Goal: Information Seeking & Learning: Learn about a topic

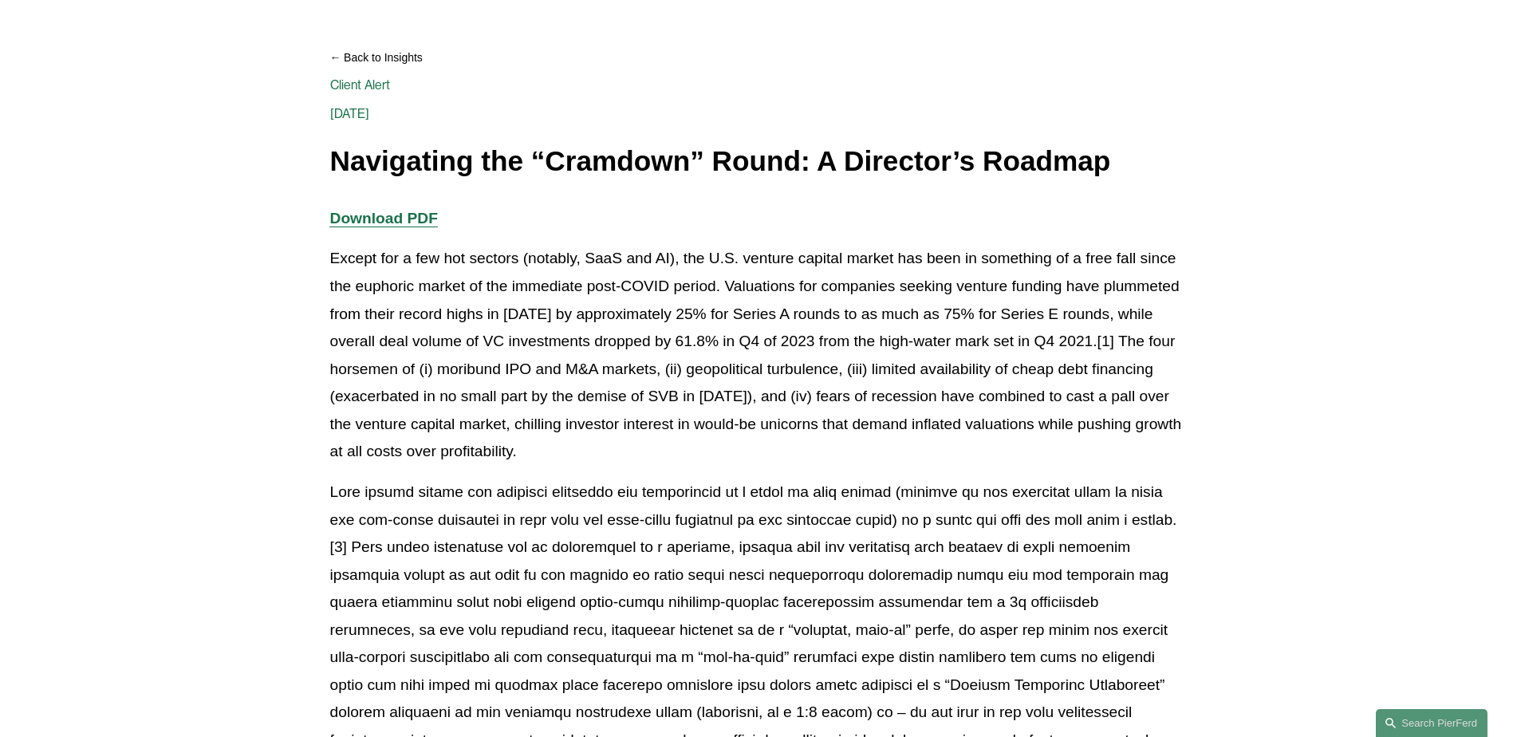
scroll to position [239, 0]
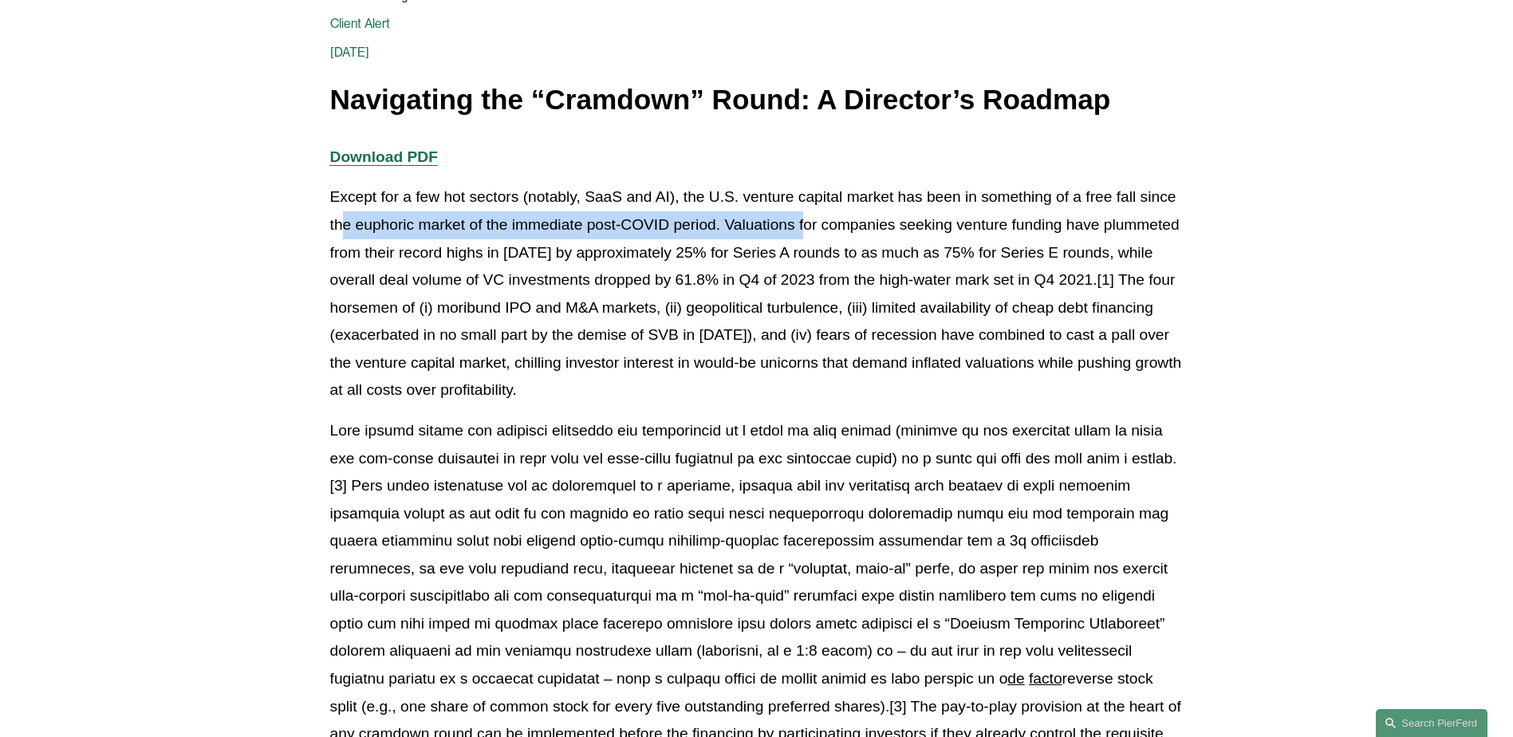
drag, startPoint x: 341, startPoint y: 220, endPoint x: 716, endPoint y: 233, distance: 375.2
click at [716, 233] on p "Except for a few hot sectors (notably, SaaS and AI), the U.S. venture capital m…" at bounding box center [757, 294] width 854 height 221
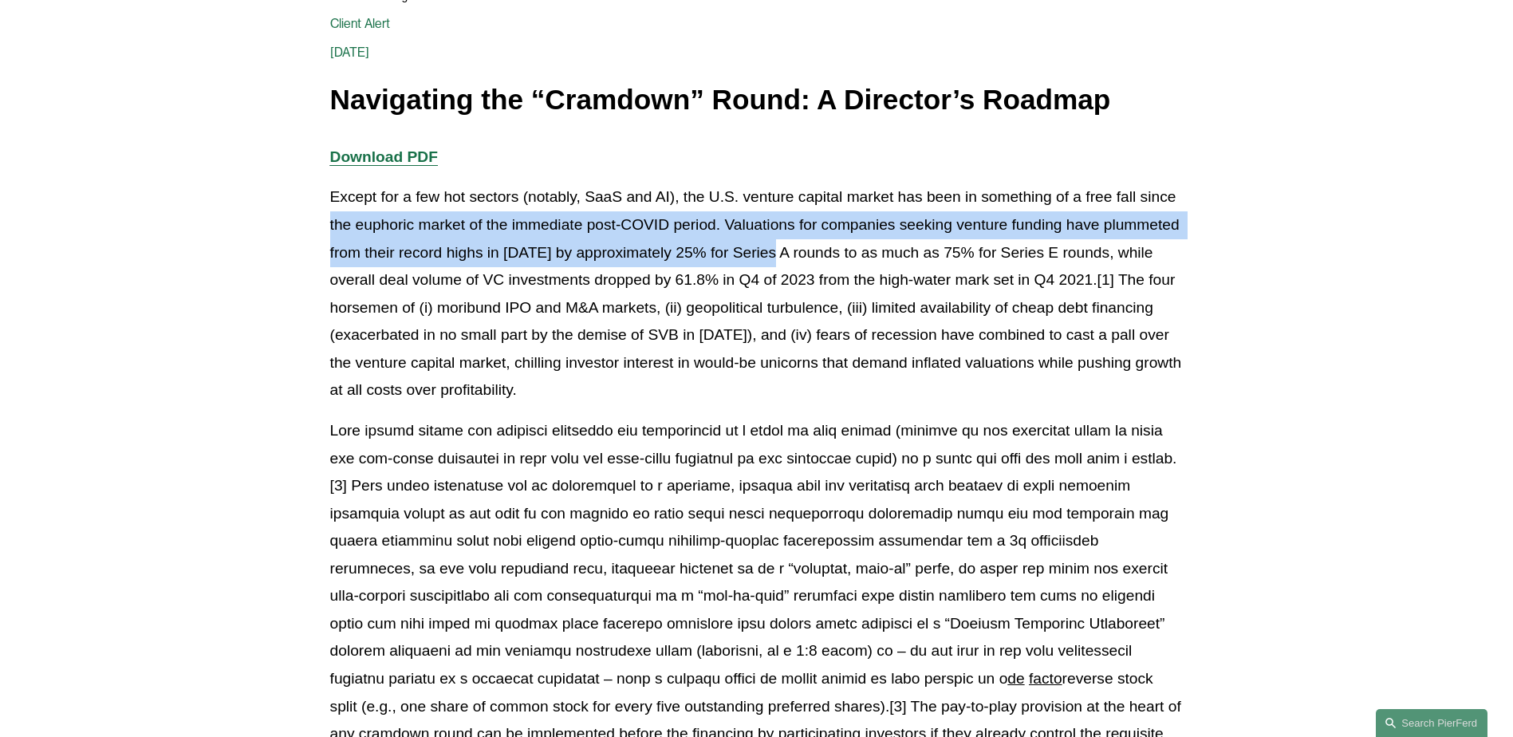
drag, startPoint x: 326, startPoint y: 229, endPoint x: 772, endPoint y: 262, distance: 447.2
click at [630, 251] on p "Except for a few hot sectors (notably, SaaS and AI), the U.S. venture capital m…" at bounding box center [757, 294] width 854 height 221
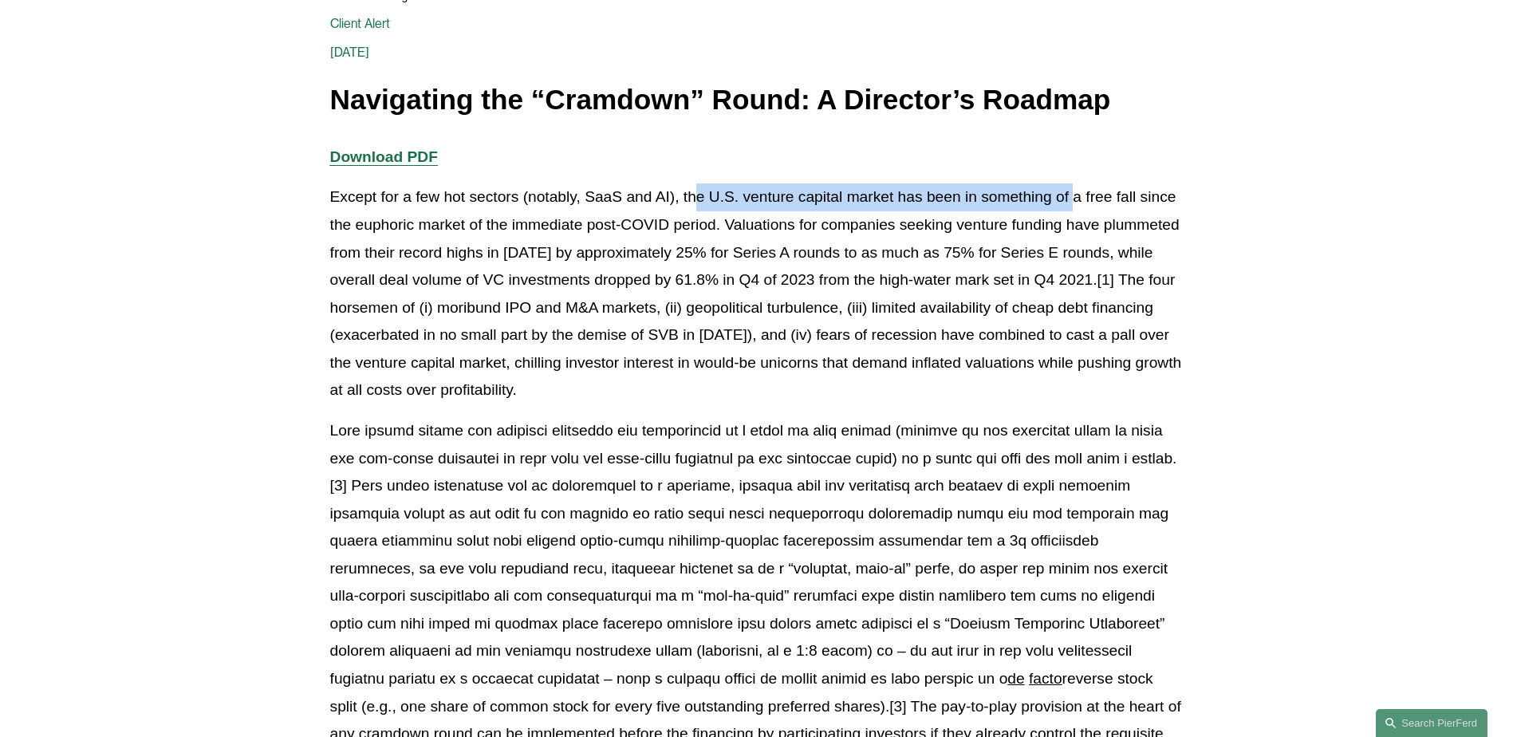
drag, startPoint x: 699, startPoint y: 201, endPoint x: 1120, endPoint y: 208, distance: 421.3
click at [1120, 208] on p "Except for a few hot sectors (notably, SaaS and AI), the U.S. venture capital m…" at bounding box center [757, 294] width 854 height 221
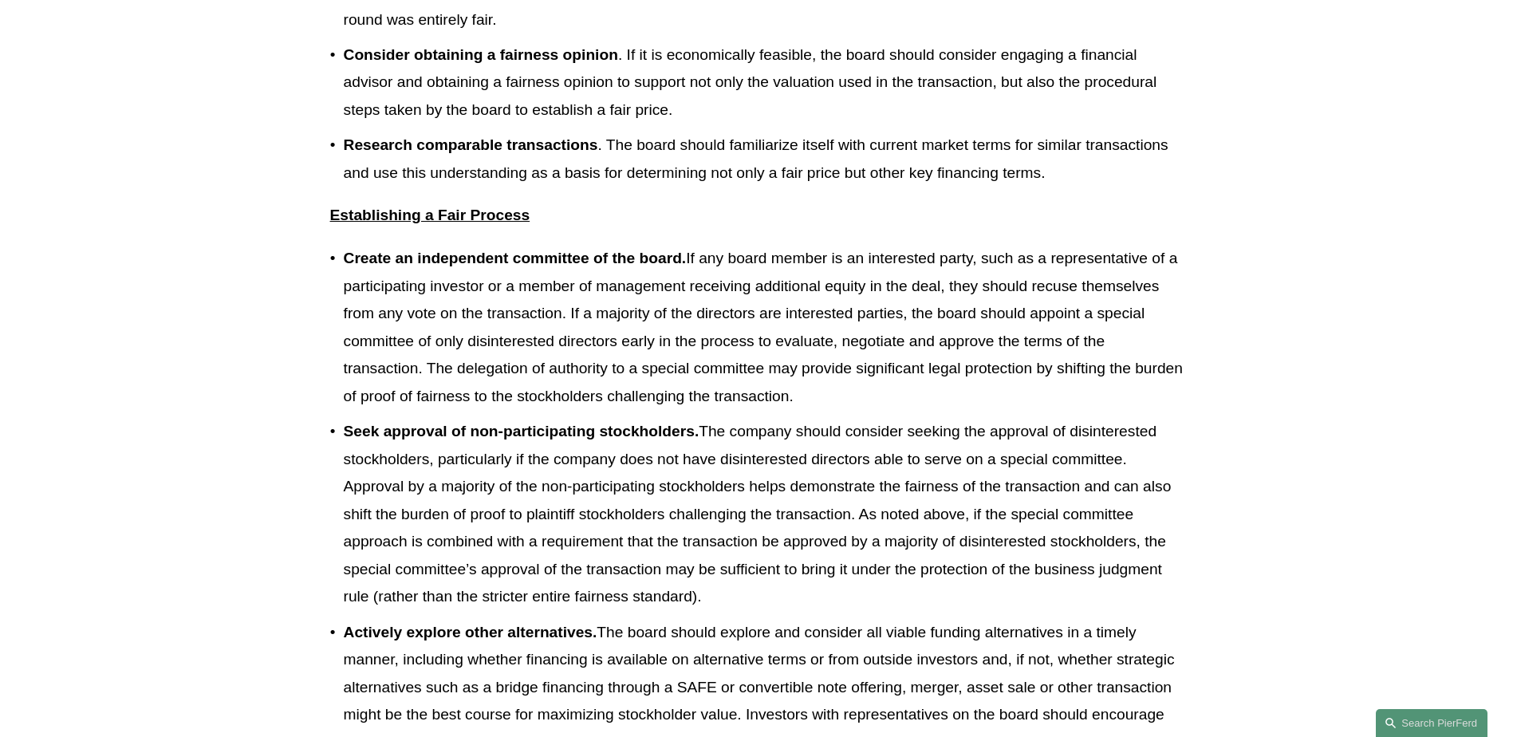
scroll to position [0, 0]
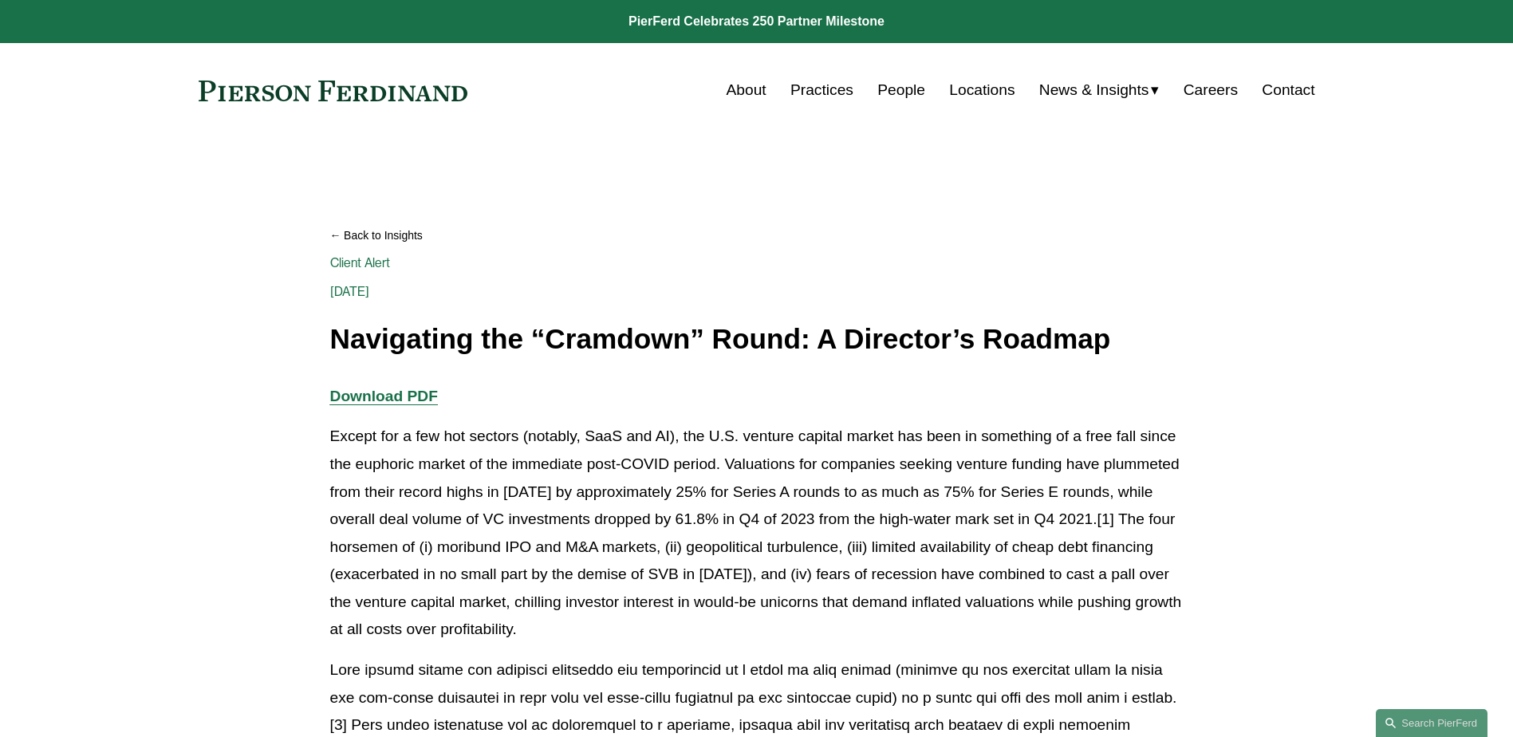
drag, startPoint x: 984, startPoint y: 506, endPoint x: 761, endPoint y: 4, distance: 549.0
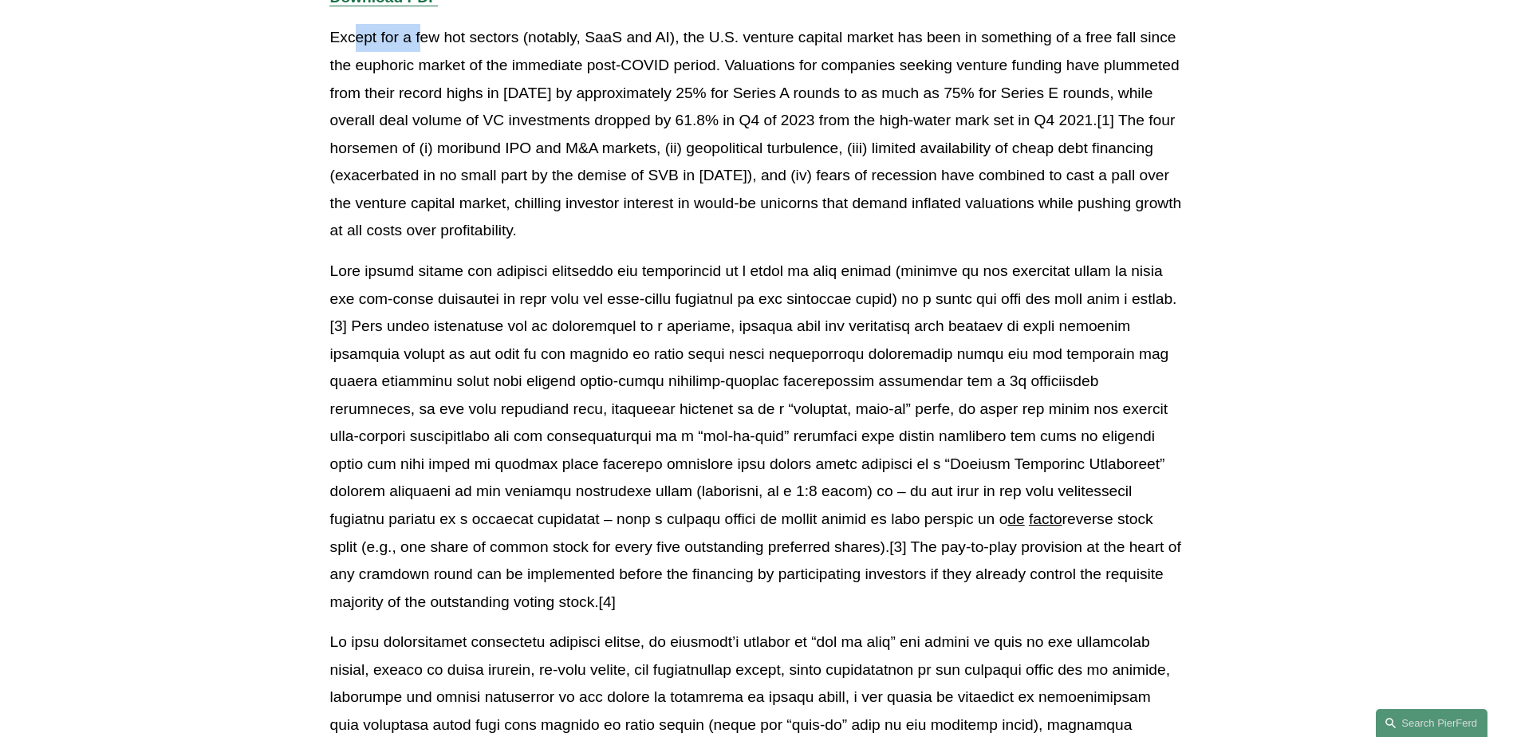
scroll to position [398, 0]
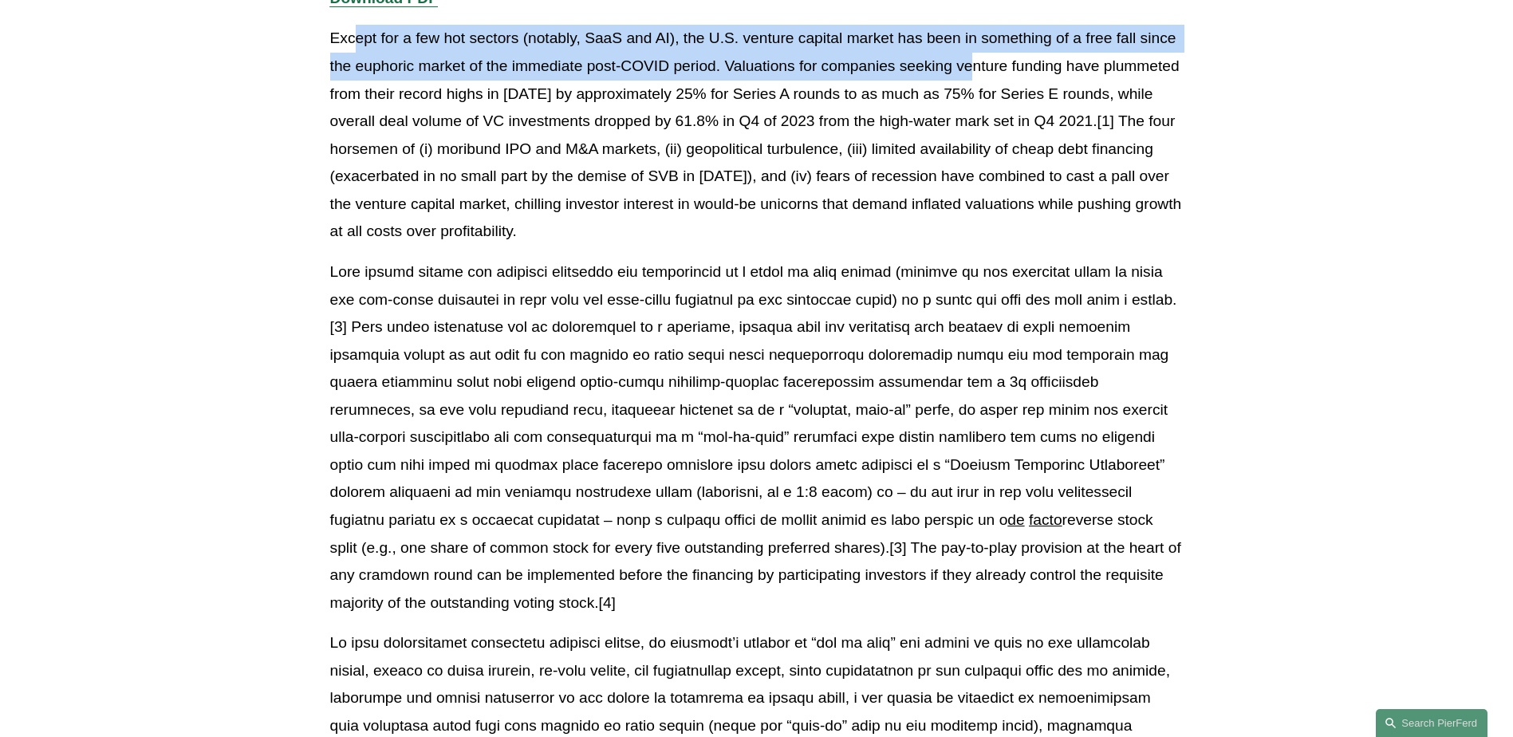
drag, startPoint x: 360, startPoint y: 15, endPoint x: 976, endPoint y: 69, distance: 618.3
click at [898, 45] on p "Except for a few hot sectors (notably, SaaS and AI), the U.S. venture capital m…" at bounding box center [757, 135] width 854 height 221
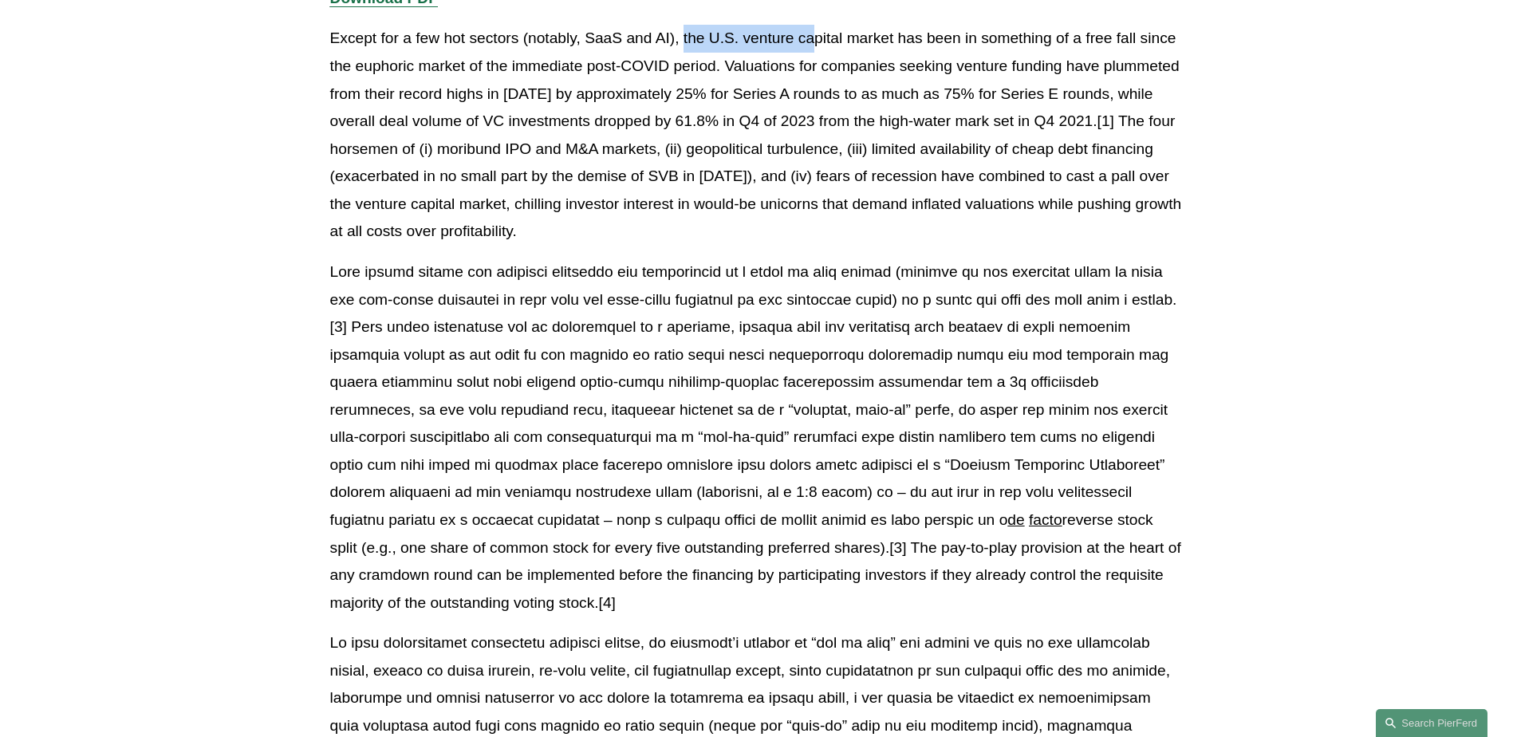
drag, startPoint x: 685, startPoint y: 40, endPoint x: 814, endPoint y: 42, distance: 129.3
click at [814, 42] on p "Except for a few hot sectors (notably, SaaS and AI), the U.S. venture capital m…" at bounding box center [757, 135] width 854 height 221
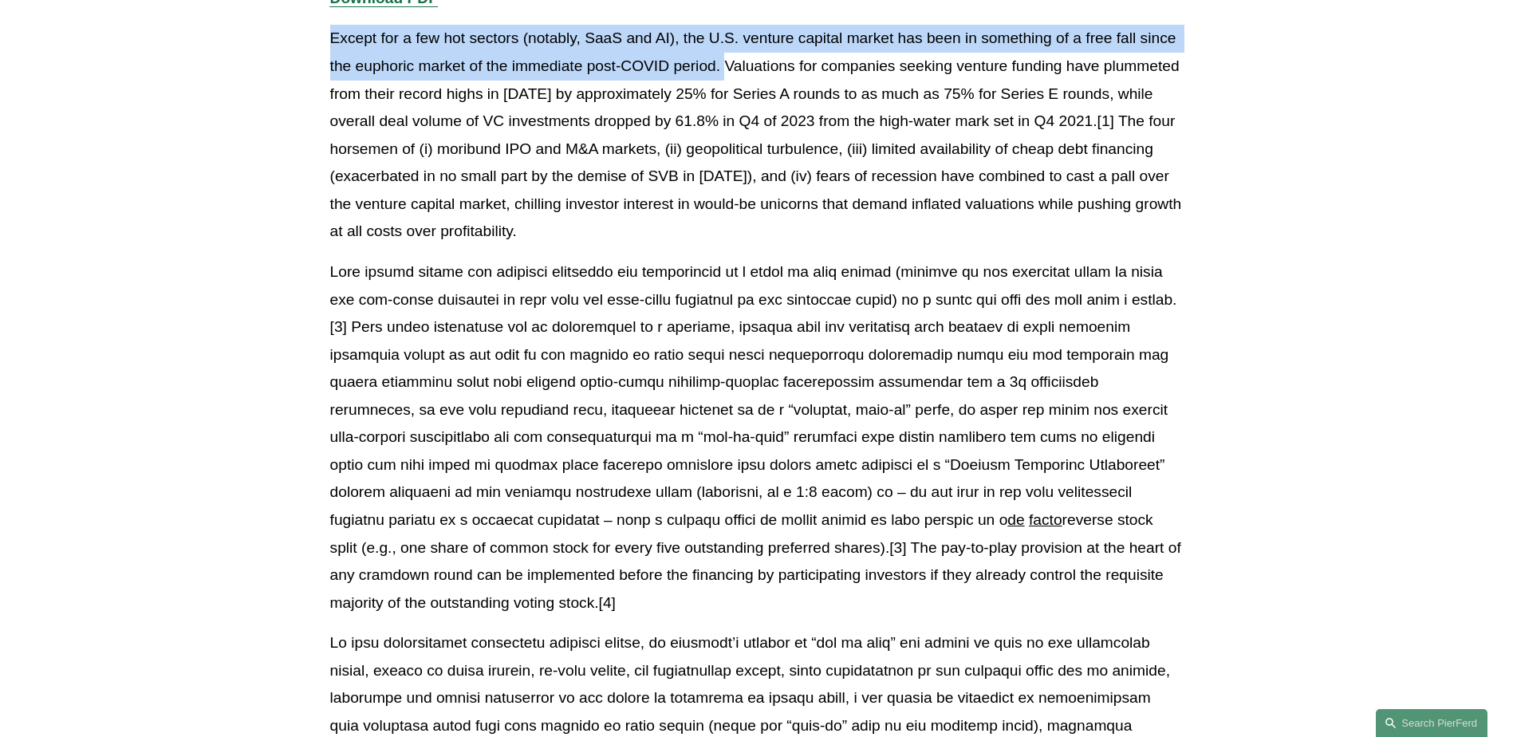
drag, startPoint x: 332, startPoint y: 43, endPoint x: 724, endPoint y: 60, distance: 392.1
click at [724, 60] on p "Except for a few hot sectors (notably, SaaS and AI), the U.S. venture capital m…" at bounding box center [757, 135] width 854 height 221
click at [569, 79] on p "Except for a few hot sectors (notably, SaaS and AI), the U.S. venture capital m…" at bounding box center [757, 135] width 854 height 221
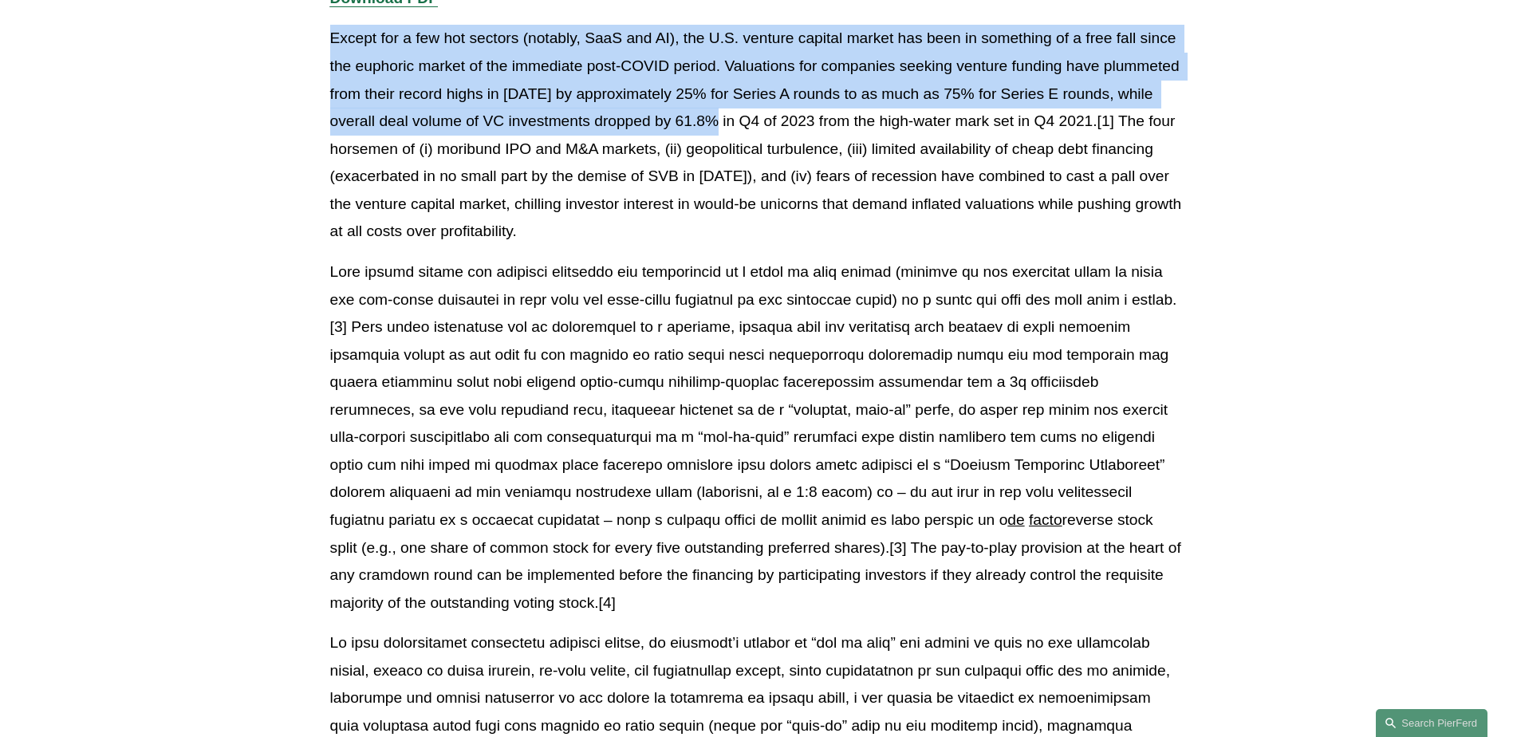
drag, startPoint x: 334, startPoint y: 34, endPoint x: 731, endPoint y: 120, distance: 405.8
click at [731, 120] on p "Except for a few hot sectors (notably, SaaS and AI), the U.S. venture capital m…" at bounding box center [757, 135] width 854 height 221
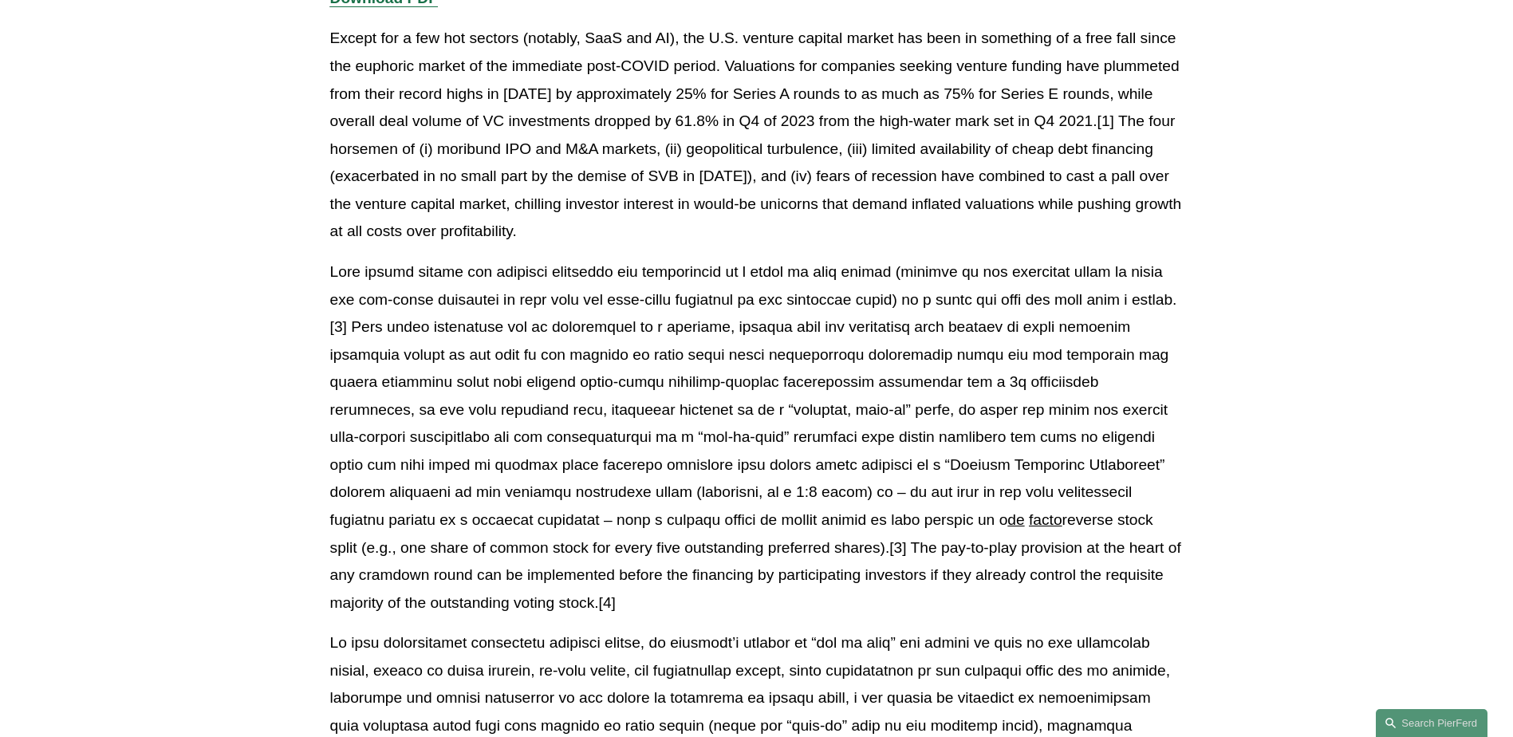
click at [748, 114] on p "Except for a few hot sectors (notably, SaaS and AI), the U.S. venture capital m…" at bounding box center [757, 135] width 854 height 221
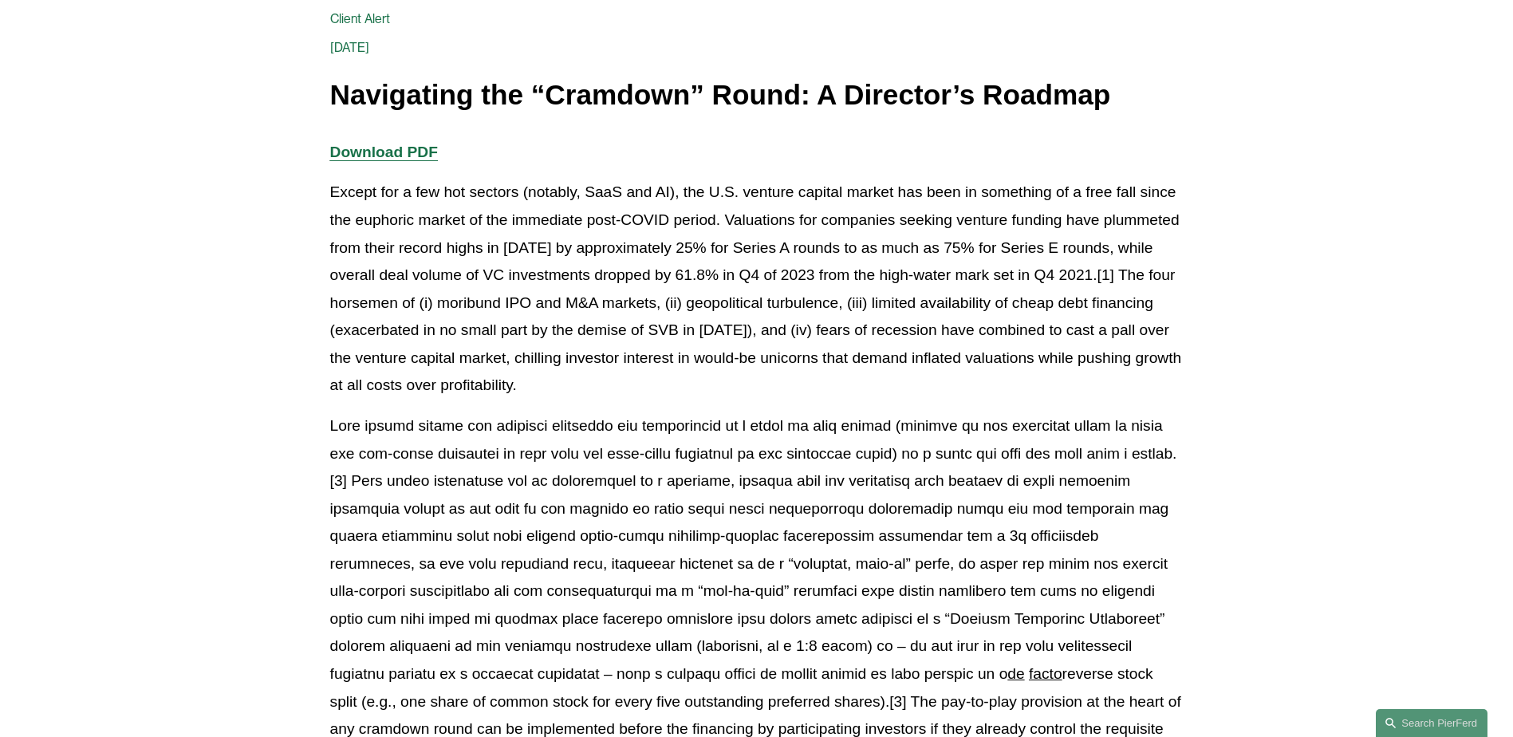
scroll to position [239, 0]
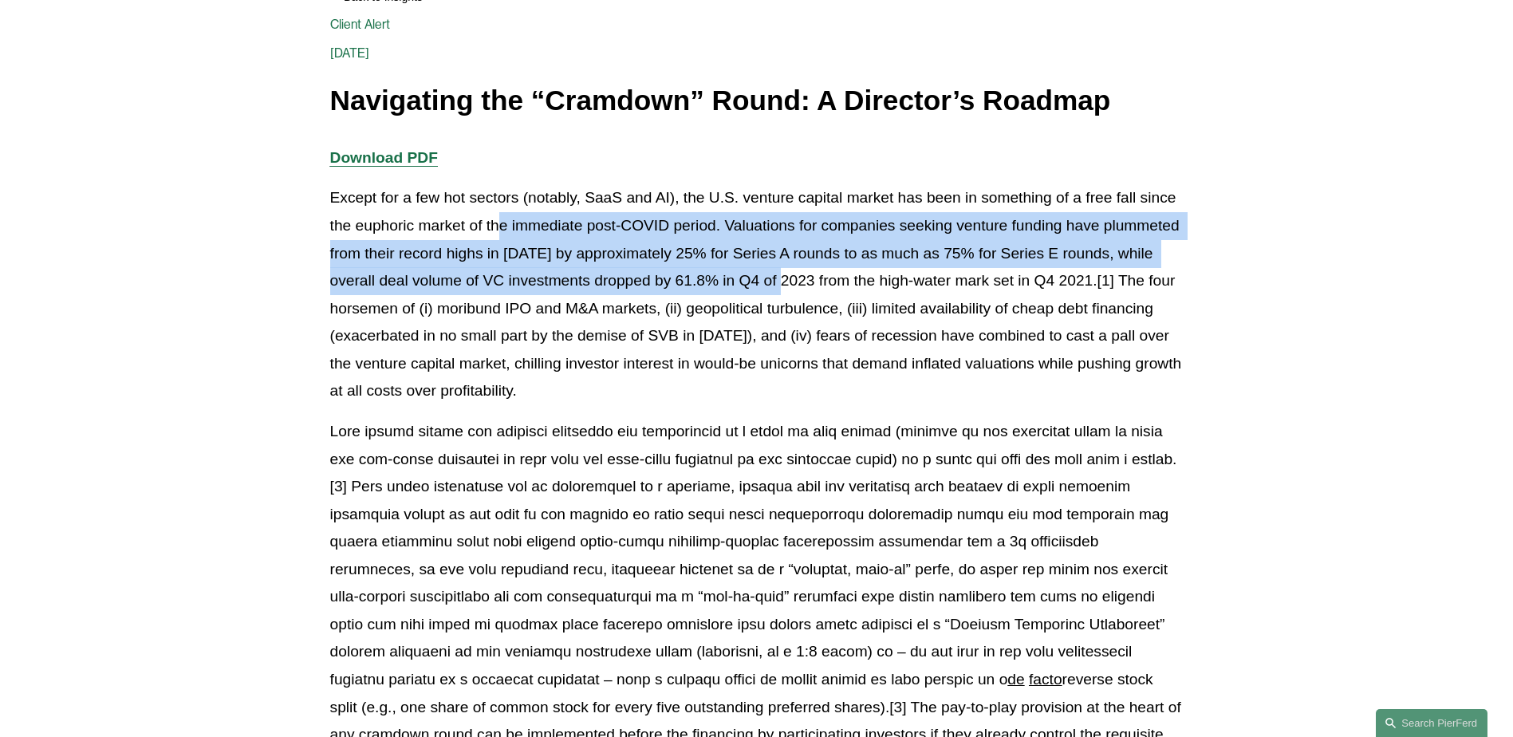
drag, startPoint x: 501, startPoint y: 226, endPoint x: 796, endPoint y: 291, distance: 302.4
click at [796, 291] on p "Except for a few hot sectors (notably, SaaS and AI), the U.S. venture capital m…" at bounding box center [757, 294] width 854 height 221
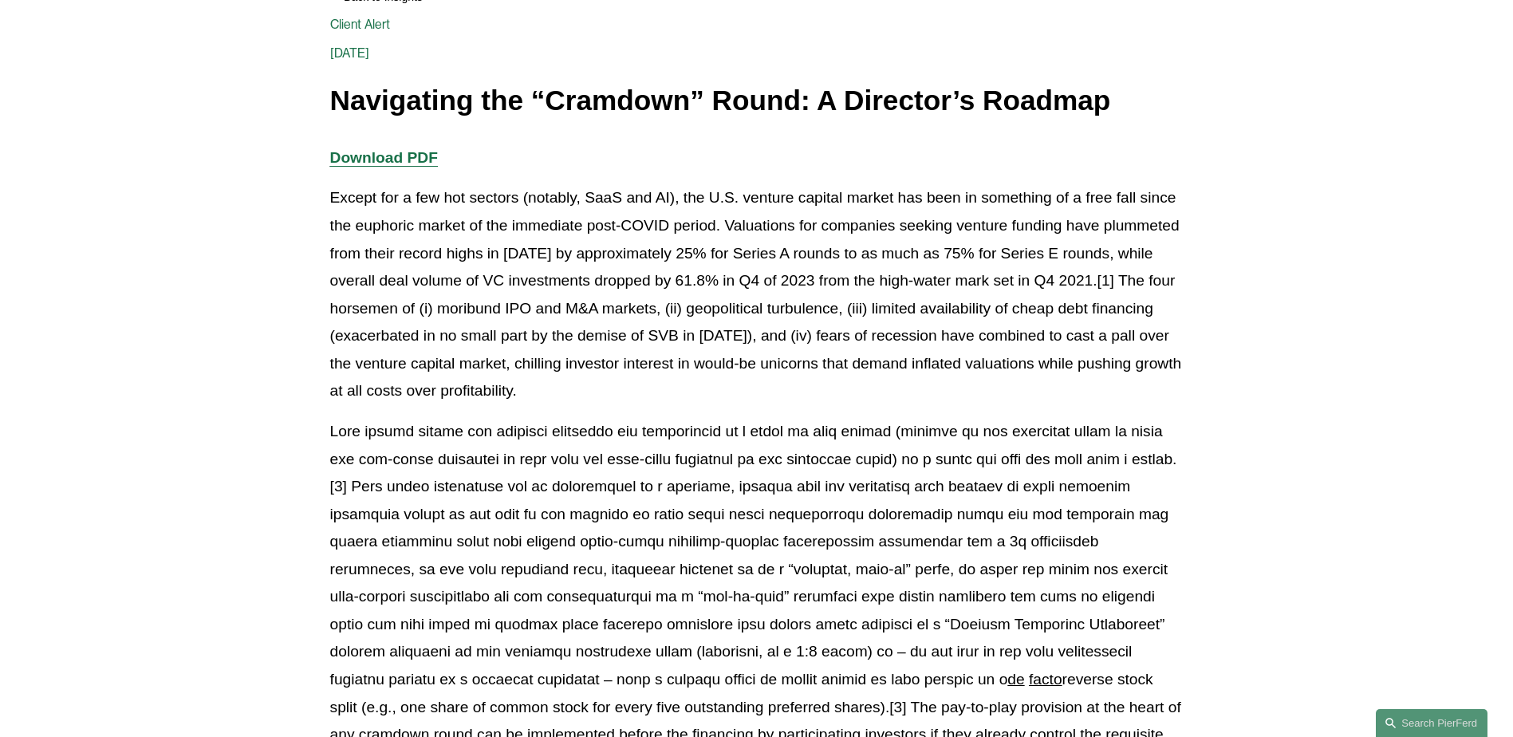
click at [642, 424] on p "de facto reverse stock split (e.g., one share of common stock for every five ou…" at bounding box center [757, 597] width 854 height 358
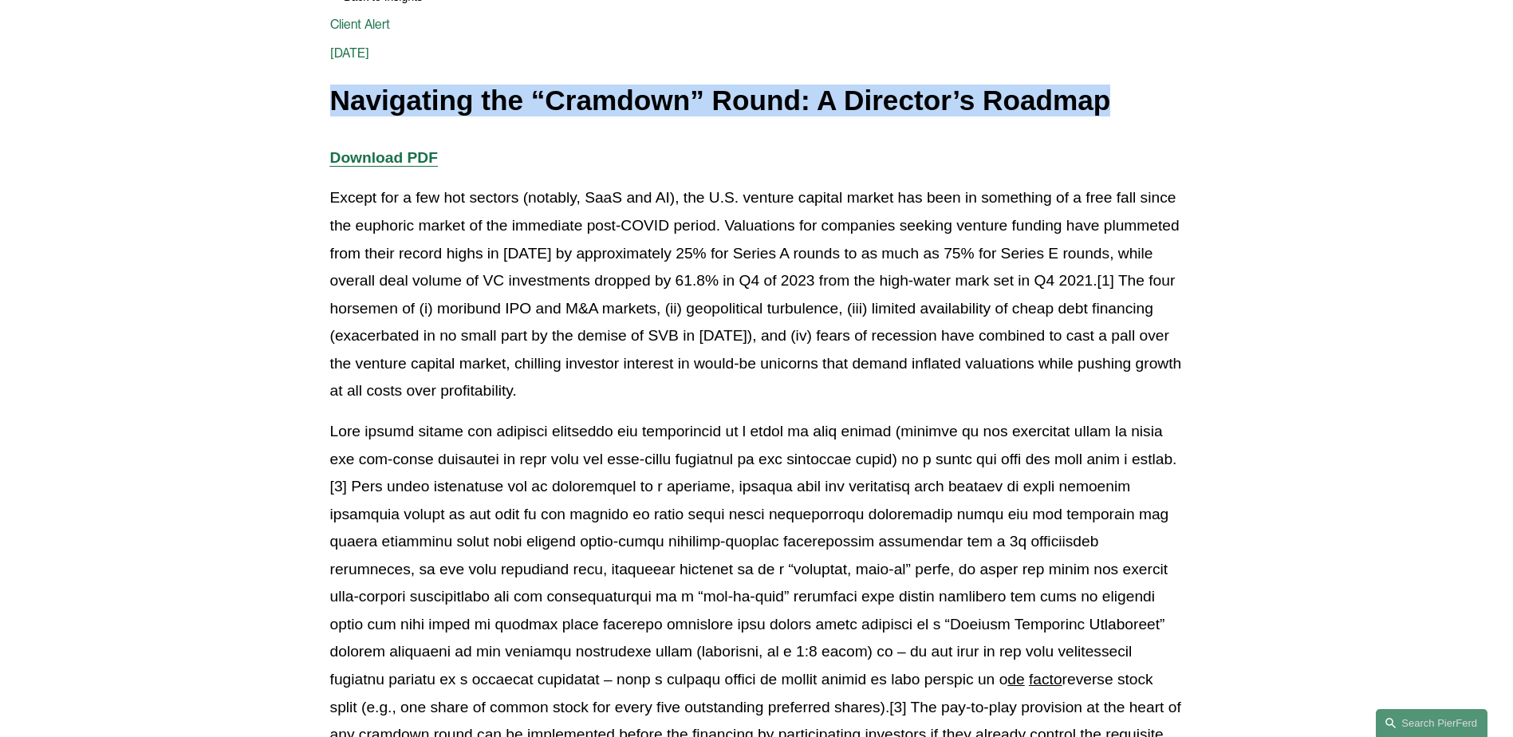
drag, startPoint x: 333, startPoint y: 97, endPoint x: 1103, endPoint y: 103, distance: 770.7
click at [1103, 103] on h1 "Navigating the “Cramdown” Round: A Director’s Roadmap" at bounding box center [757, 100] width 854 height 31
click at [332, 95] on h1 "Navigating the “Cramdown” Round: A Director’s Roadmap" at bounding box center [757, 100] width 854 height 31
drag, startPoint x: 332, startPoint y: 95, endPoint x: 1032, endPoint y: 111, distance: 699.9
click at [1032, 111] on h1 "Navigating the “Cramdown” Round: A Director’s Roadmap" at bounding box center [757, 100] width 854 height 31
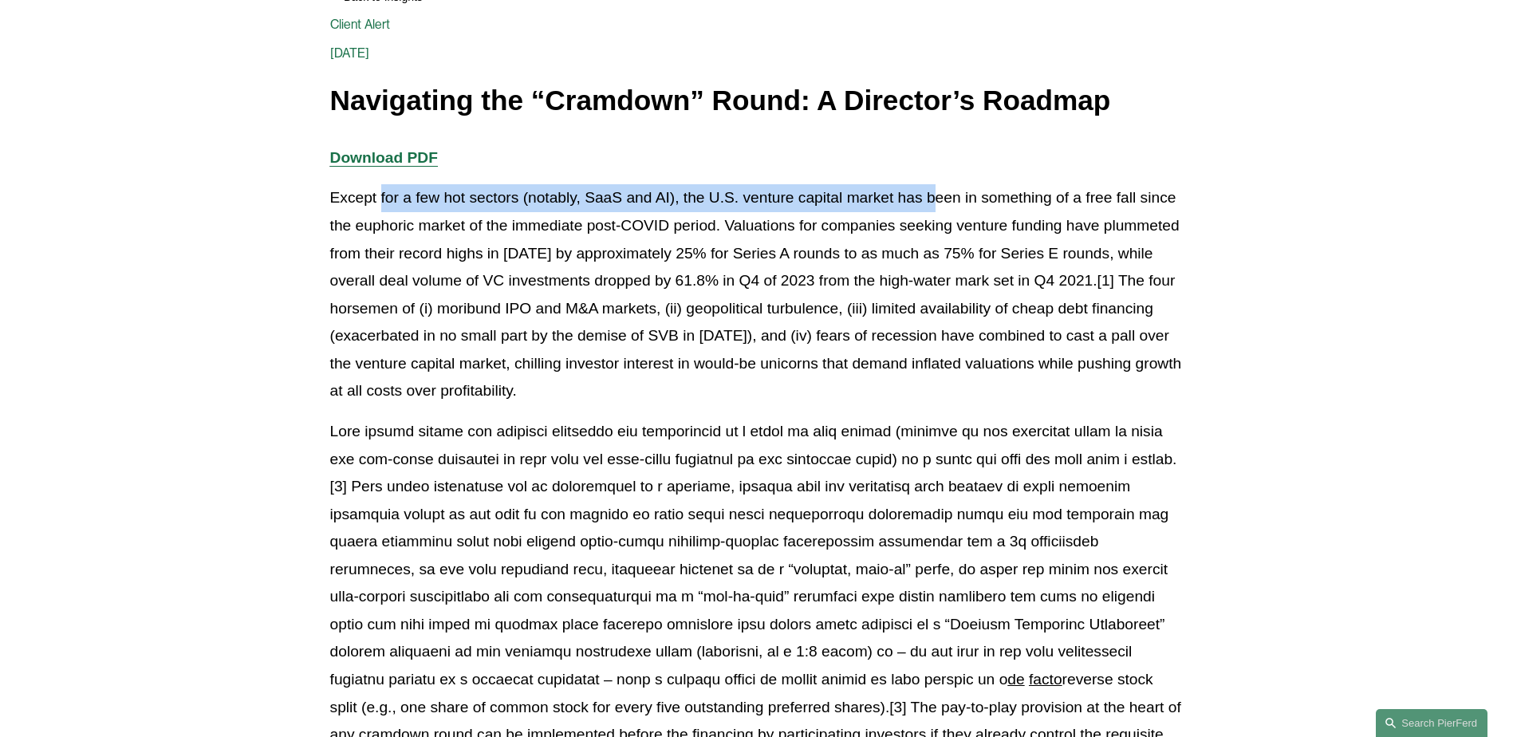
drag, startPoint x: 381, startPoint y: 199, endPoint x: 938, endPoint y: 196, distance: 556.9
click at [938, 196] on p "Except for a few hot sectors (notably, SaaS and AI), the U.S. venture capital m…" at bounding box center [757, 294] width 854 height 221
click at [712, 197] on p "Except for a few hot sectors (notably, SaaS and AI), the U.S. venture capital m…" at bounding box center [757, 294] width 854 height 221
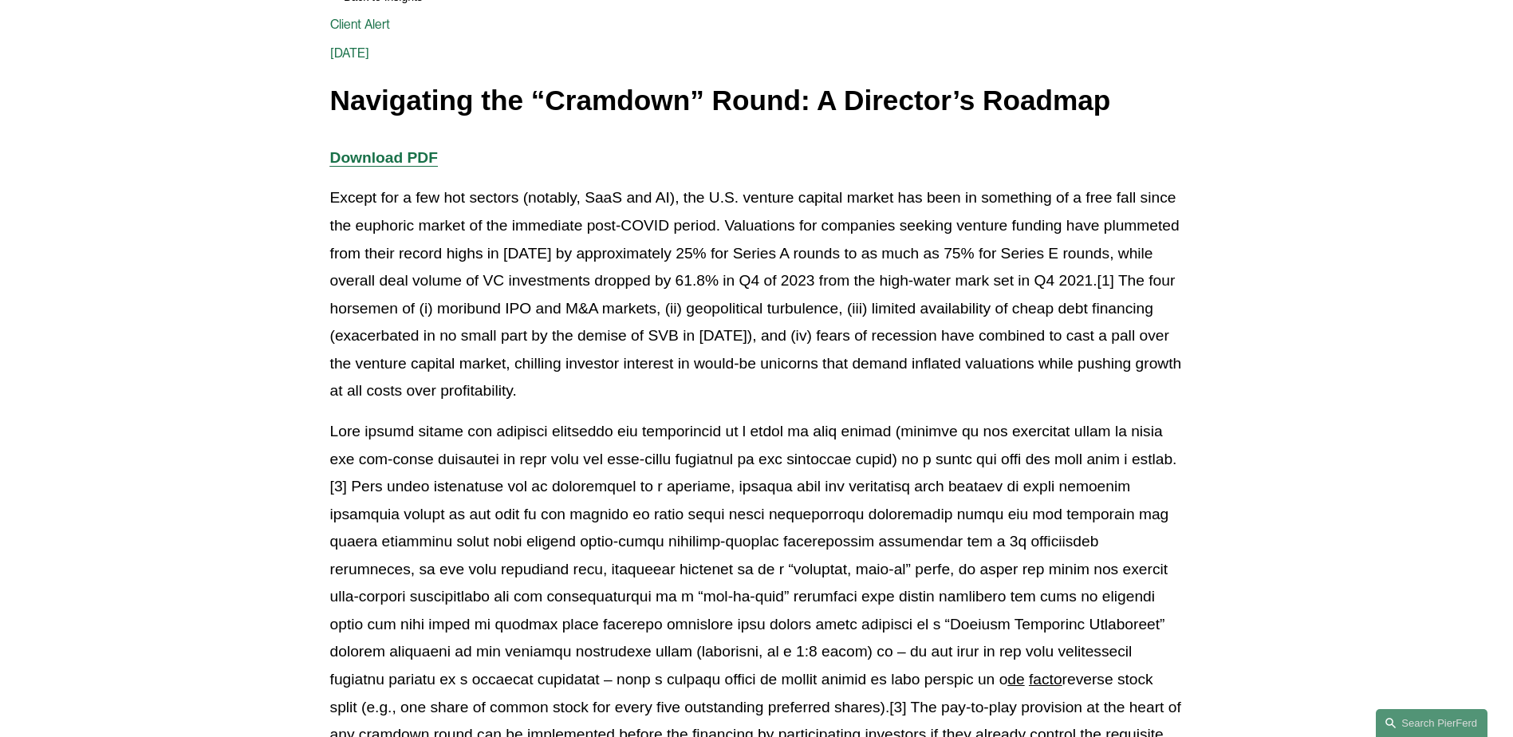
click at [673, 200] on p "Except for a few hot sectors (notably, SaaS and AI), the U.S. venture capital m…" at bounding box center [757, 294] width 854 height 221
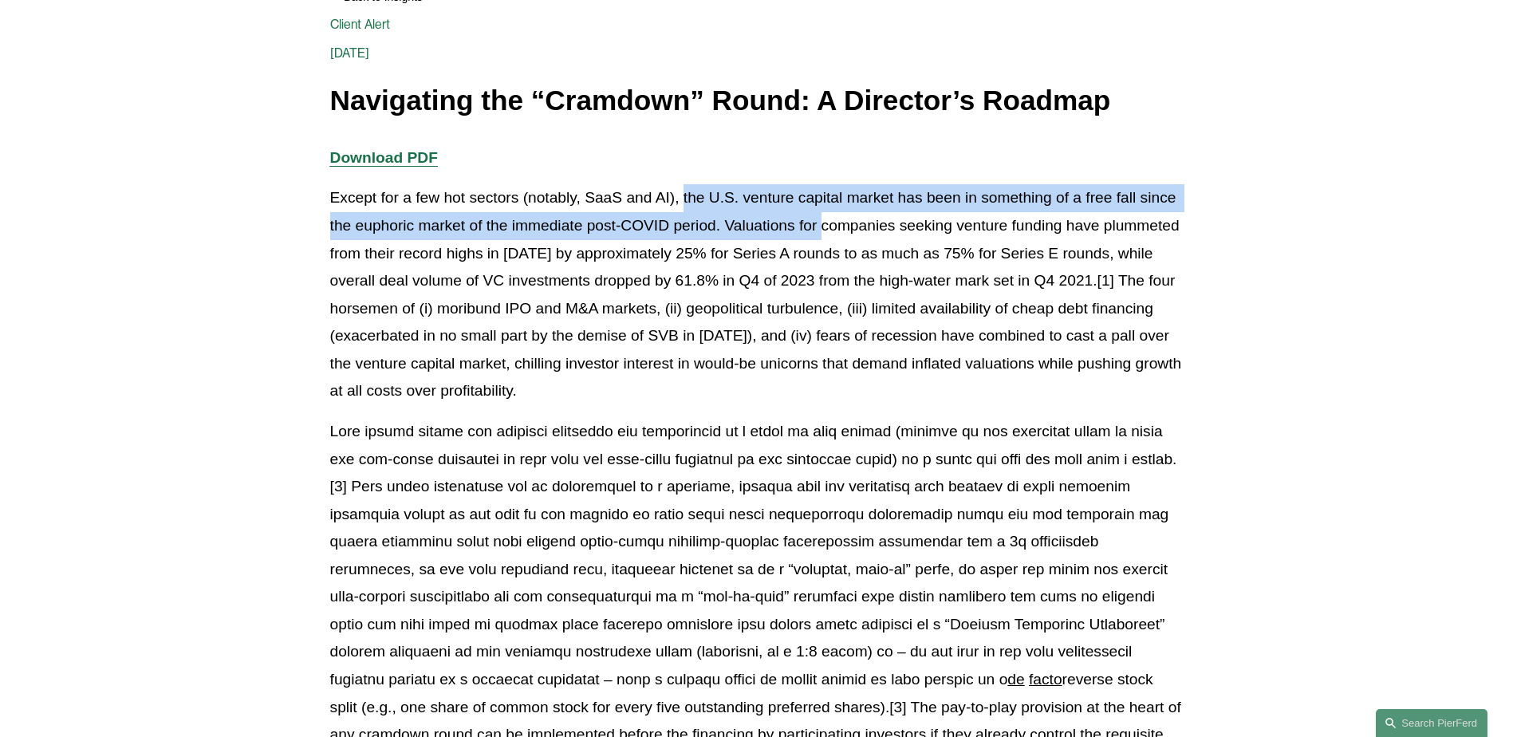
drag, startPoint x: 685, startPoint y: 199, endPoint x: 821, endPoint y: 226, distance: 139.1
click at [821, 226] on p "Except for a few hot sectors (notably, SaaS and AI), the U.S. venture capital m…" at bounding box center [757, 294] width 854 height 221
drag, startPoint x: 821, startPoint y: 226, endPoint x: 746, endPoint y: 240, distance: 76.4
click at [746, 240] on p "Except for a few hot sectors (notably, SaaS and AI), the U.S. venture capital m…" at bounding box center [757, 294] width 854 height 221
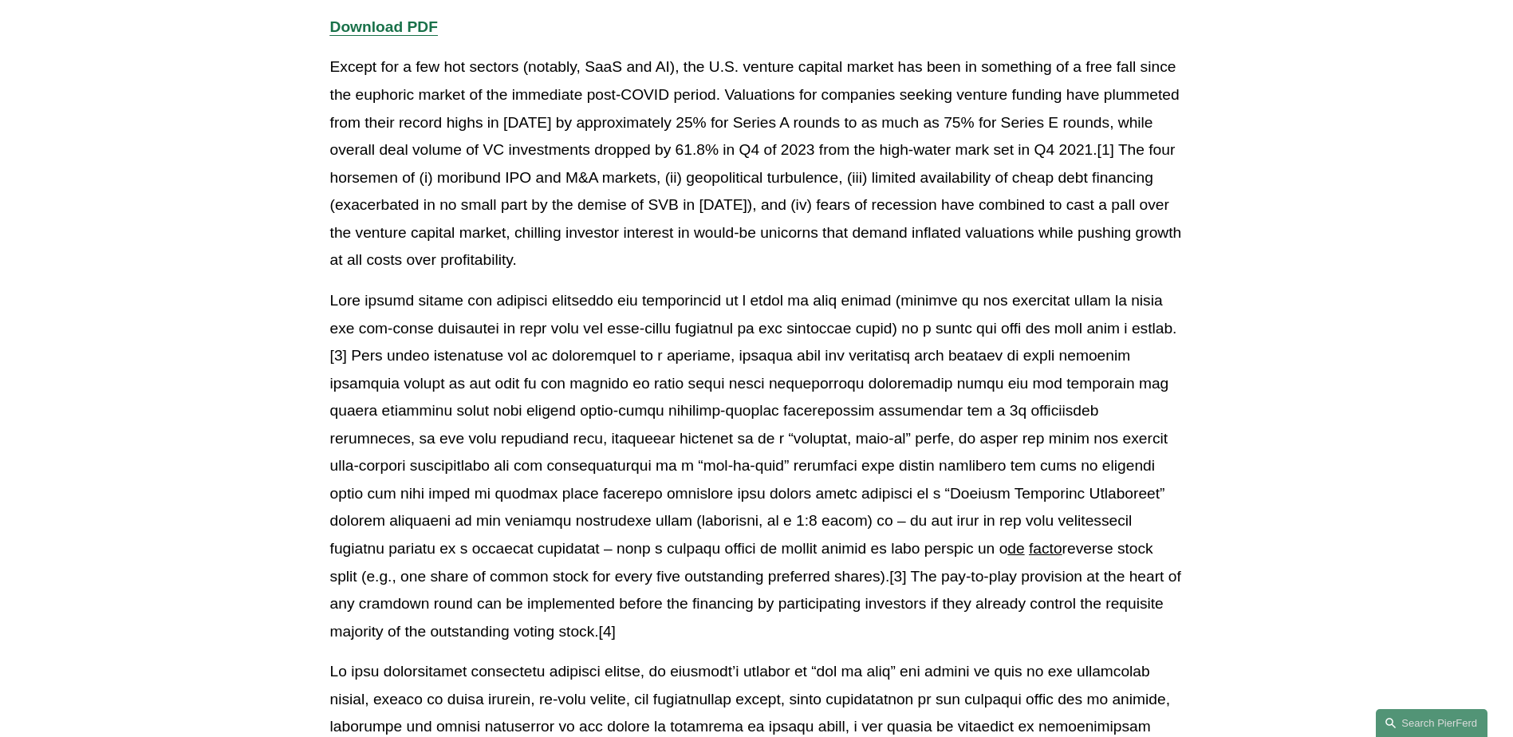
scroll to position [398, 0]
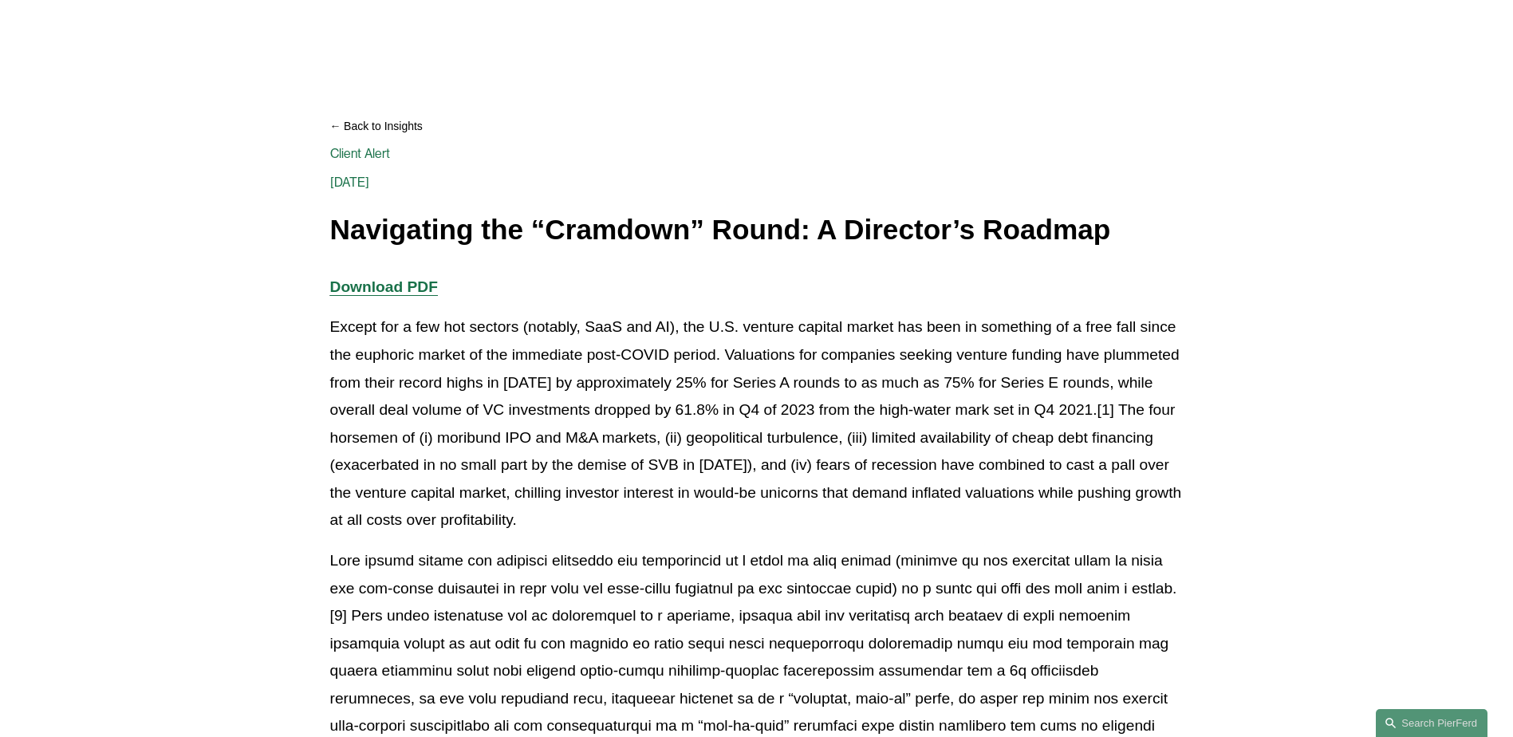
scroll to position [319, 0]
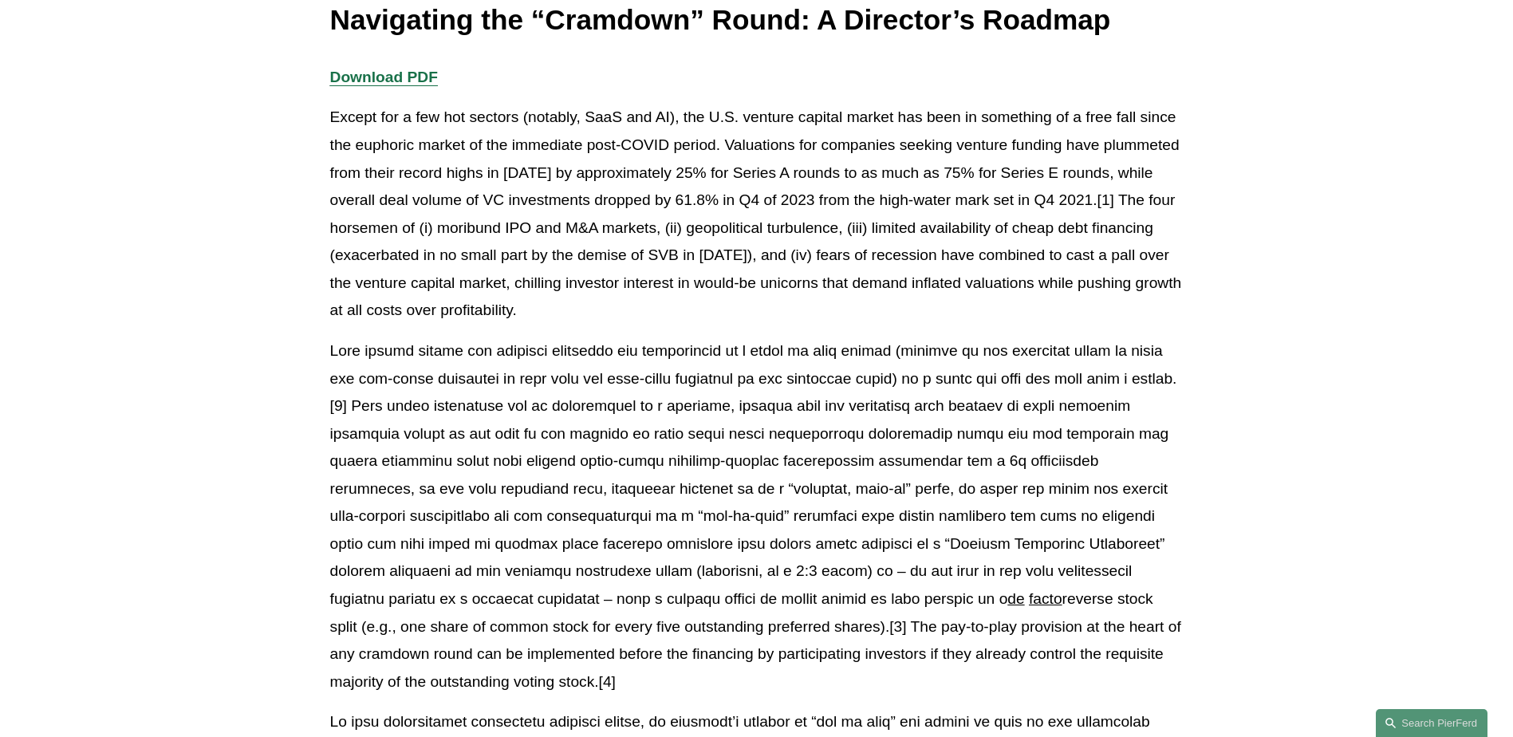
click at [735, 227] on p "Except for a few hot sectors (notably, SaaS and AI), the U.S. venture capital m…" at bounding box center [757, 214] width 854 height 221
drag, startPoint x: 1102, startPoint y: 206, endPoint x: 1164, endPoint y: 205, distance: 62.2
click at [1164, 205] on p "Except for a few hot sectors (notably, SaaS and AI), the U.S. venture capital m…" at bounding box center [757, 214] width 854 height 221
drag, startPoint x: 1164, startPoint y: 205, endPoint x: 1104, endPoint y: 205, distance: 59.8
click at [1104, 205] on p "Except for a few hot sectors (notably, SaaS and AI), the U.S. venture capital m…" at bounding box center [757, 214] width 854 height 221
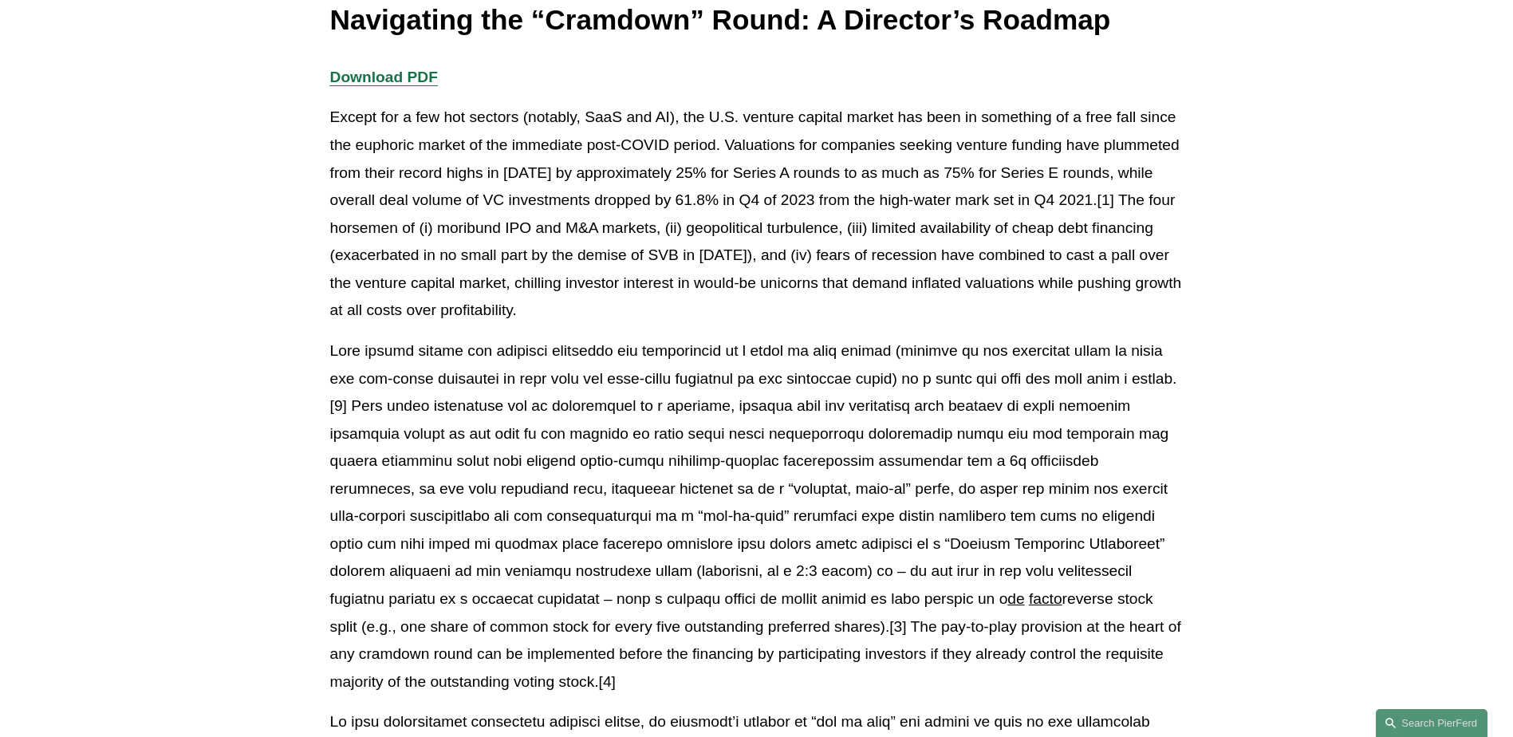
drag, startPoint x: 1100, startPoint y: 204, endPoint x: 574, endPoint y: 310, distance: 537.2
click at [574, 310] on p "Except for a few hot sectors (notably, SaaS and AI), the U.S. venture capital m…" at bounding box center [757, 214] width 854 height 221
drag, startPoint x: 574, startPoint y: 310, endPoint x: 687, endPoint y: 309, distance: 113.3
click at [687, 309] on p "Except for a few hot sectors (notably, SaaS and AI), the U.S. venture capital m…" at bounding box center [757, 214] width 854 height 221
drag, startPoint x: 590, startPoint y: 310, endPoint x: 328, endPoint y: 235, distance: 273.0
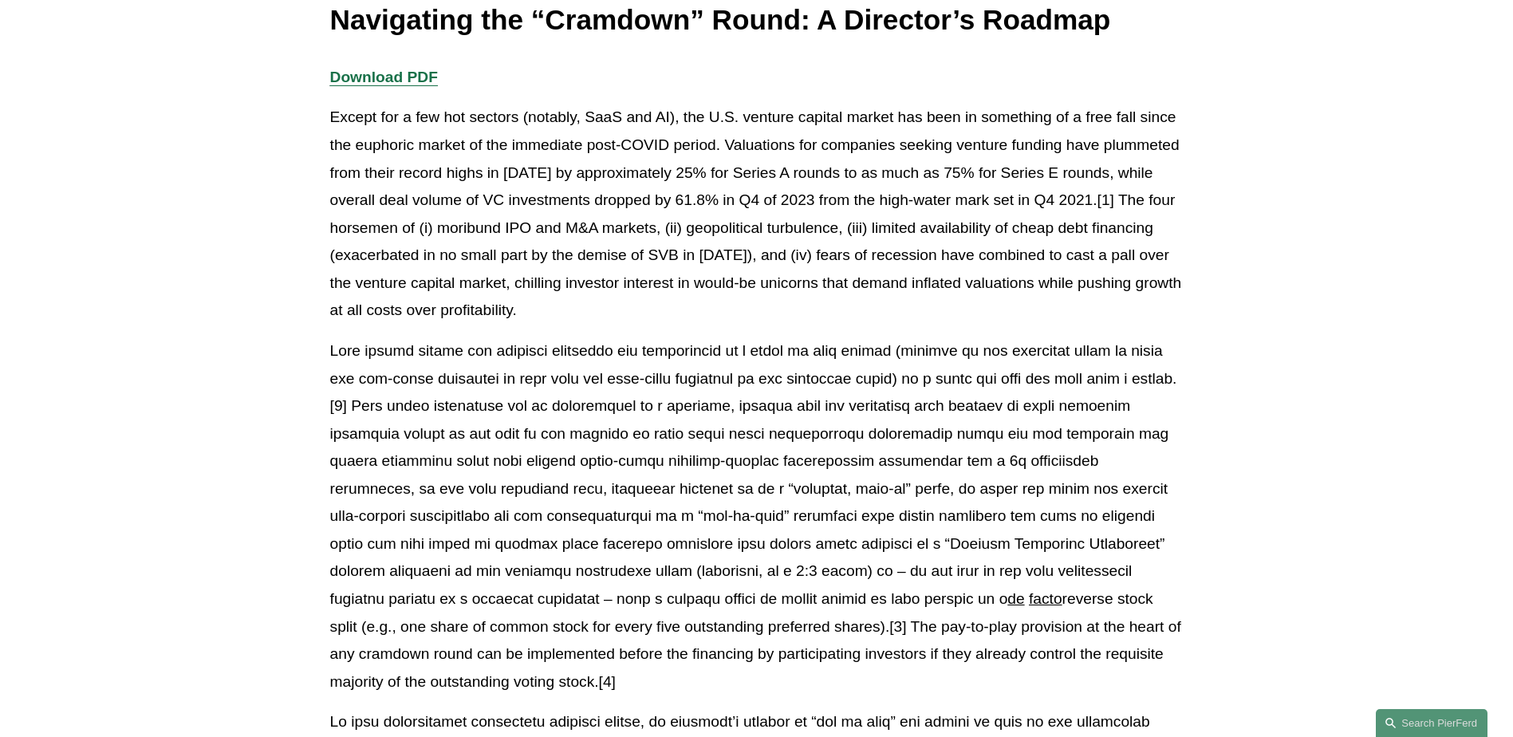
click at [606, 321] on p "Except for a few hot sectors (notably, SaaS and AI), the U.S. venture capital m…" at bounding box center [757, 214] width 854 height 221
drag, startPoint x: 577, startPoint y: 312, endPoint x: 299, endPoint y: 239, distance: 287.2
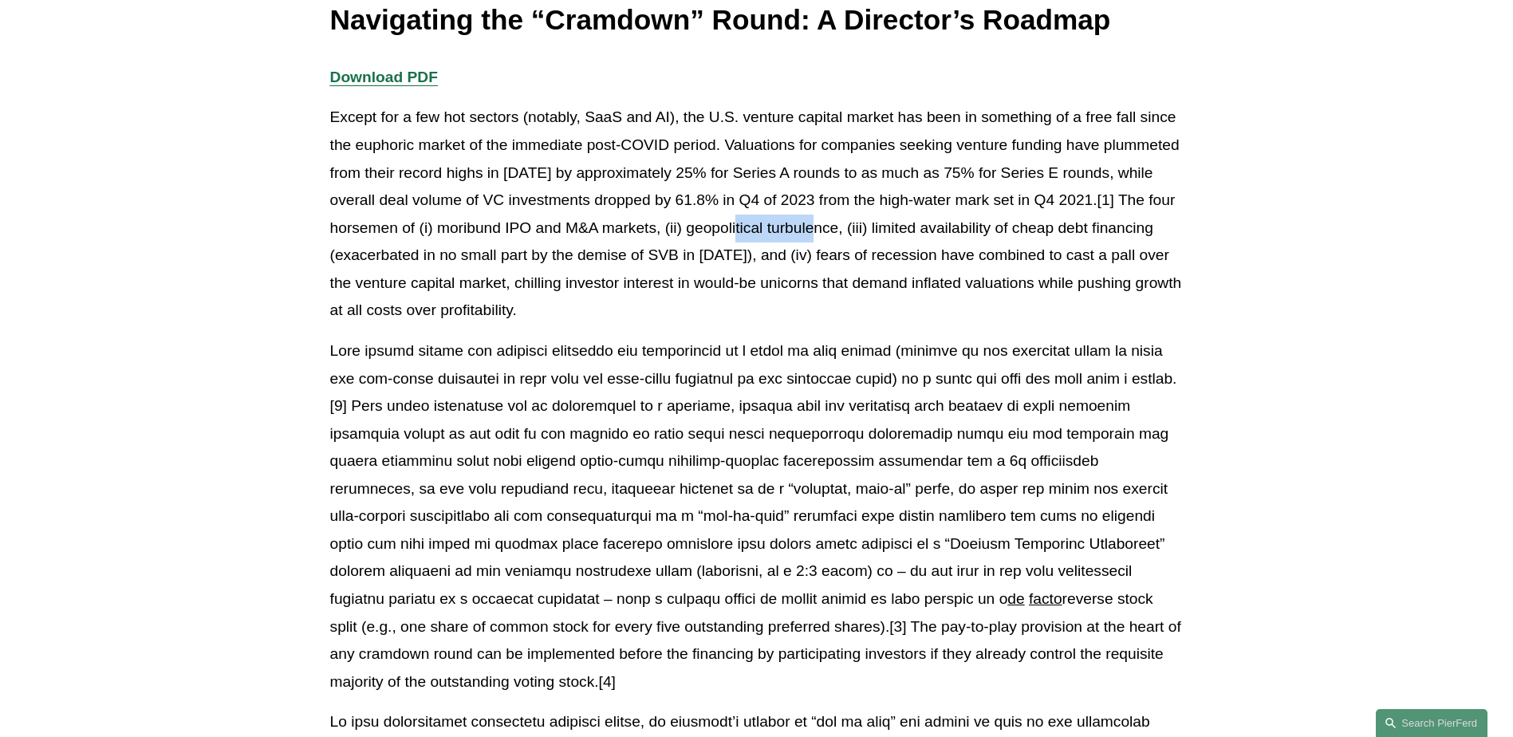
drag, startPoint x: 757, startPoint y: 223, endPoint x: 831, endPoint y: 218, distance: 74.4
drag, startPoint x: 831, startPoint y: 218, endPoint x: 896, endPoint y: 187, distance: 71.7
click at [896, 187] on p "Except for a few hot sectors (notably, SaaS and AI), the U.S. venture capital m…" at bounding box center [757, 214] width 854 height 221
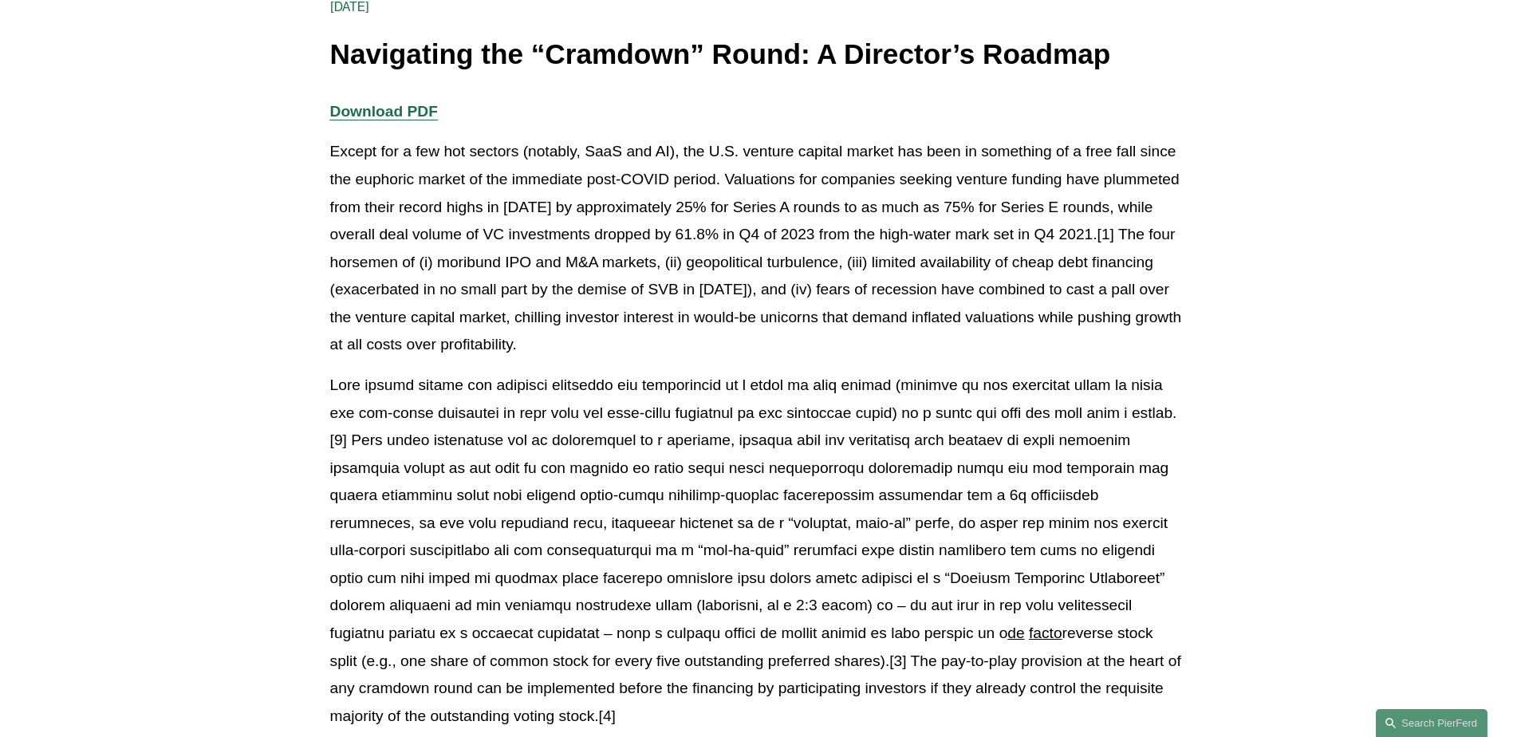
scroll to position [166, 0]
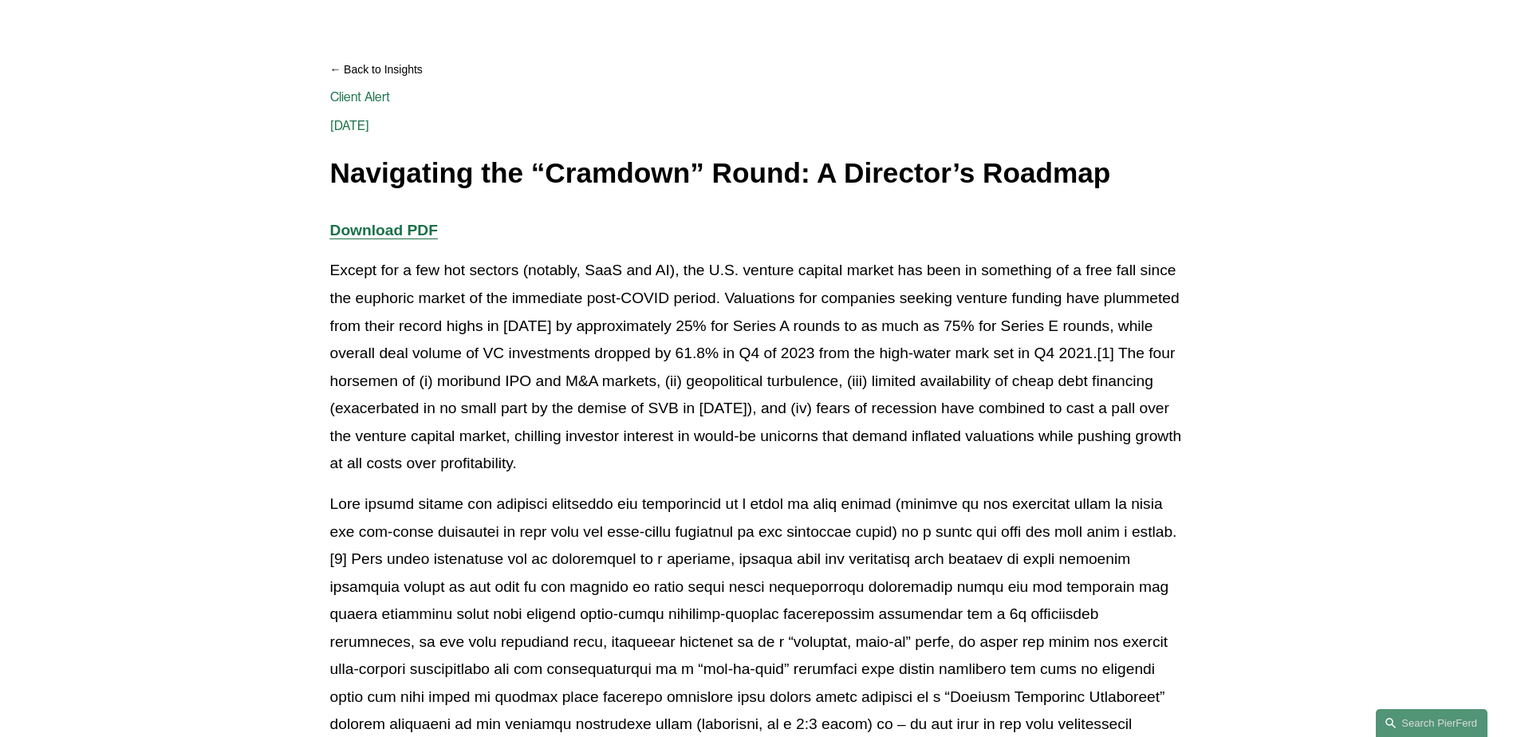
click at [476, 382] on p "Except for a few hot sectors (notably, SaaS and AI), the U.S. venture capital m…" at bounding box center [757, 367] width 854 height 221
click at [1154, 406] on p "Except for a few hot sectors (notably, SaaS and AI), the U.S. venture capital m…" at bounding box center [757, 367] width 854 height 221
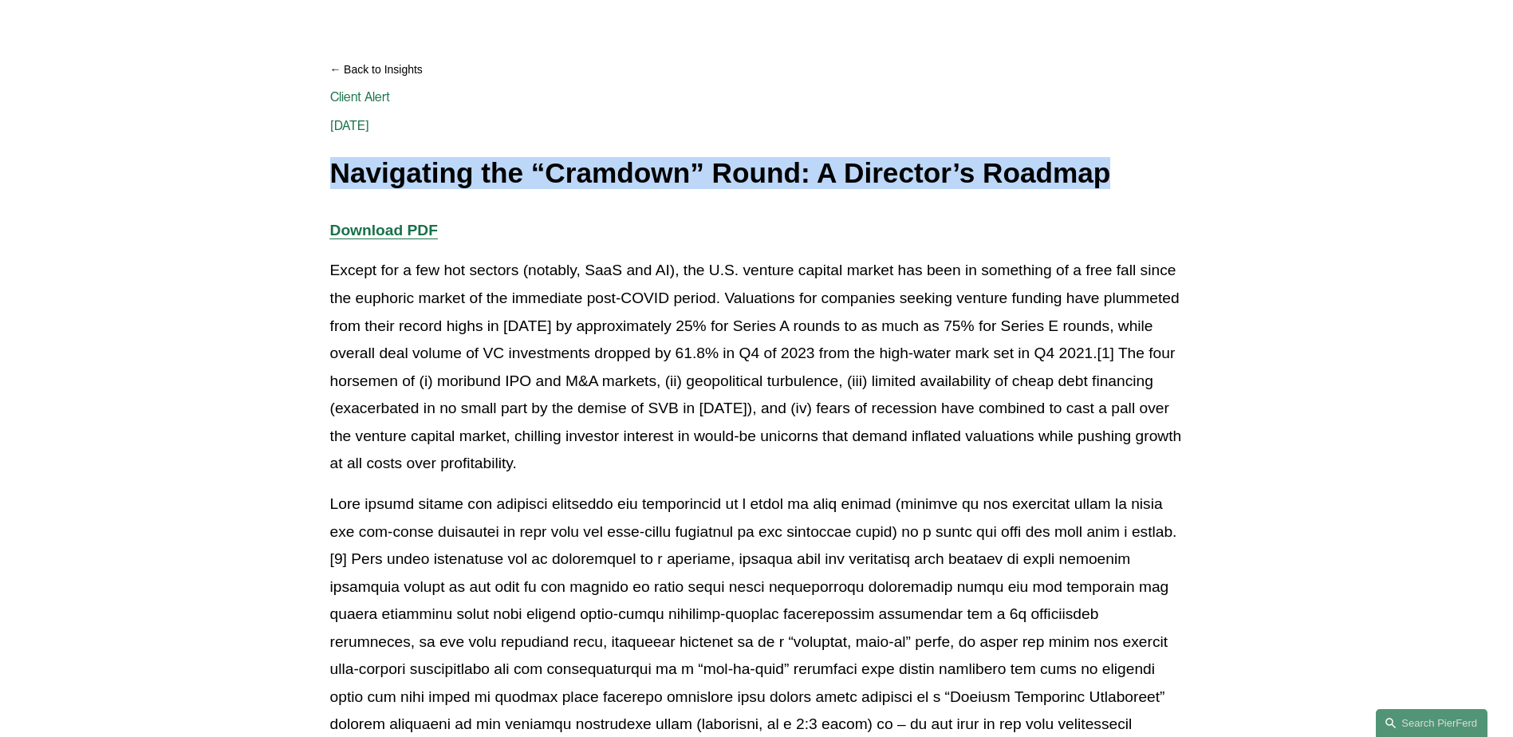
drag, startPoint x: 333, startPoint y: 177, endPoint x: 1108, endPoint y: 177, distance: 774.7
click at [1108, 177] on h1 "Navigating the “Cramdown” Round: A Director’s Roadmap" at bounding box center [757, 173] width 854 height 31
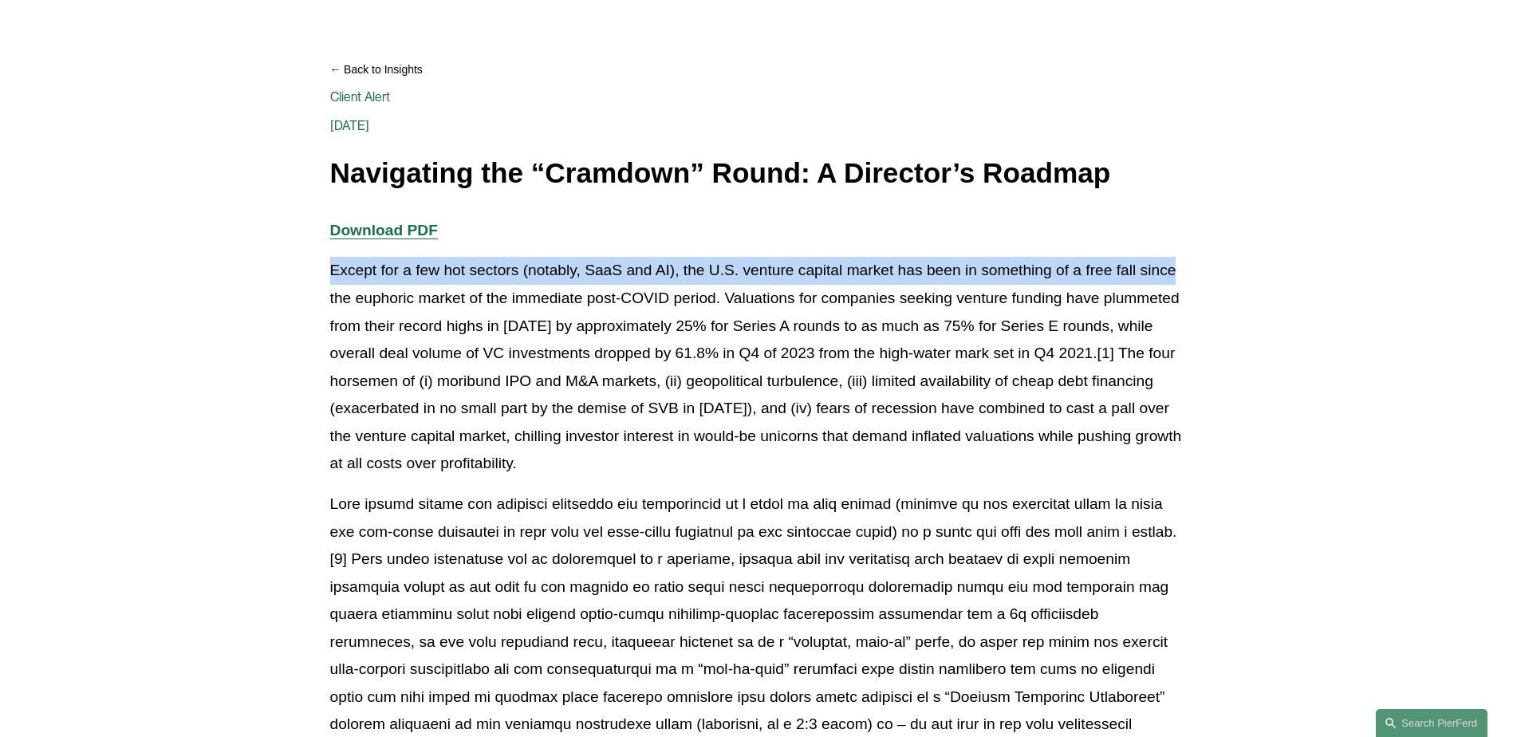
drag, startPoint x: 334, startPoint y: 266, endPoint x: 1178, endPoint y: 268, distance: 843.3
click at [1178, 268] on p "Except for a few hot sectors (notably, SaaS and AI), the U.S. venture capital m…" at bounding box center [757, 367] width 854 height 221
drag, startPoint x: 605, startPoint y: 469, endPoint x: 326, endPoint y: 274, distance: 340.9
click at [530, 445] on p "Except for a few hot sectors (notably, SaaS and AI), the U.S. venture capital m…" at bounding box center [757, 367] width 854 height 221
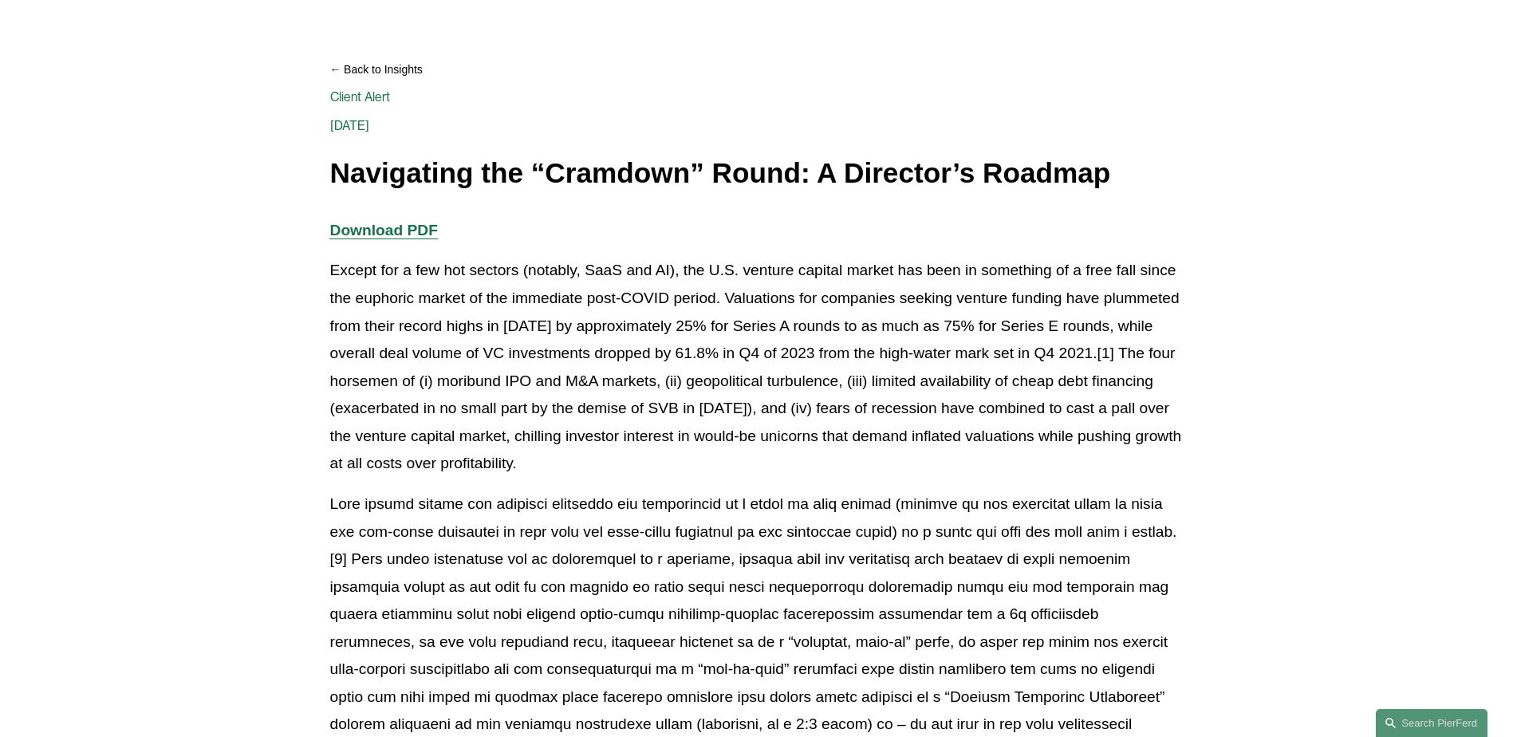
drag, startPoint x: 584, startPoint y: 464, endPoint x: 320, endPoint y: 278, distance: 323.4
drag, startPoint x: 566, startPoint y: 461, endPoint x: 330, endPoint y: 270, distance: 304.0
click at [330, 270] on p "Except for a few hot sectors (notably, SaaS and AI), the U.S. venture capital m…" at bounding box center [757, 367] width 854 height 221
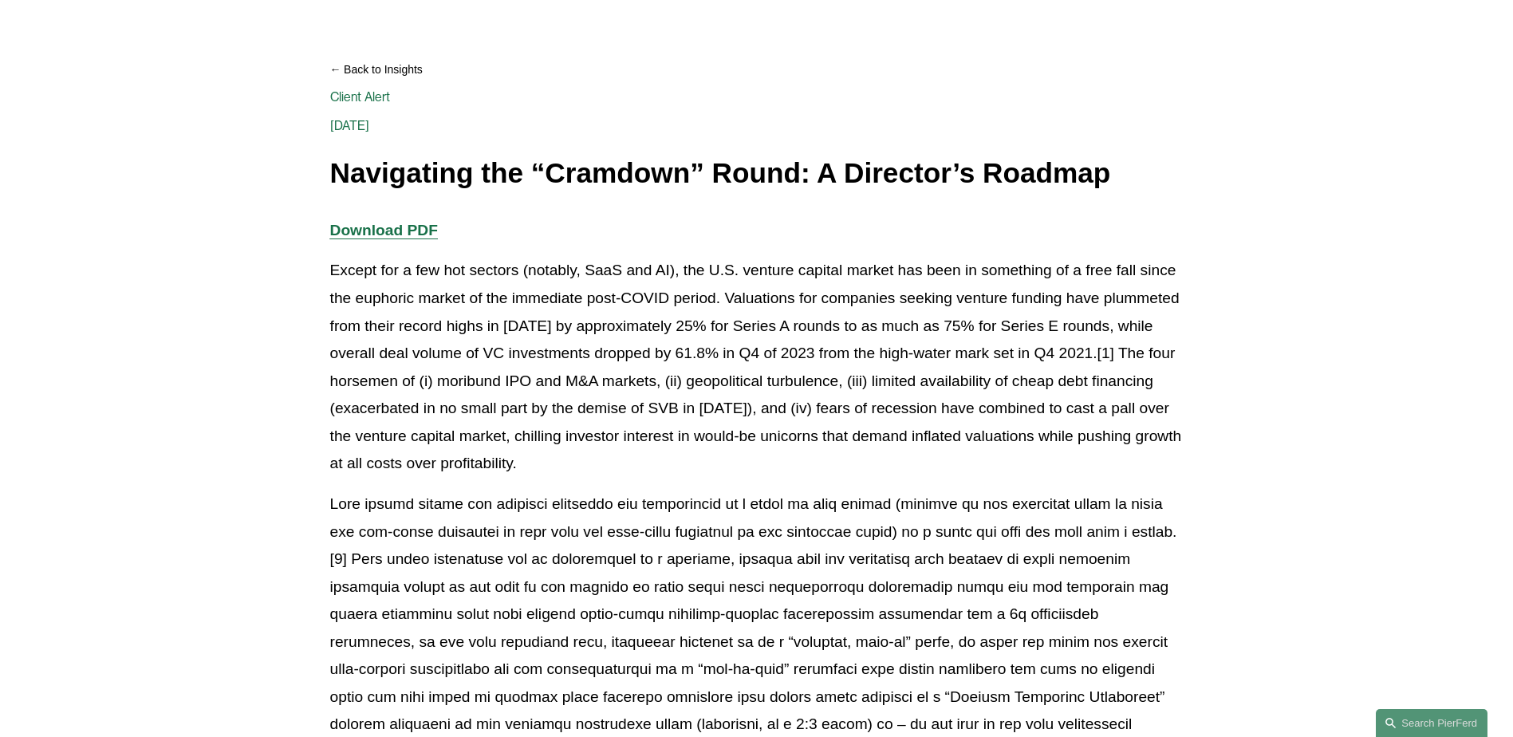
click at [609, 456] on p "Except for a few hot sectors (notably, SaaS and AI), the U.S. venture capital m…" at bounding box center [757, 367] width 854 height 221
drag, startPoint x: 595, startPoint y: 470, endPoint x: 322, endPoint y: 274, distance: 336.1
click at [771, 438] on p "Except for a few hot sectors (notably, SaaS and AI), the U.S. venture capital m…" at bounding box center [757, 367] width 854 height 221
click at [756, 424] on p "Except for a few hot sectors (notably, SaaS and AI), the U.S. venture capital m…" at bounding box center [757, 367] width 854 height 221
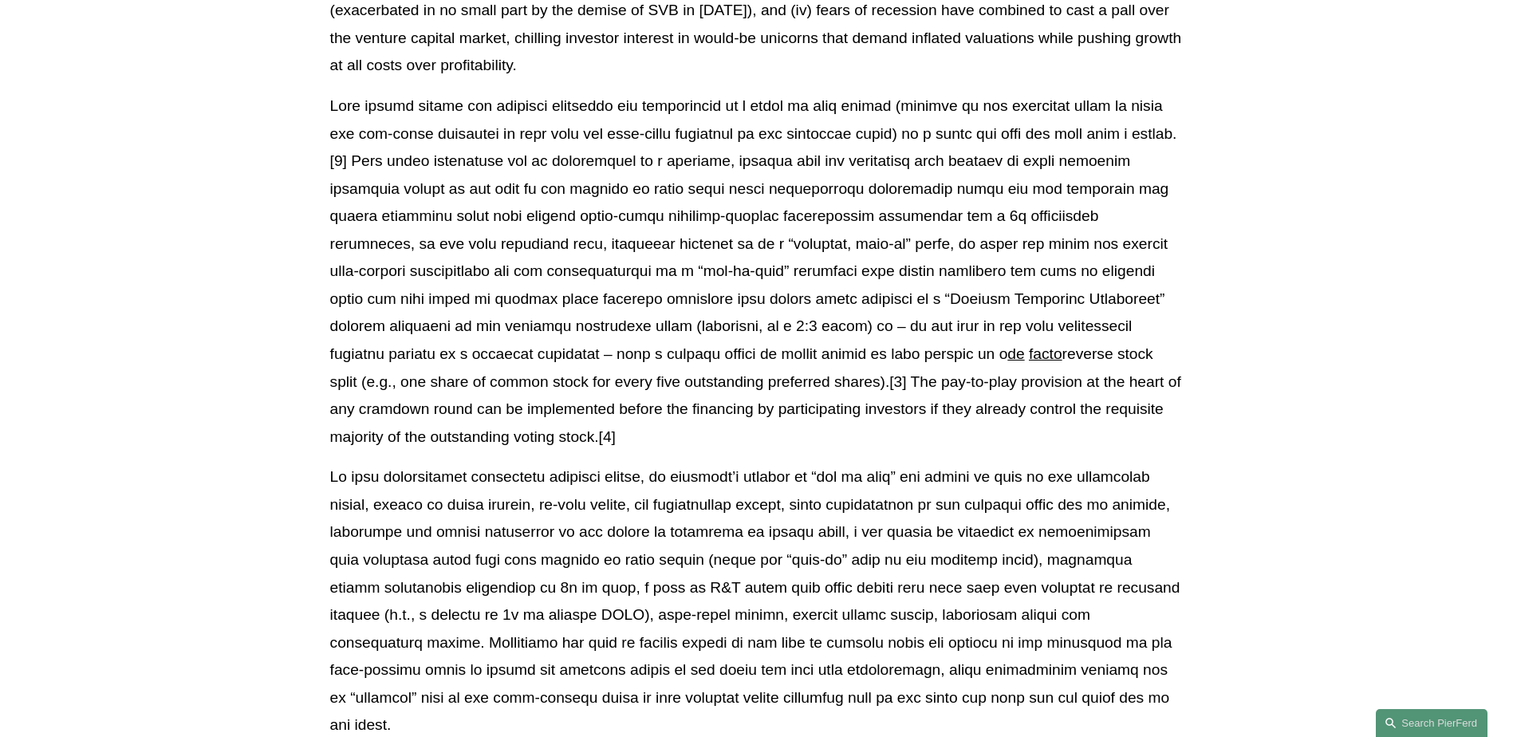
scroll to position [565, 0]
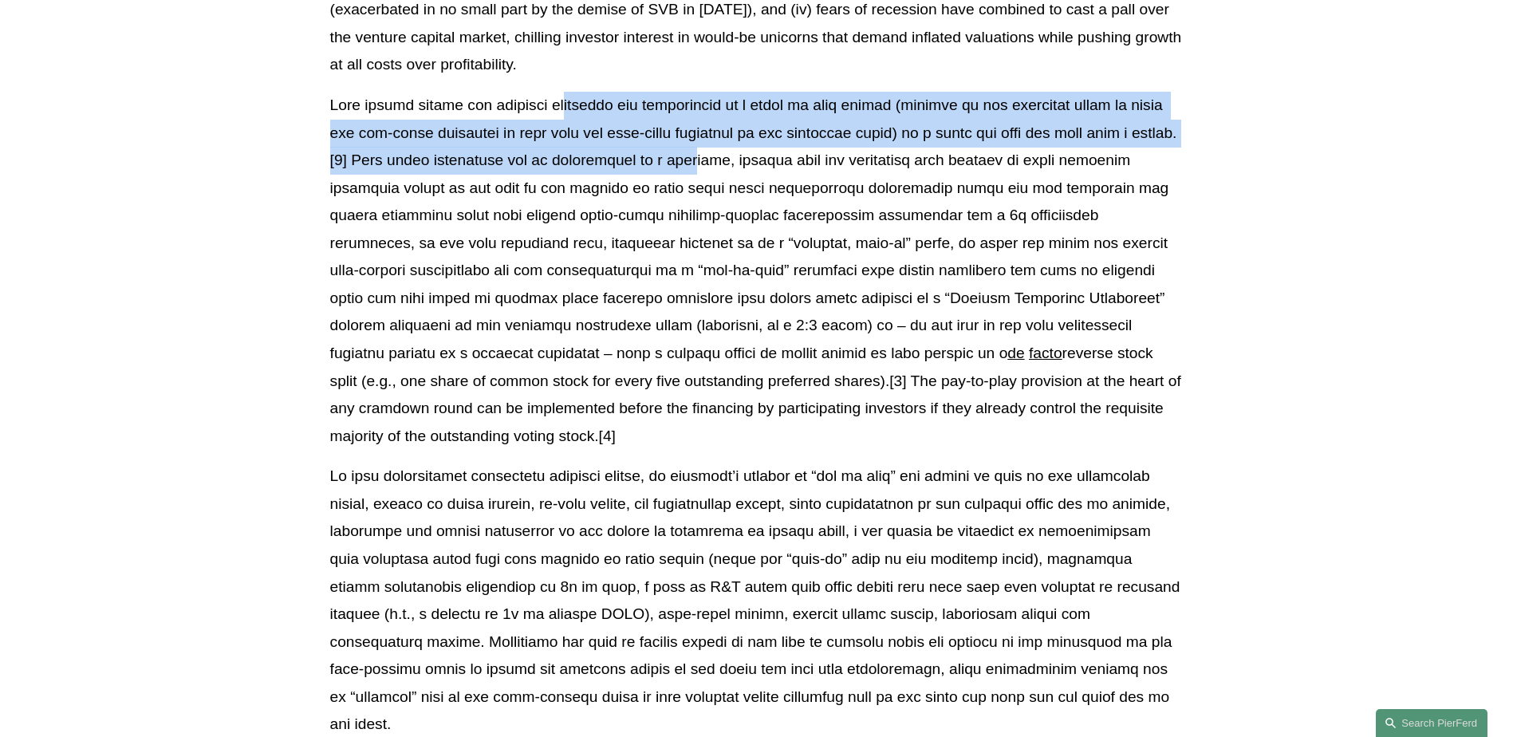
drag, startPoint x: 569, startPoint y: 99, endPoint x: 819, endPoint y: 157, distance: 257.2
click at [819, 157] on p "de facto reverse stock split (e.g., one share of common stock for every five ou…" at bounding box center [757, 271] width 854 height 358
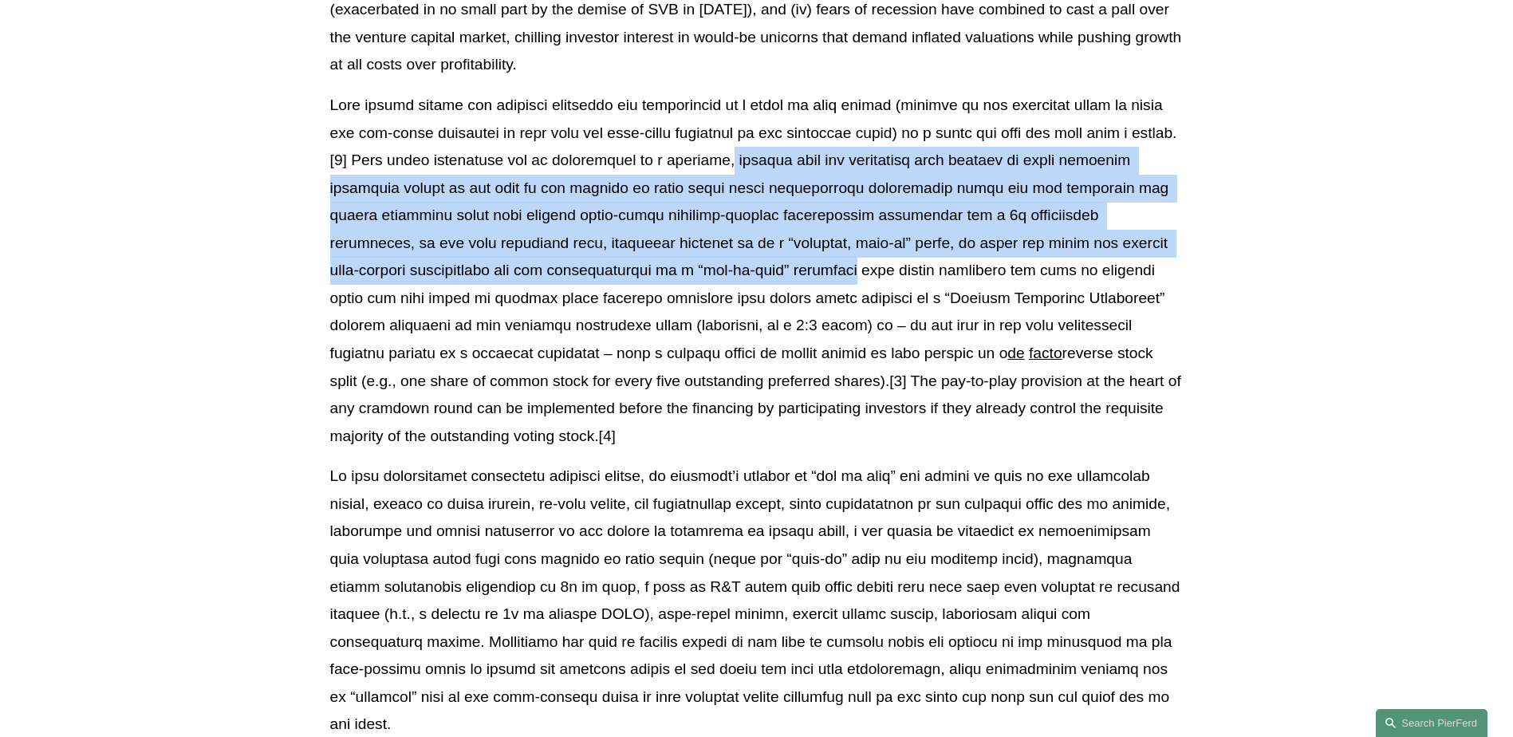
drag, startPoint x: 858, startPoint y: 157, endPoint x: 750, endPoint y: 259, distance: 148.4
click at [750, 259] on p "de facto reverse stock split (e.g., one share of common stock for every five ou…" at bounding box center [757, 271] width 854 height 358
click at [388, 259] on p "de facto reverse stock split (e.g., one share of common stock for every five ou…" at bounding box center [757, 271] width 854 height 358
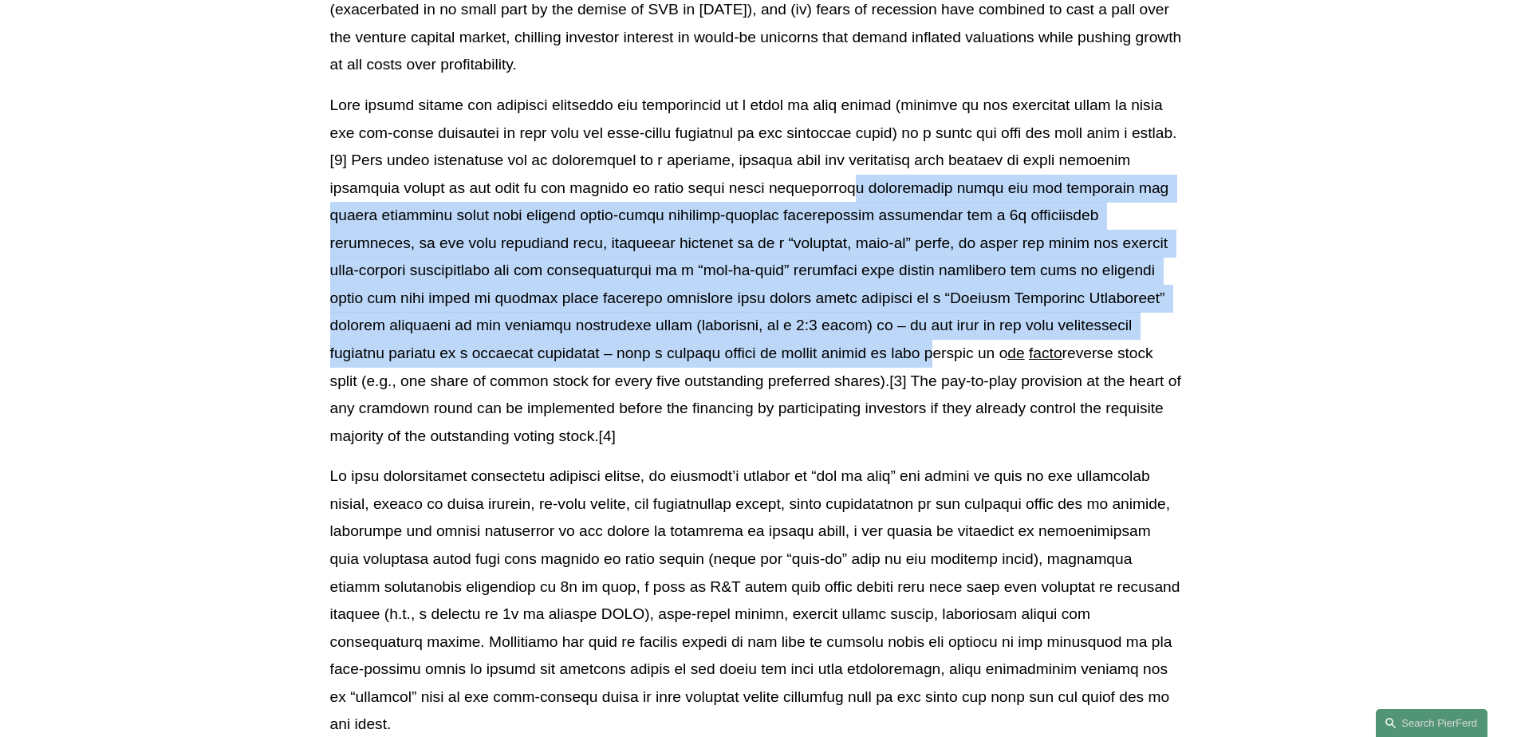
drag, startPoint x: 863, startPoint y: 191, endPoint x: 755, endPoint y: 361, distance: 201.6
click at [755, 361] on p "de facto reverse stock split (e.g., one share of common stock for every five ou…" at bounding box center [757, 271] width 854 height 358
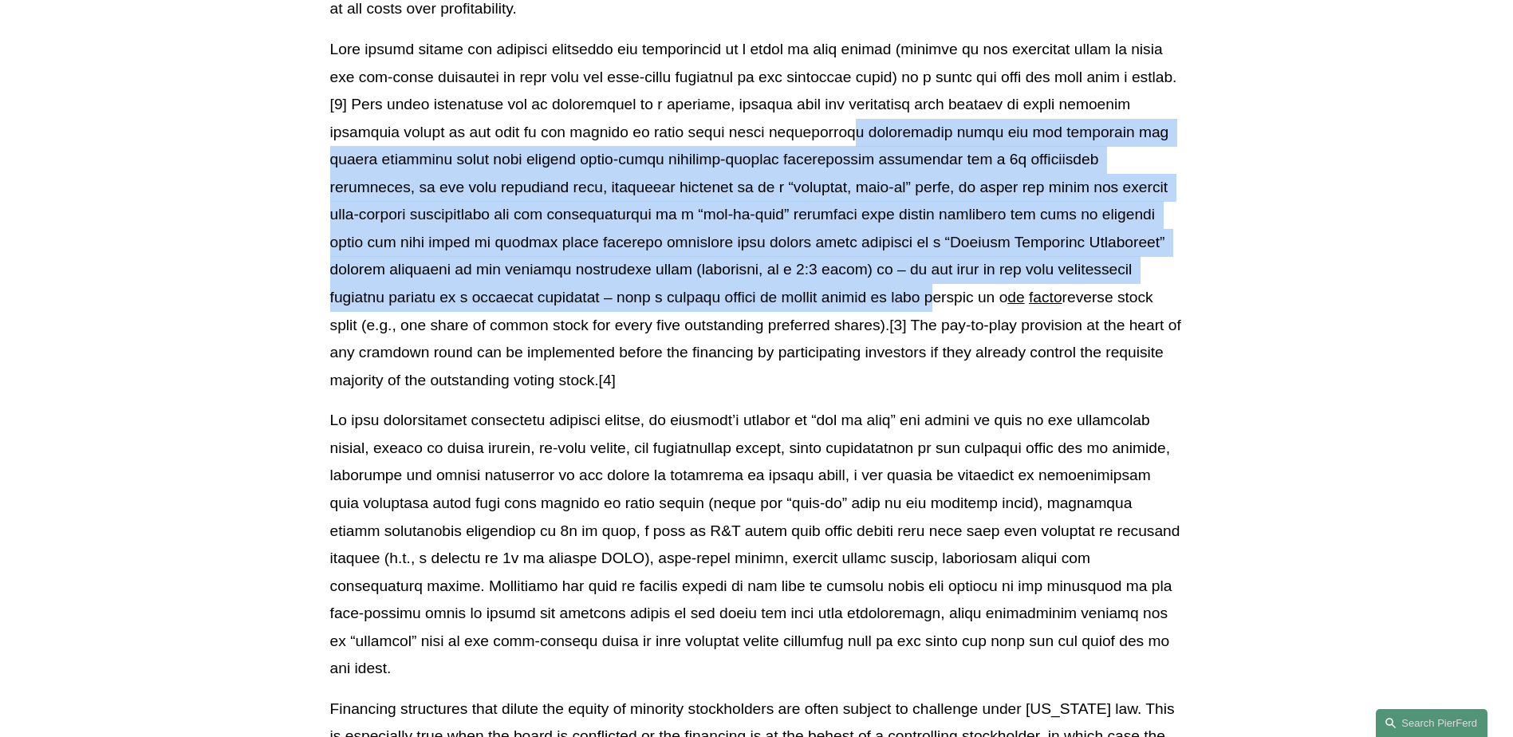
scroll to position [645, 0]
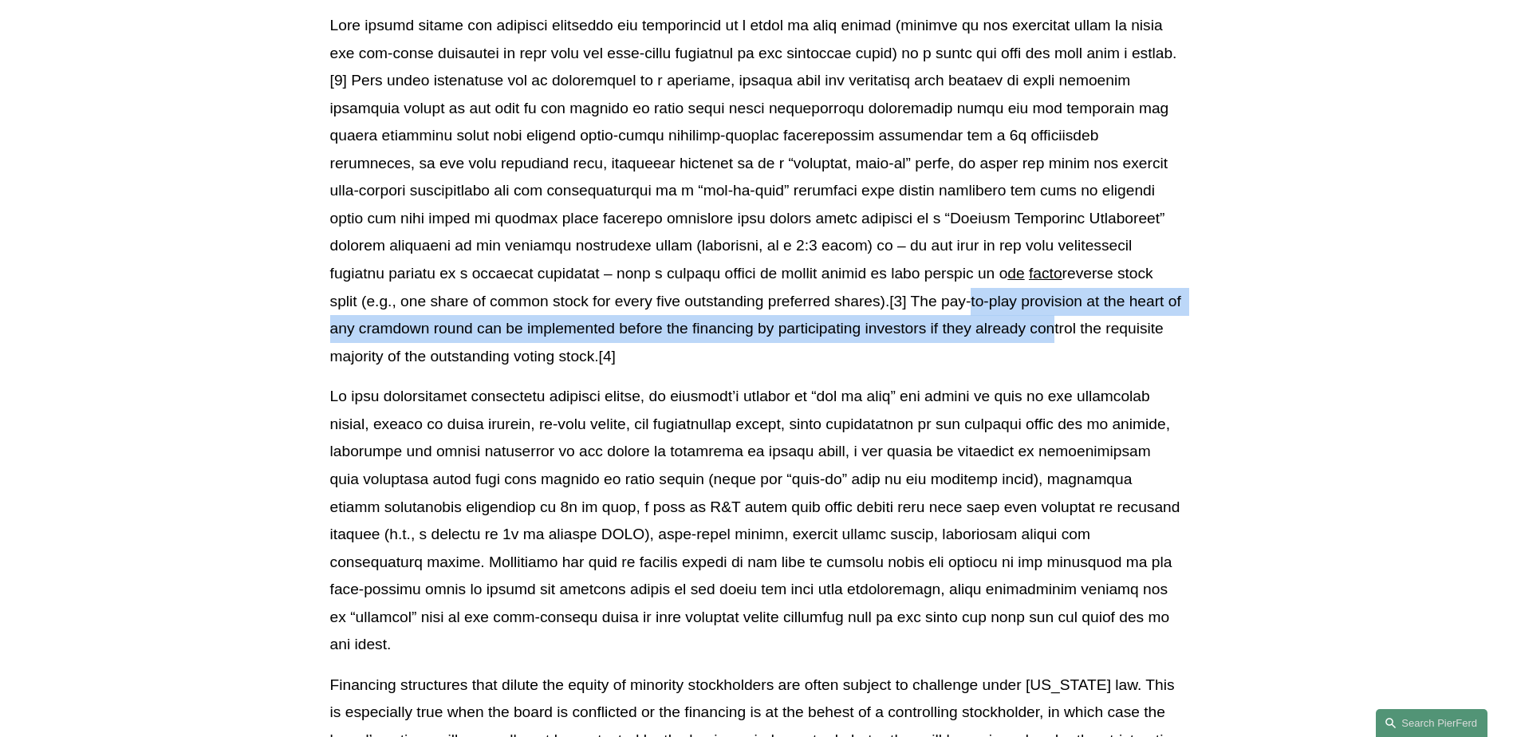
drag, startPoint x: 808, startPoint y: 300, endPoint x: 903, endPoint y: 331, distance: 99.9
click at [903, 331] on p "de facto reverse stock split (e.g., one share of common stock for every five ou…" at bounding box center [757, 191] width 854 height 358
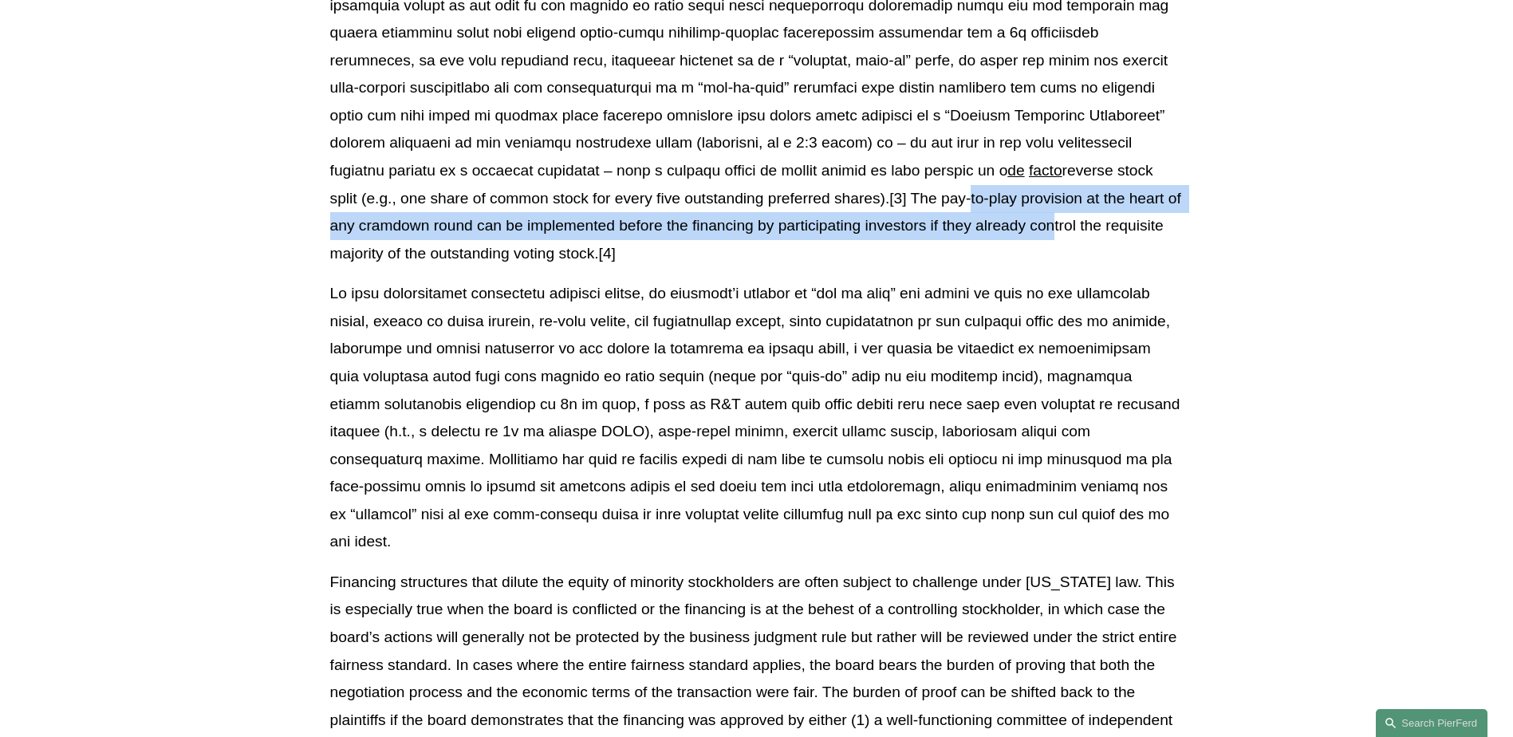
scroll to position [964, 0]
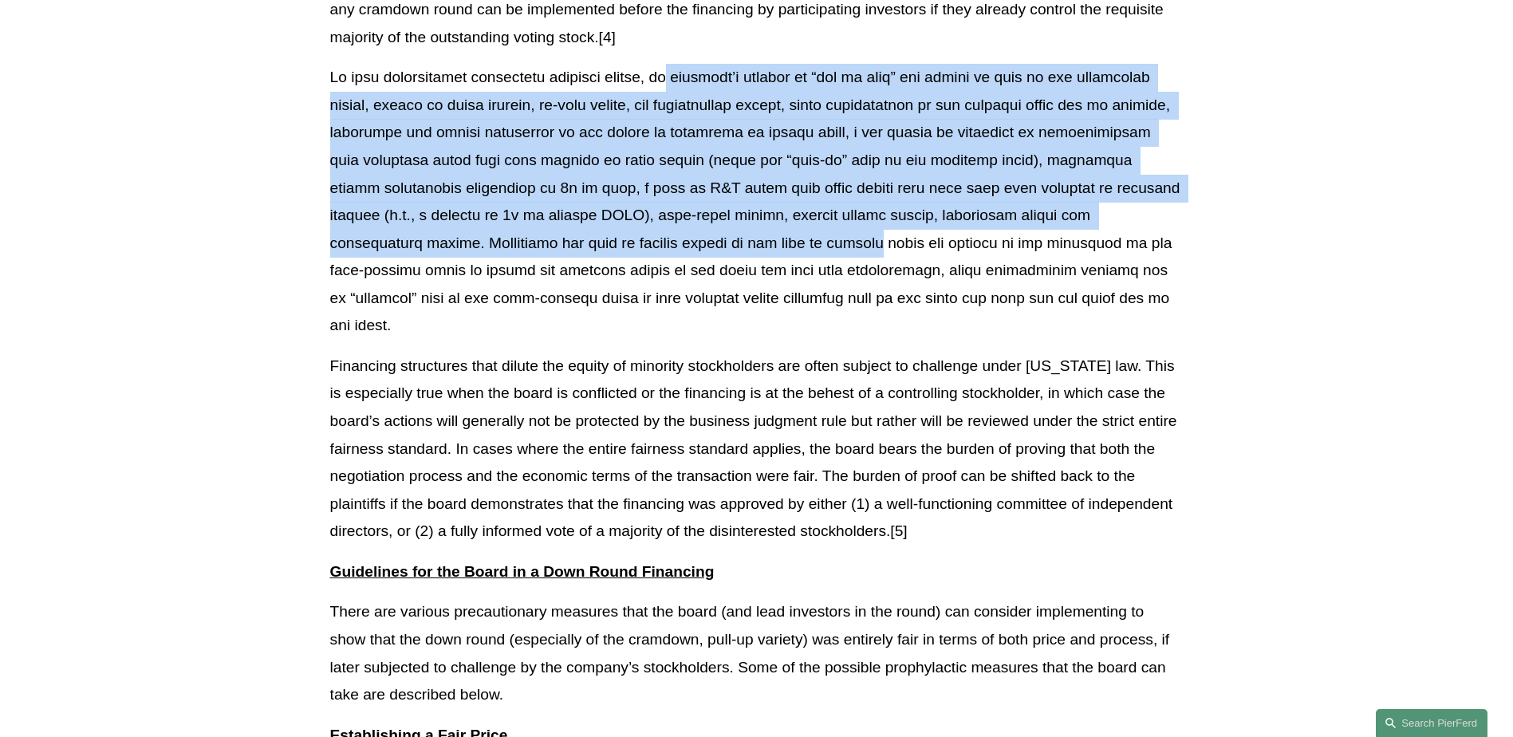
drag, startPoint x: 695, startPoint y: 72, endPoint x: 752, endPoint y: 244, distance: 181.4
click at [752, 244] on p at bounding box center [757, 202] width 854 height 276
click at [331, 242] on p at bounding box center [757, 202] width 854 height 276
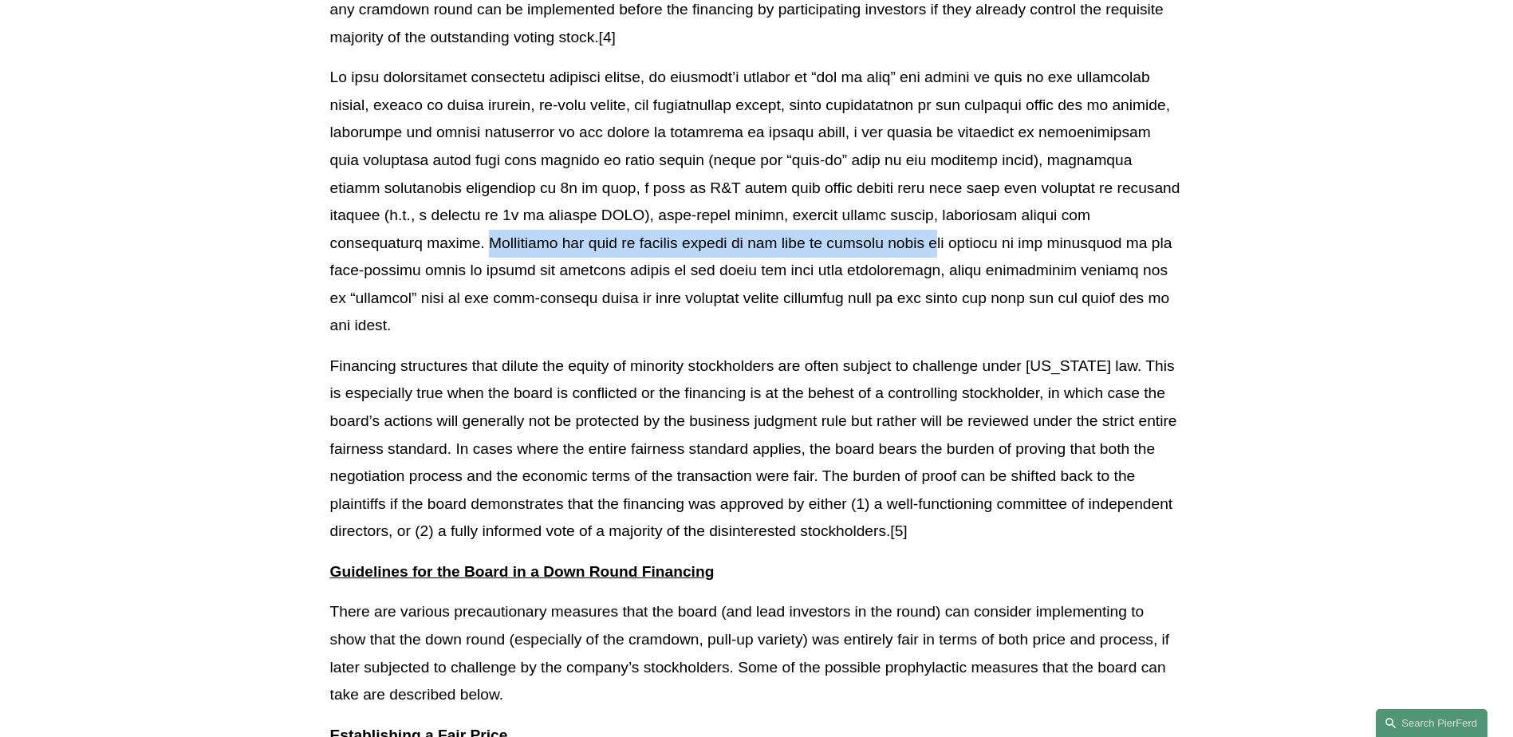
drag, startPoint x: 331, startPoint y: 242, endPoint x: 799, endPoint y: 237, distance: 468.3
click at [799, 237] on p at bounding box center [757, 202] width 854 height 276
drag, startPoint x: 799, startPoint y: 237, endPoint x: 800, endPoint y: 248, distance: 11.2
click at [800, 248] on p at bounding box center [757, 202] width 854 height 276
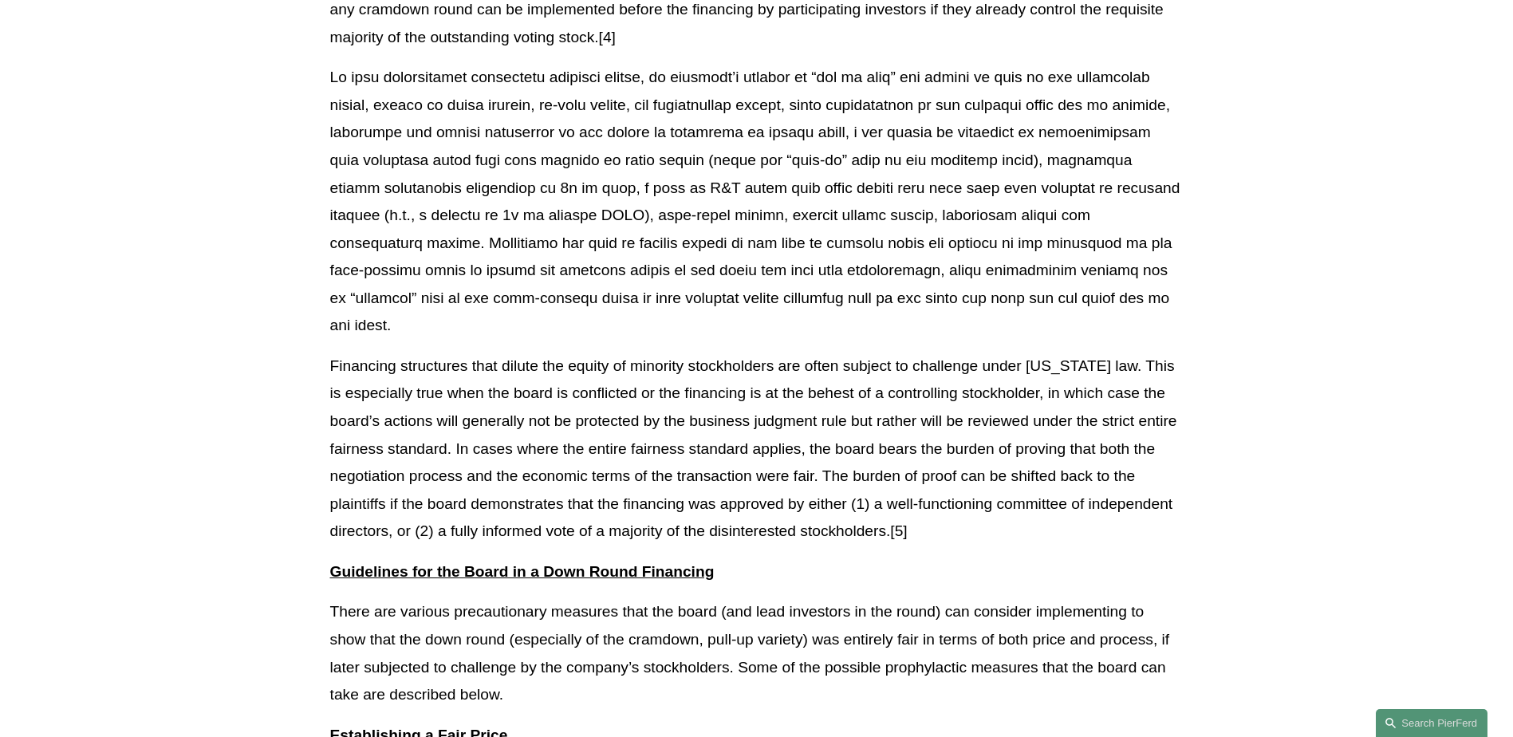
click at [785, 243] on p at bounding box center [757, 202] width 854 height 276
drag, startPoint x: 756, startPoint y: 244, endPoint x: 615, endPoint y: 247, distance: 141.2
click at [615, 247] on p at bounding box center [757, 202] width 854 height 276
drag, startPoint x: 615, startPoint y: 247, endPoint x: 491, endPoint y: 259, distance: 124.3
click at [491, 259] on p at bounding box center [757, 202] width 854 height 276
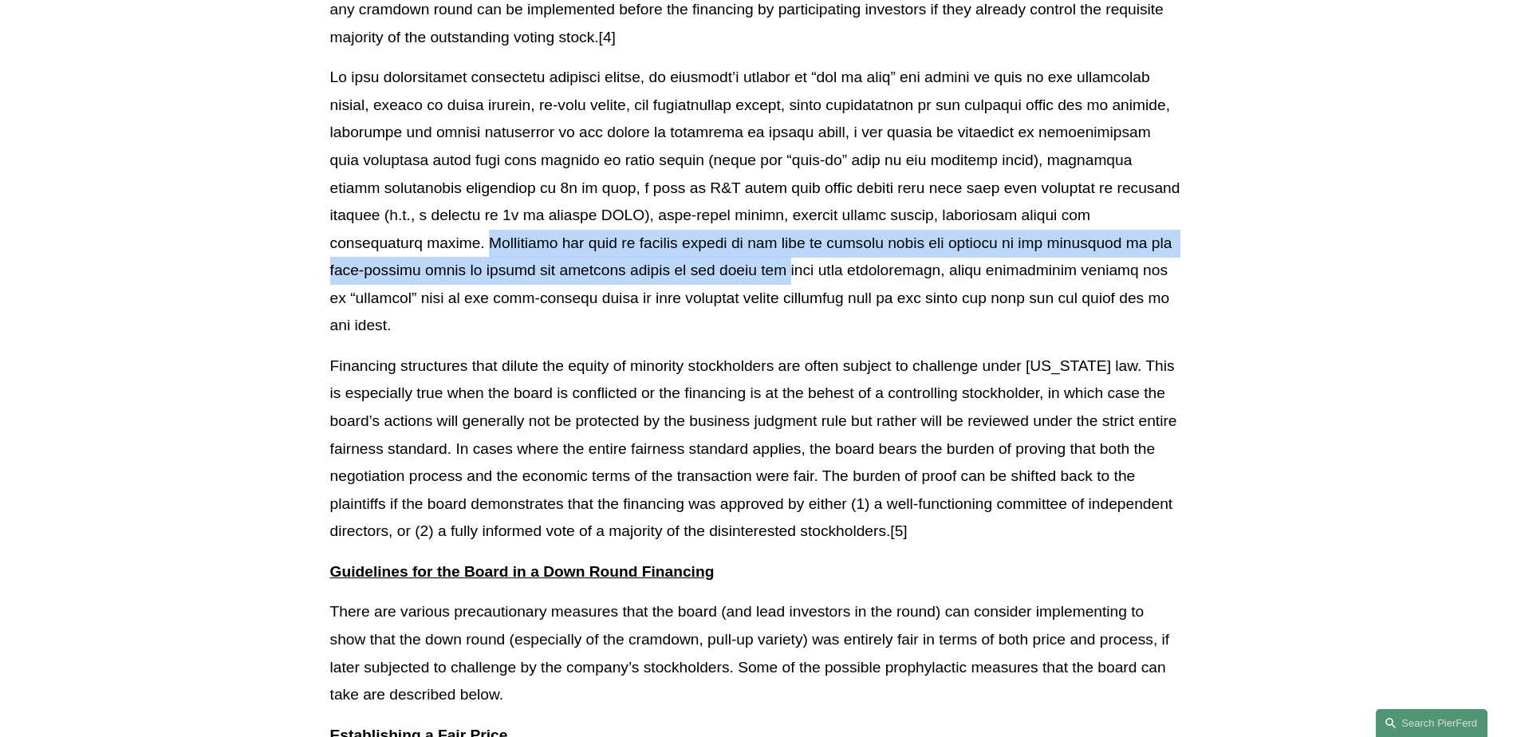
drag, startPoint x: 326, startPoint y: 238, endPoint x: 606, endPoint y: 265, distance: 282.1
drag, startPoint x: 606, startPoint y: 265, endPoint x: 605, endPoint y: 274, distance: 8.9
click at [605, 274] on p at bounding box center [757, 202] width 854 height 276
drag, startPoint x: 328, startPoint y: 247, endPoint x: 605, endPoint y: 274, distance: 278.2
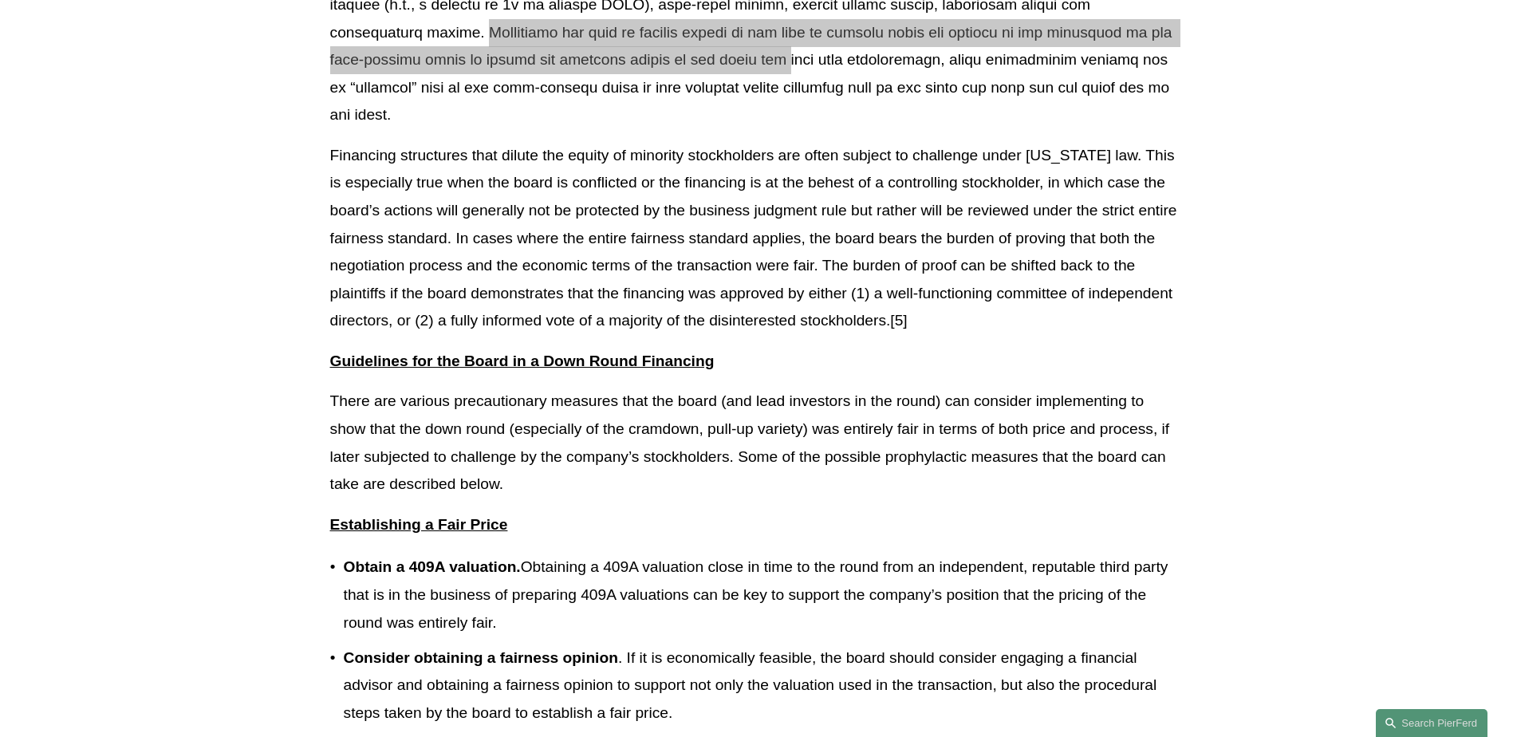
scroll to position [1203, 0]
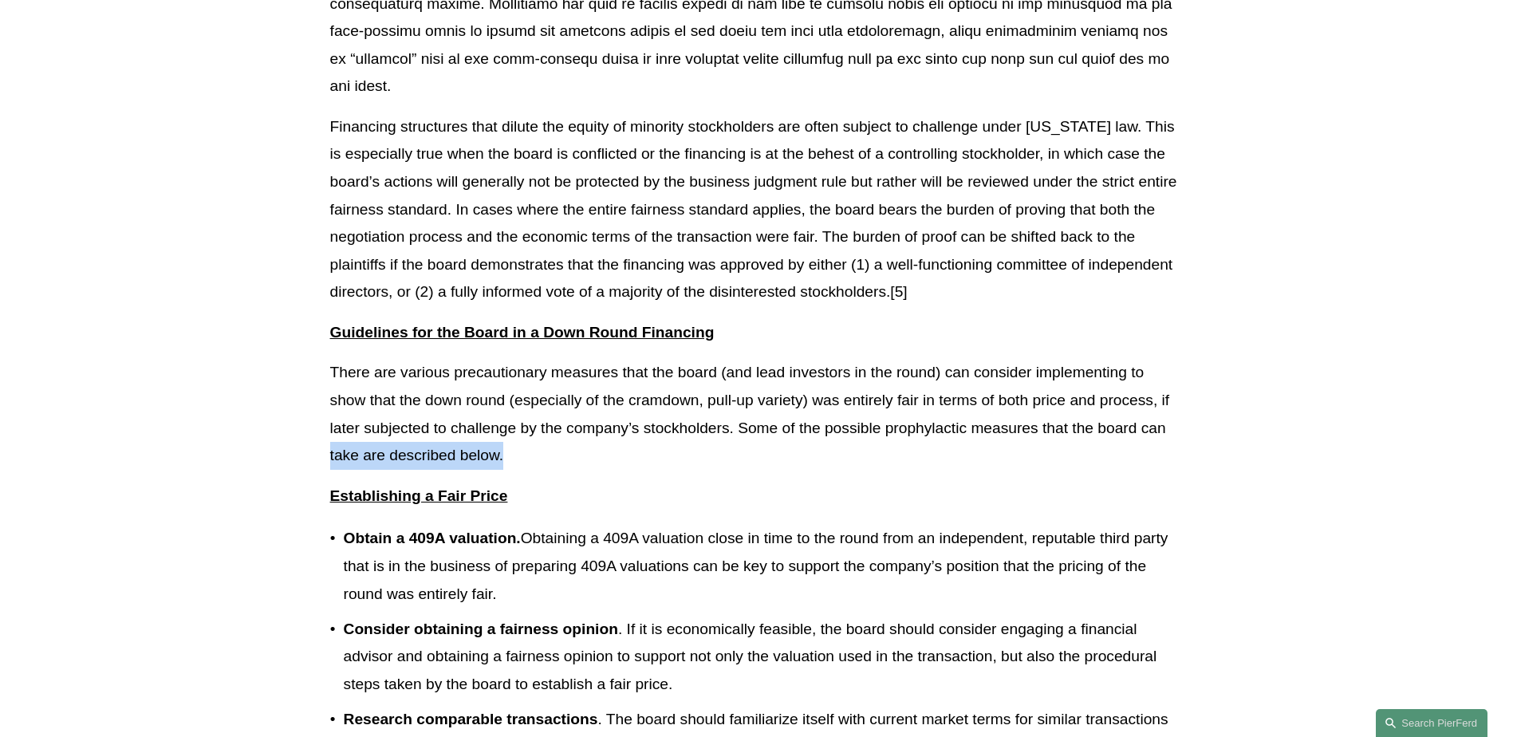
drag, startPoint x: 507, startPoint y: 428, endPoint x: 330, endPoint y: 436, distance: 177.3
click at [330, 436] on p "There are various precautionary measures that the board (and lead investors in …" at bounding box center [757, 414] width 854 height 110
drag, startPoint x: 330, startPoint y: 436, endPoint x: 517, endPoint y: 434, distance: 187.5
click at [517, 434] on p "There are various precautionary measures that the board (and lead investors in …" at bounding box center [757, 414] width 854 height 110
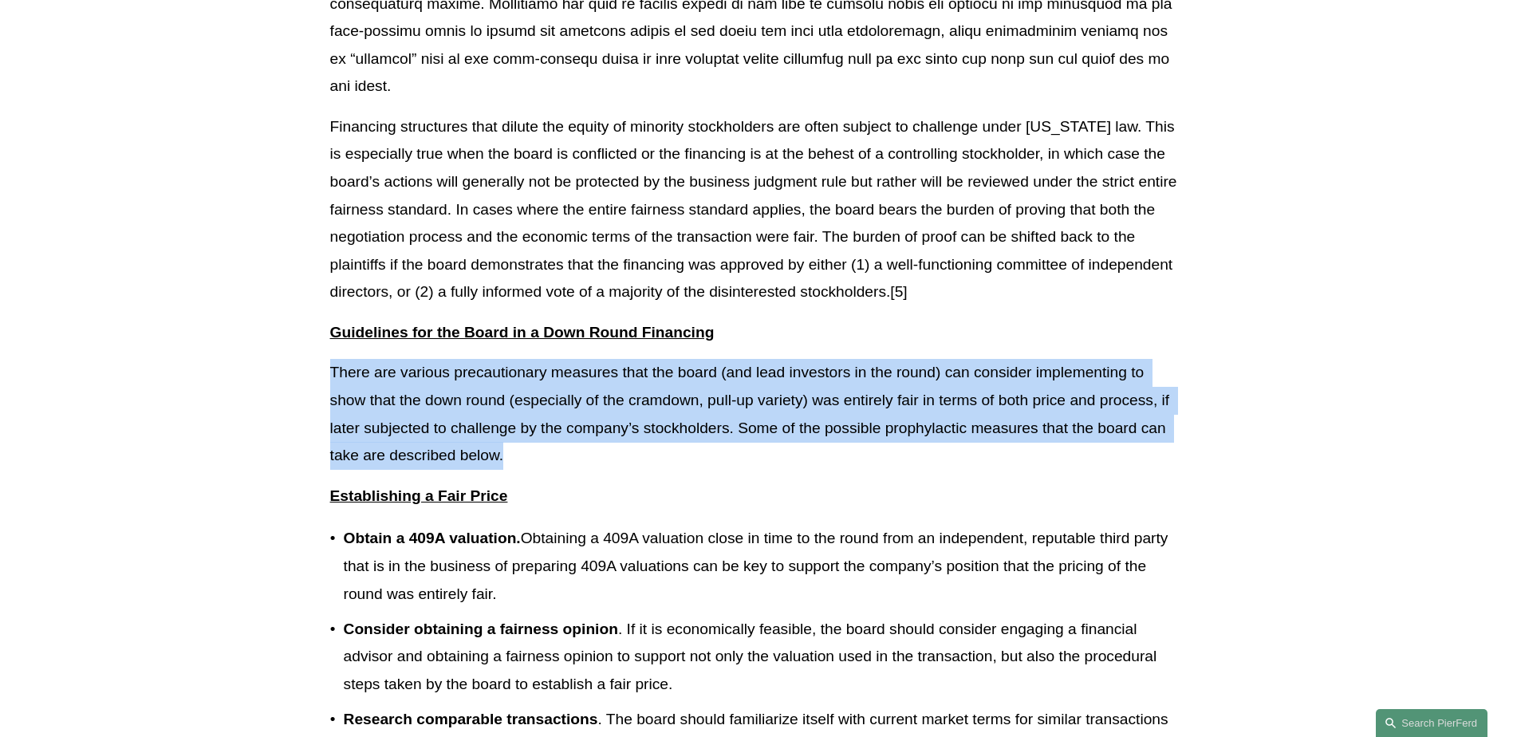
drag, startPoint x: 517, startPoint y: 432, endPoint x: 320, endPoint y: 345, distance: 215.4
click at [320, 345] on div "Download PDF Except for a few hot sectors (notably, SaaS and AI), the U.S. vent…" at bounding box center [757, 617] width 881 height 2874
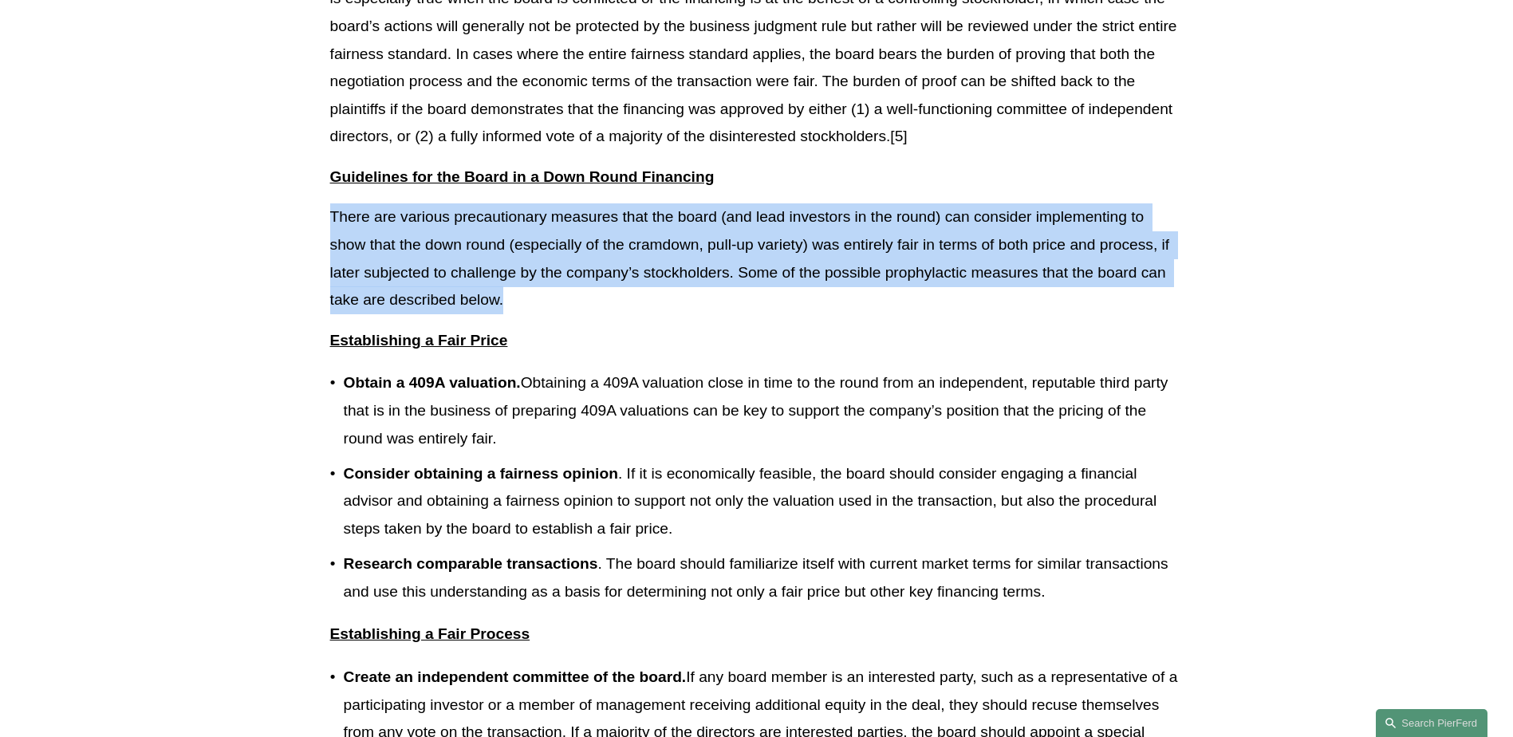
scroll to position [1363, 0]
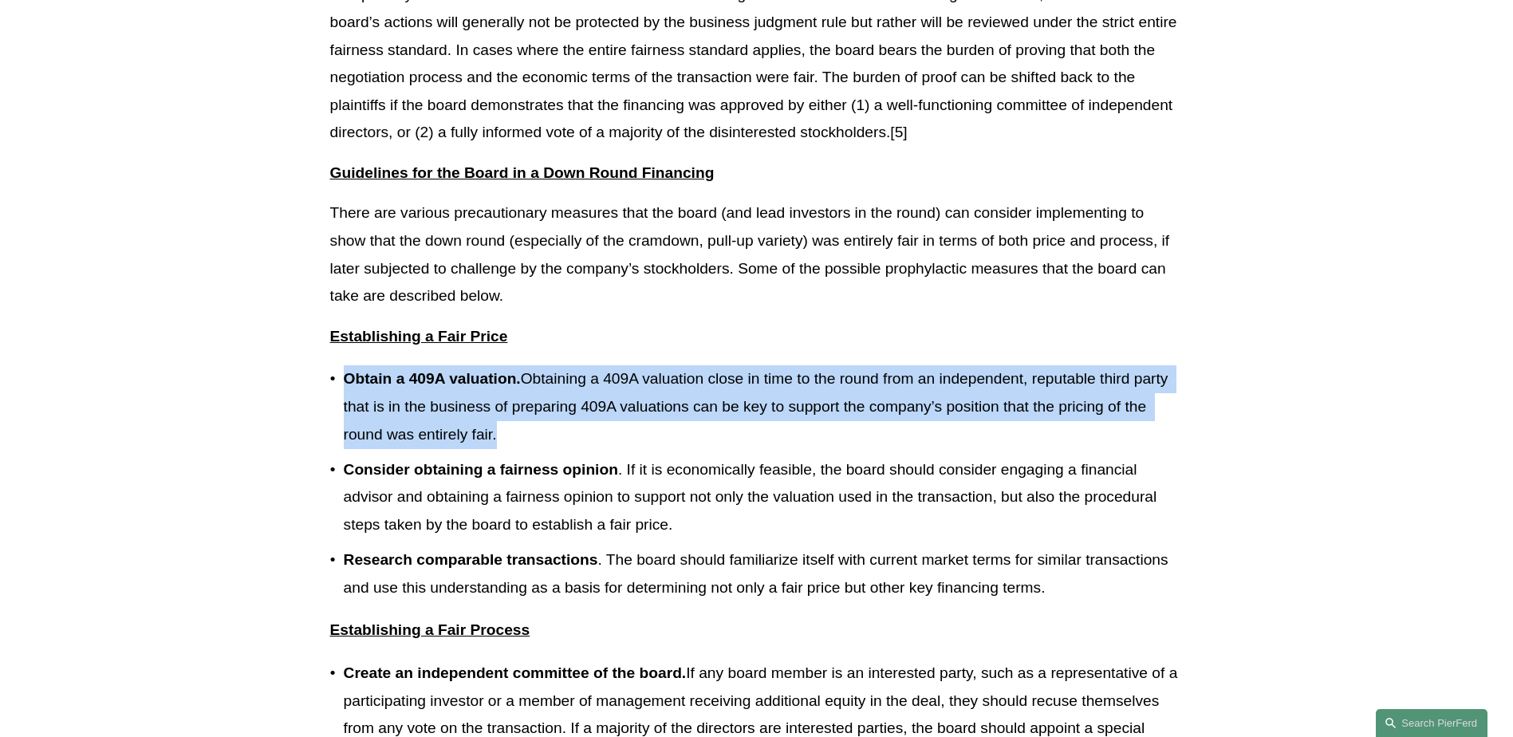
drag, startPoint x: 507, startPoint y: 410, endPoint x: 310, endPoint y: 356, distance: 204.4
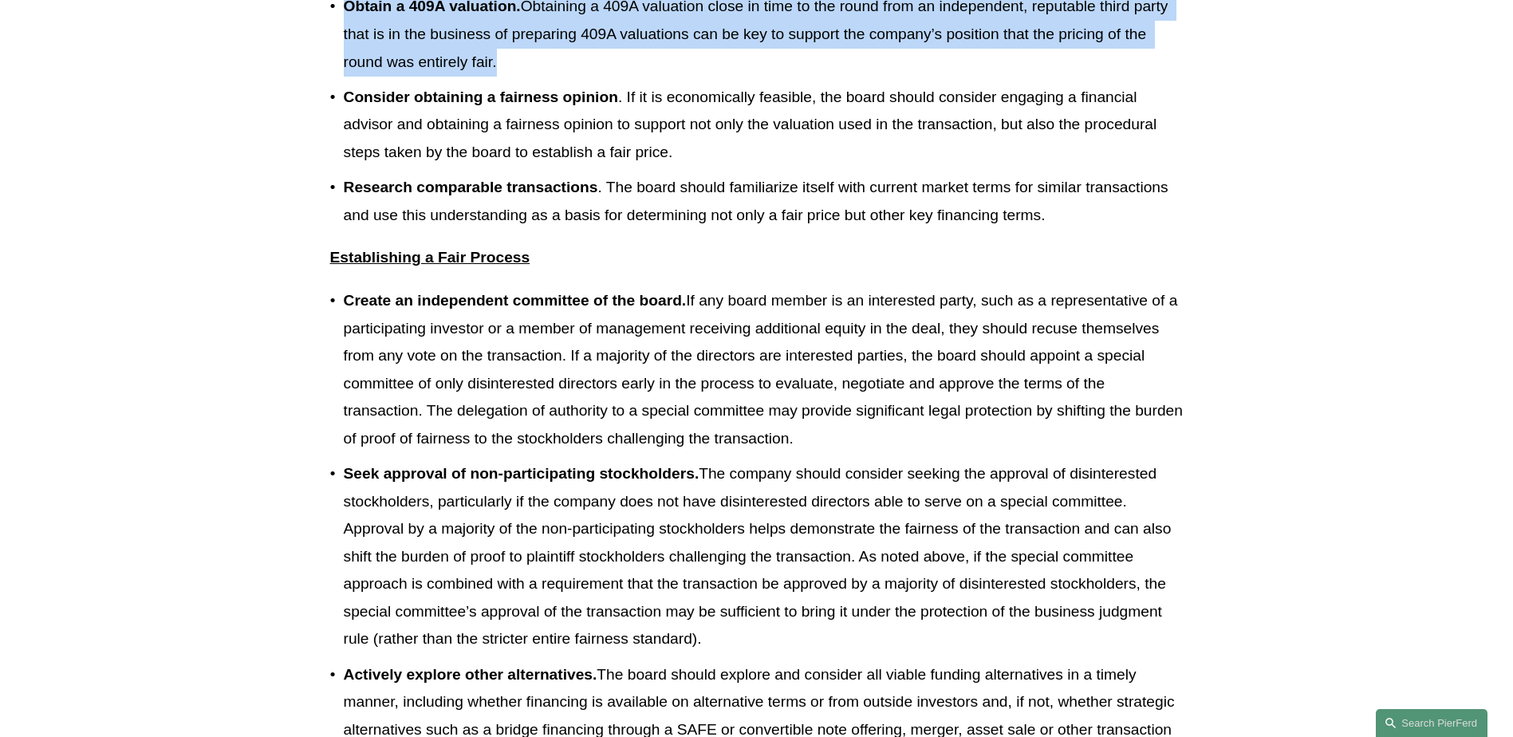
scroll to position [1762, 0]
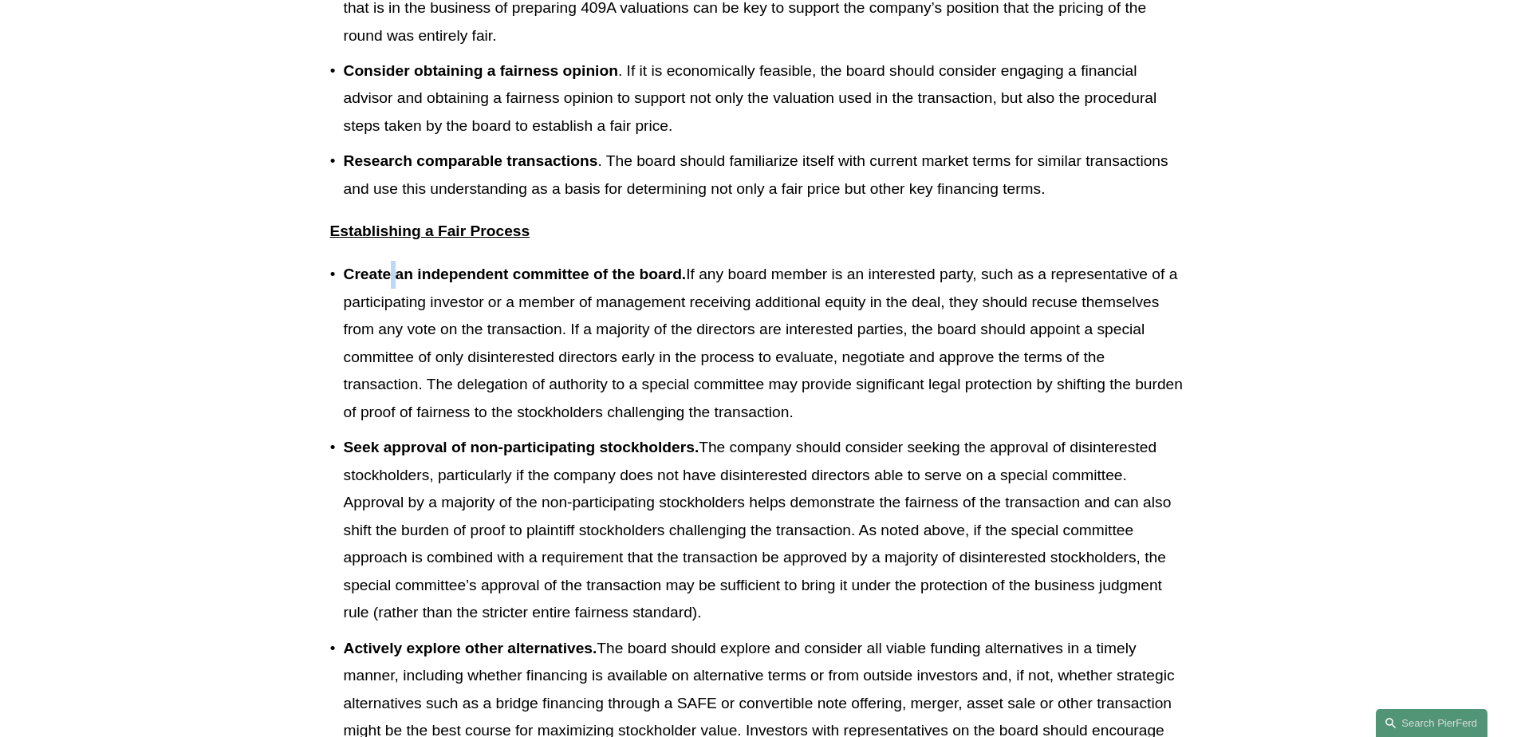
click at [393, 266] on strong "Create an independent committee of the board." at bounding box center [515, 274] width 343 height 17
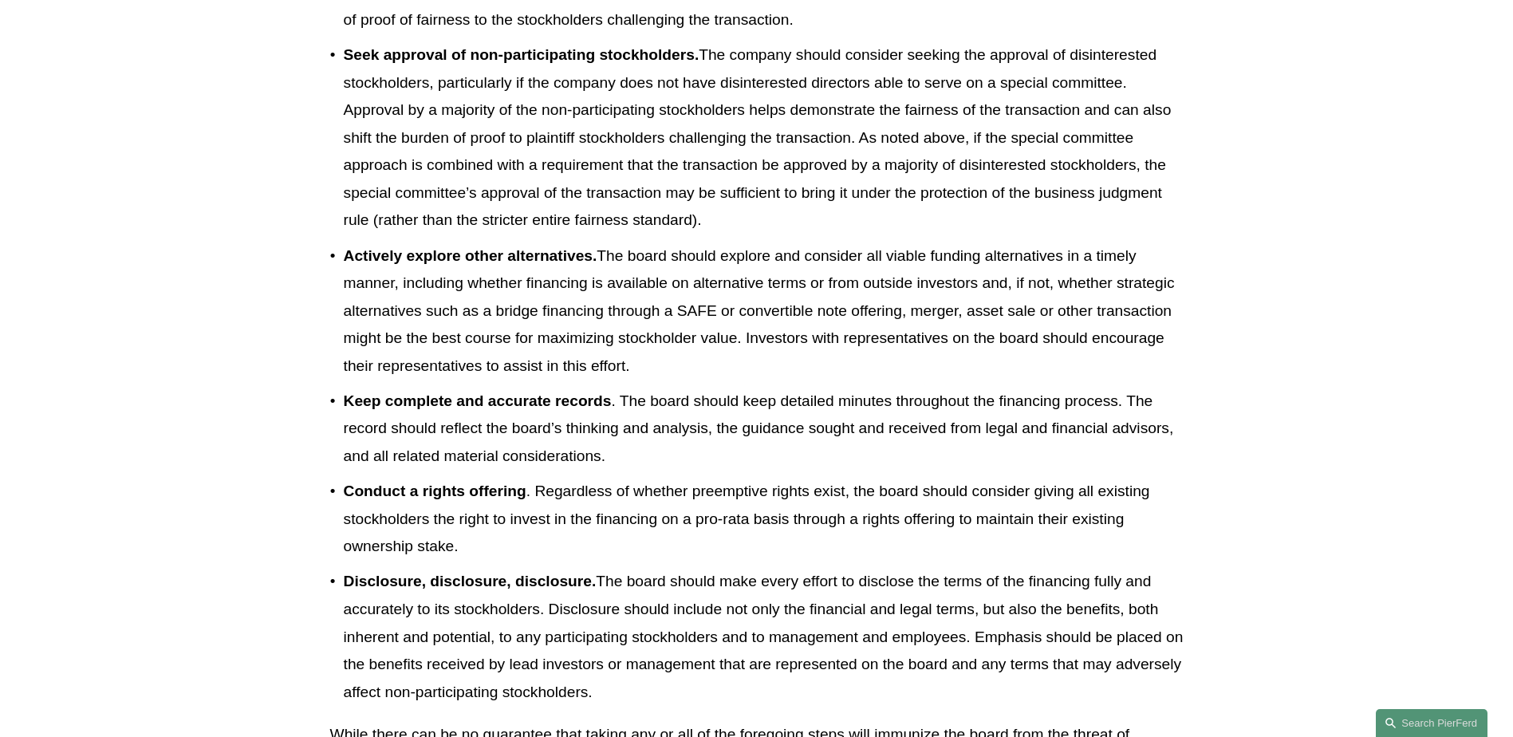
scroll to position [2161, 0]
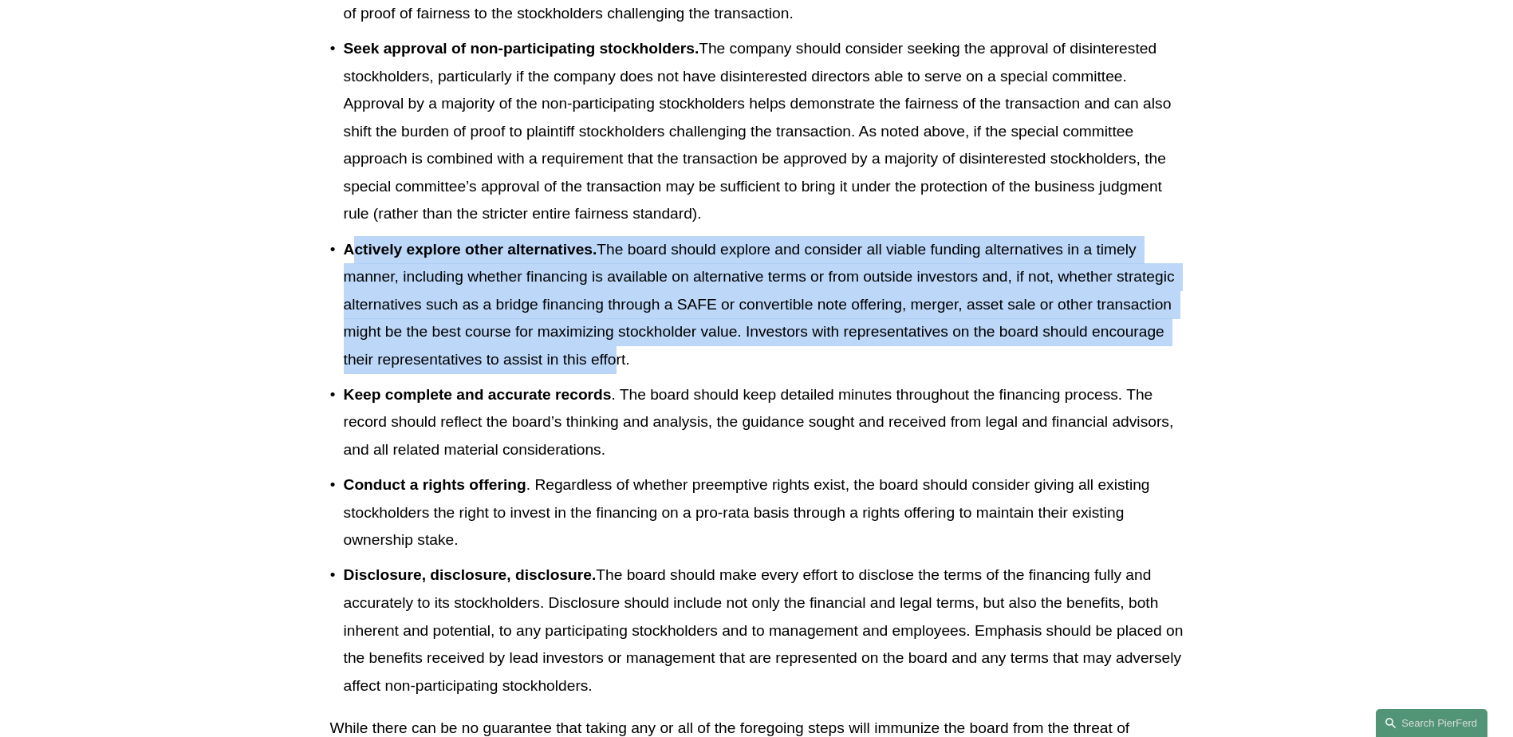
drag, startPoint x: 352, startPoint y: 218, endPoint x: 610, endPoint y: 324, distance: 278.7
click at [610, 324] on p "Actively explore other alternatives. The board should explore and consider all …" at bounding box center [764, 305] width 840 height 138
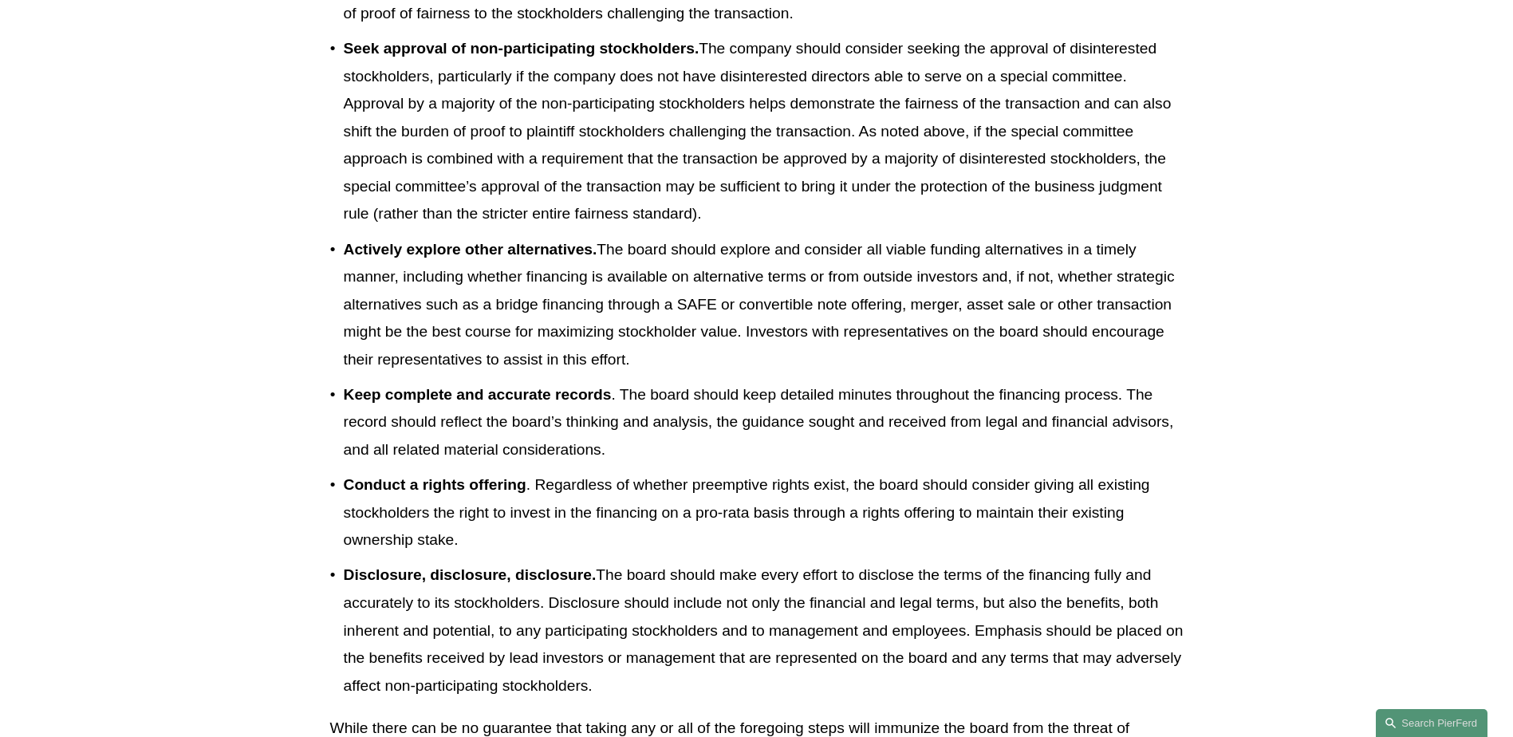
click at [360, 476] on p "Conduct a rights offering . Regardless of whether preemptive rights exist, the …" at bounding box center [764, 513] width 840 height 83
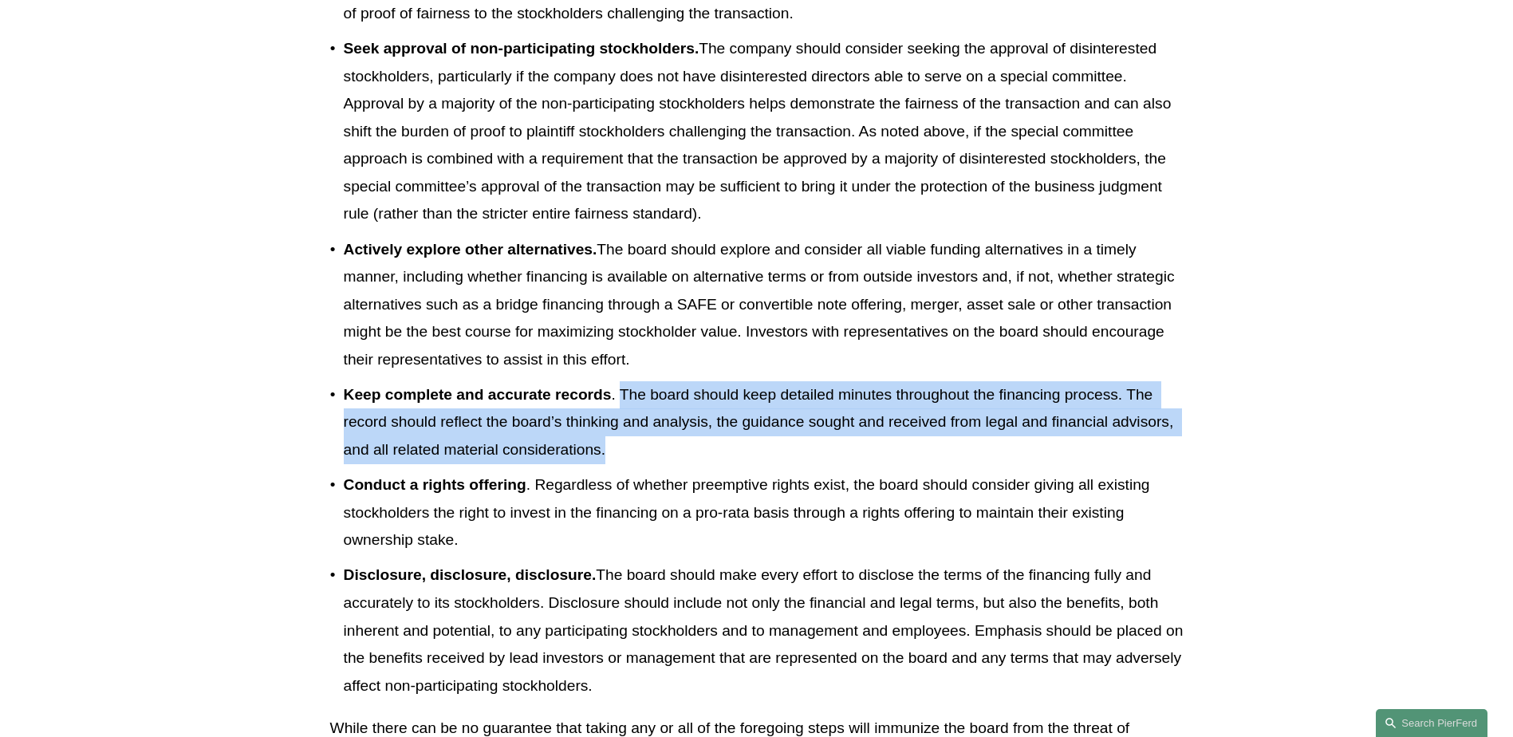
drag, startPoint x: 623, startPoint y: 368, endPoint x: 632, endPoint y: 424, distance: 56.5
click at [632, 424] on p "Keep complete and accurate records . The board should keep detailed minutes thr…" at bounding box center [764, 422] width 840 height 83
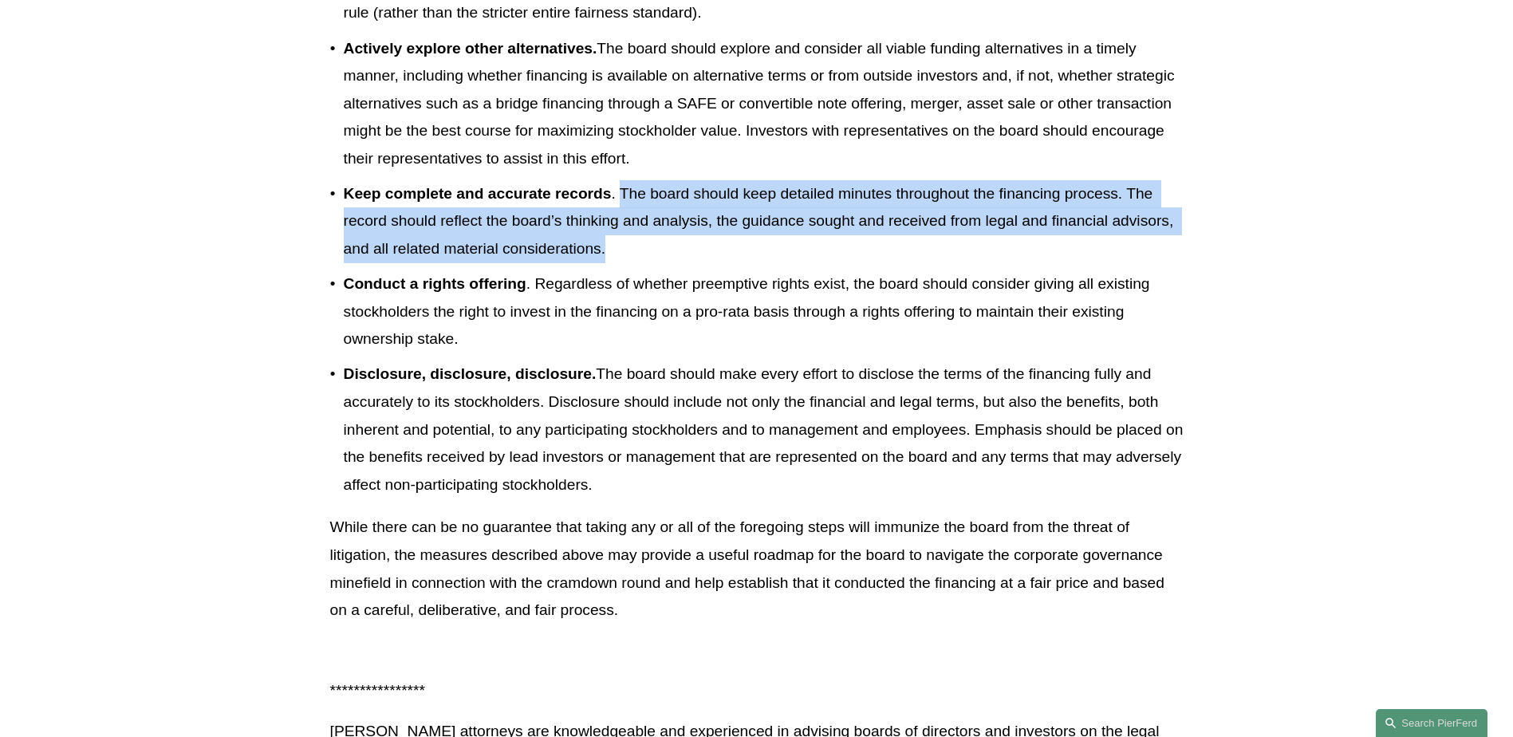
scroll to position [2400, 0]
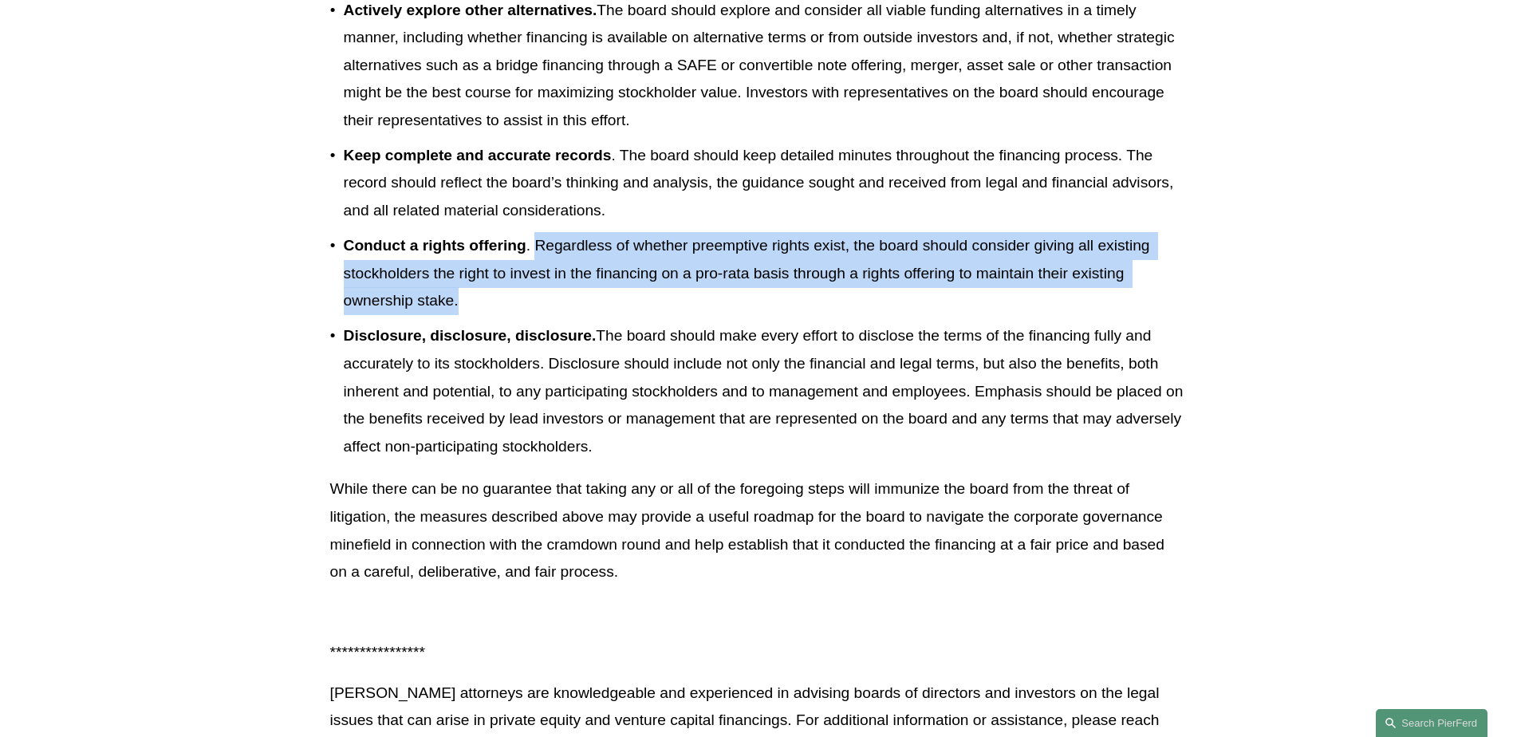
drag, startPoint x: 536, startPoint y: 215, endPoint x: 705, endPoint y: 270, distance: 177.9
click at [705, 270] on p "Conduct a rights offering . Regardless of whether preemptive rights exist, the …" at bounding box center [764, 273] width 840 height 83
click at [511, 255] on p "Conduct a rights offering . Regardless of whether preemptive rights exist, the …" at bounding box center [764, 273] width 840 height 83
drag, startPoint x: 516, startPoint y: 271, endPoint x: 344, endPoint y: 224, distance: 178.6
click at [344, 232] on p "Conduct a rights offering . Regardless of whether preemptive rights exist, the …" at bounding box center [764, 273] width 840 height 83
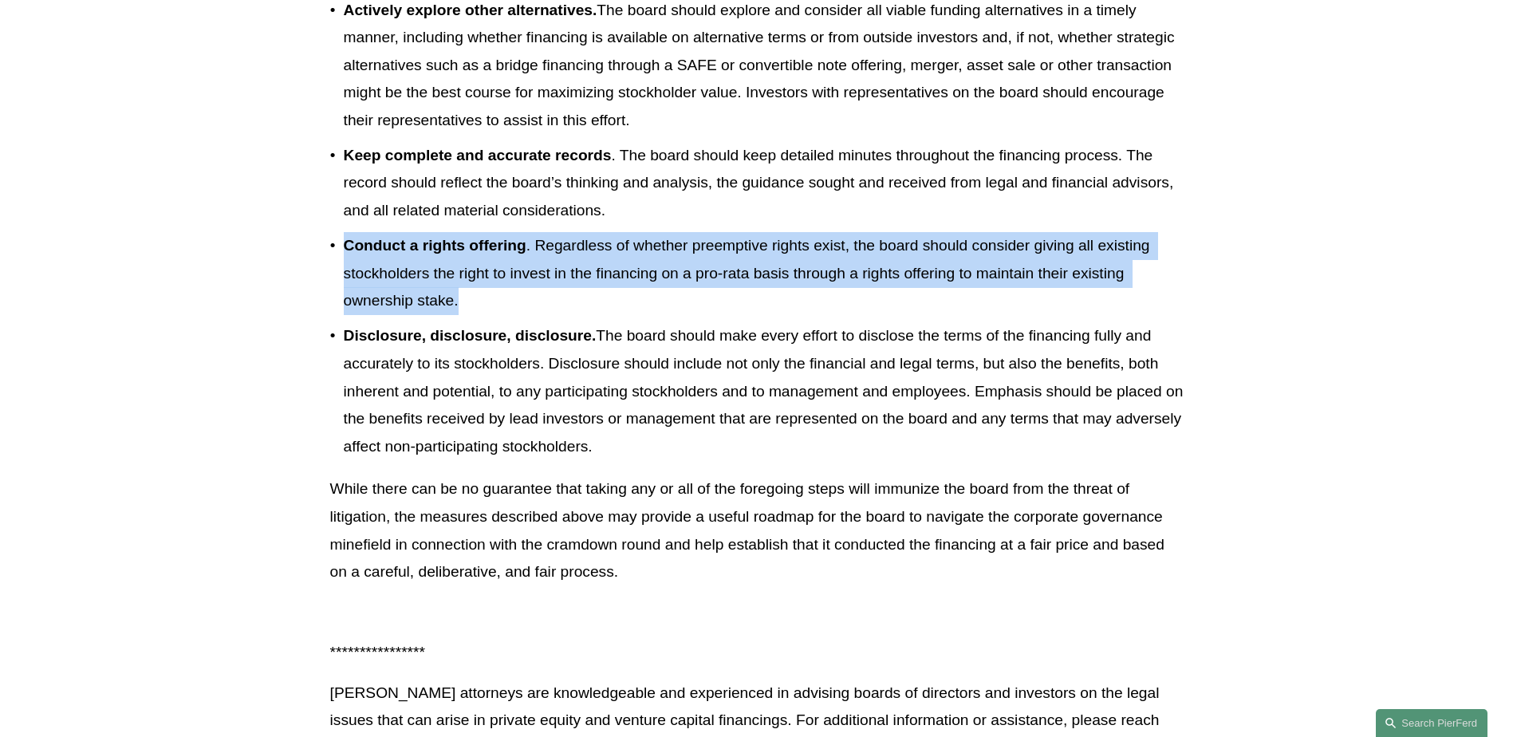
drag, startPoint x: 344, startPoint y: 224, endPoint x: 468, endPoint y: 279, distance: 136.1
click at [468, 279] on p "Conduct a rights offering . Regardless of whether preemptive rights exist, the …" at bounding box center [764, 273] width 840 height 83
drag, startPoint x: 462, startPoint y: 271, endPoint x: 314, endPoint y: 227, distance: 154.0
click at [344, 232] on p "Conduct a rights offering . Regardless of whether preemptive rights exist, the …" at bounding box center [764, 273] width 840 height 83
click at [516, 277] on p "Conduct a rights offering . Regardless of whether preemptive rights exist, the …" at bounding box center [764, 273] width 840 height 83
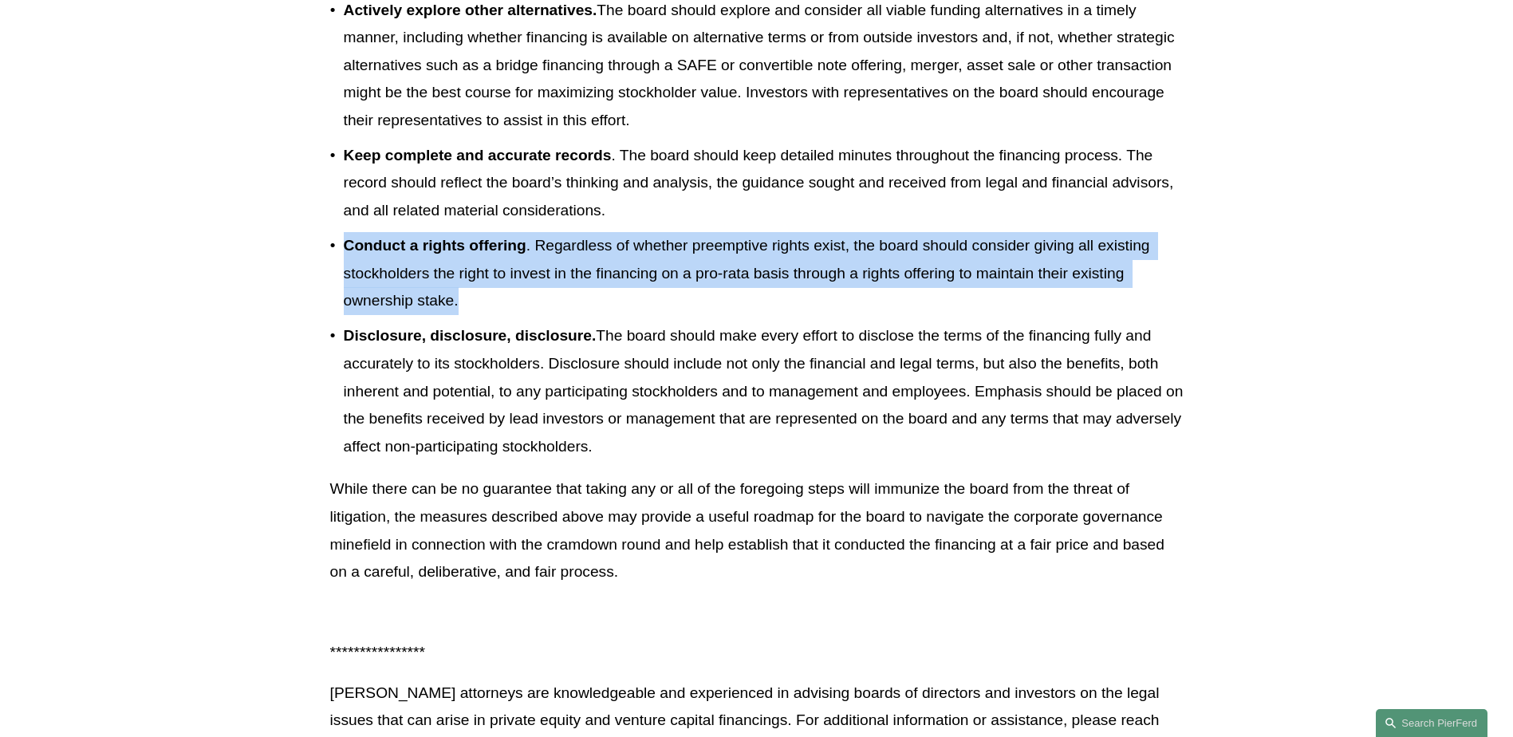
drag, startPoint x: 502, startPoint y: 276, endPoint x: 344, endPoint y: 223, distance: 166.5
click at [344, 232] on p "Conduct a rights offering . Regardless of whether preemptive rights exist, the …" at bounding box center [764, 273] width 840 height 83
drag, startPoint x: 344, startPoint y: 223, endPoint x: 493, endPoint y: 276, distance: 158.2
click at [493, 276] on p "Conduct a rights offering . Regardless of whether preemptive rights exist, the …" at bounding box center [764, 273] width 840 height 83
drag, startPoint x: 493, startPoint y: 276, endPoint x: 360, endPoint y: 225, distance: 142.7
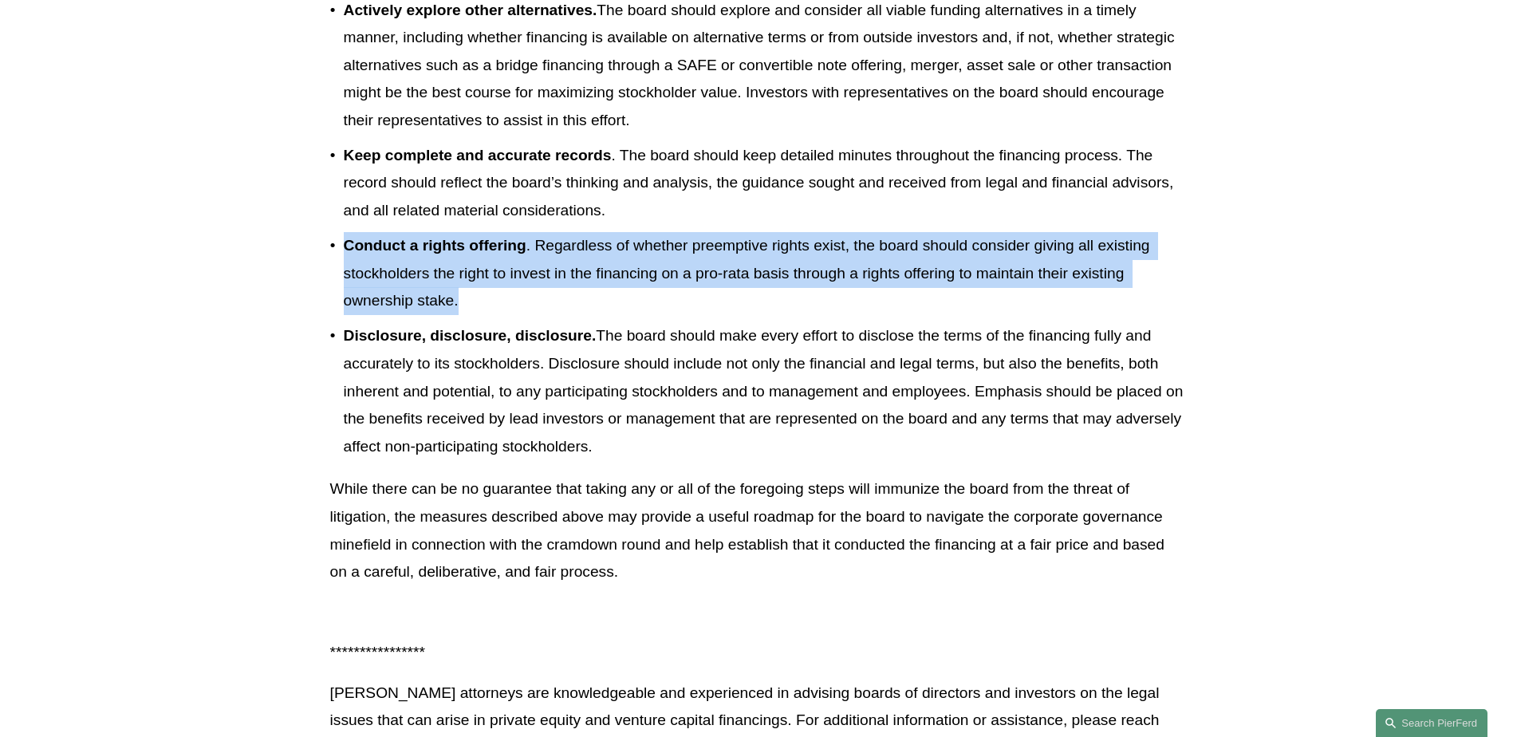
click at [360, 232] on p "Conduct a rights offering . Regardless of whether preemptive rights exist, the …" at bounding box center [764, 273] width 840 height 83
click at [360, 237] on strong "Conduct a rights offering" at bounding box center [435, 245] width 183 height 17
drag, startPoint x: 476, startPoint y: 287, endPoint x: 349, endPoint y: 218, distance: 145.3
click at [349, 232] on p "Conduct a rights offering . Regardless of whether preemptive rights exist, the …" at bounding box center [764, 273] width 840 height 83
drag, startPoint x: 349, startPoint y: 218, endPoint x: 481, endPoint y: 288, distance: 149.9
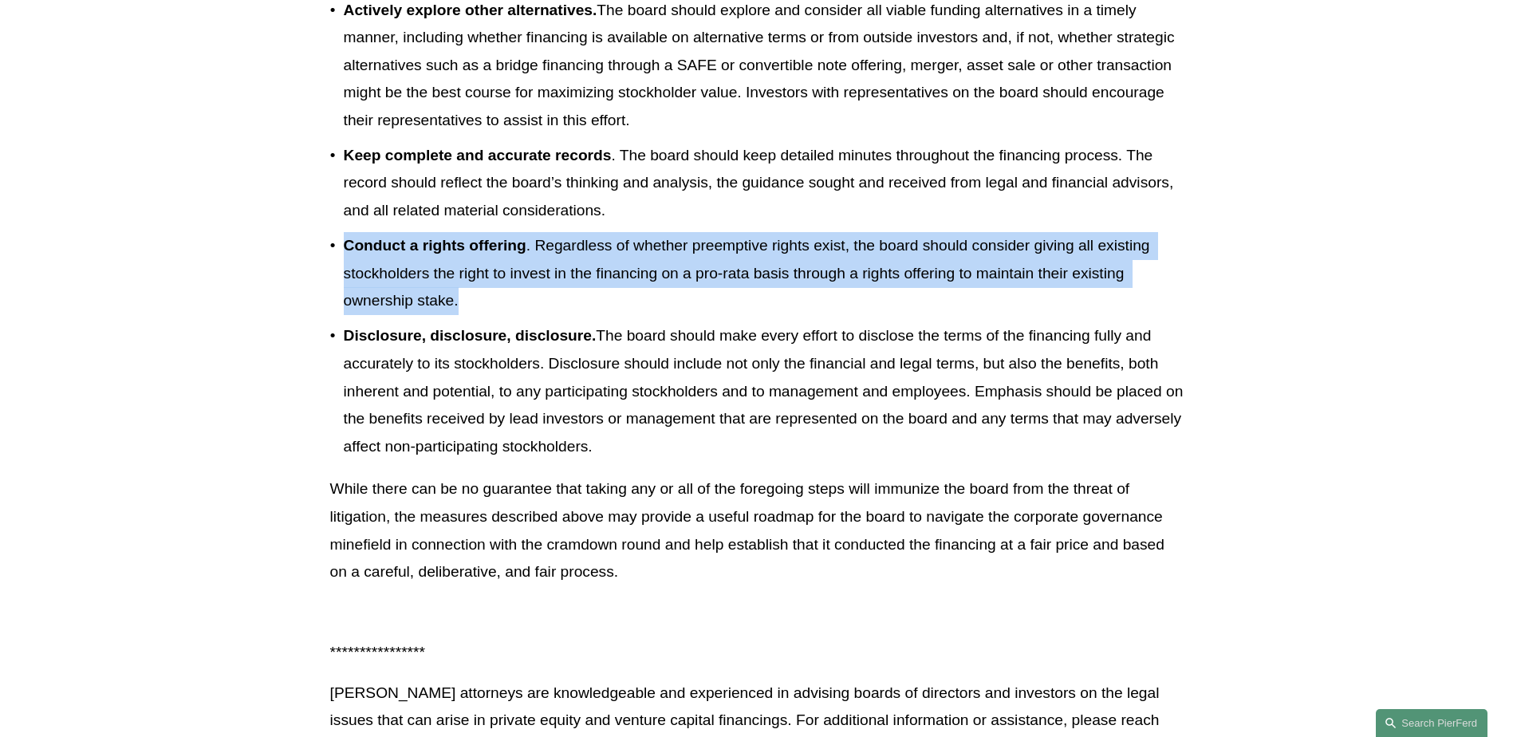
click at [481, 288] on p "Conduct a rights offering . Regardless of whether preemptive rights exist, the …" at bounding box center [764, 273] width 840 height 83
drag, startPoint x: 480, startPoint y: 277, endPoint x: 345, endPoint y: 222, distance: 146.4
click at [345, 232] on p "Conduct a rights offering . Regardless of whether preemptive rights exist, the …" at bounding box center [764, 273] width 840 height 83
drag, startPoint x: 345, startPoint y: 222, endPoint x: 475, endPoint y: 282, distance: 143.2
click at [475, 282] on p "Conduct a rights offering . Regardless of whether preemptive rights exist, the …" at bounding box center [764, 273] width 840 height 83
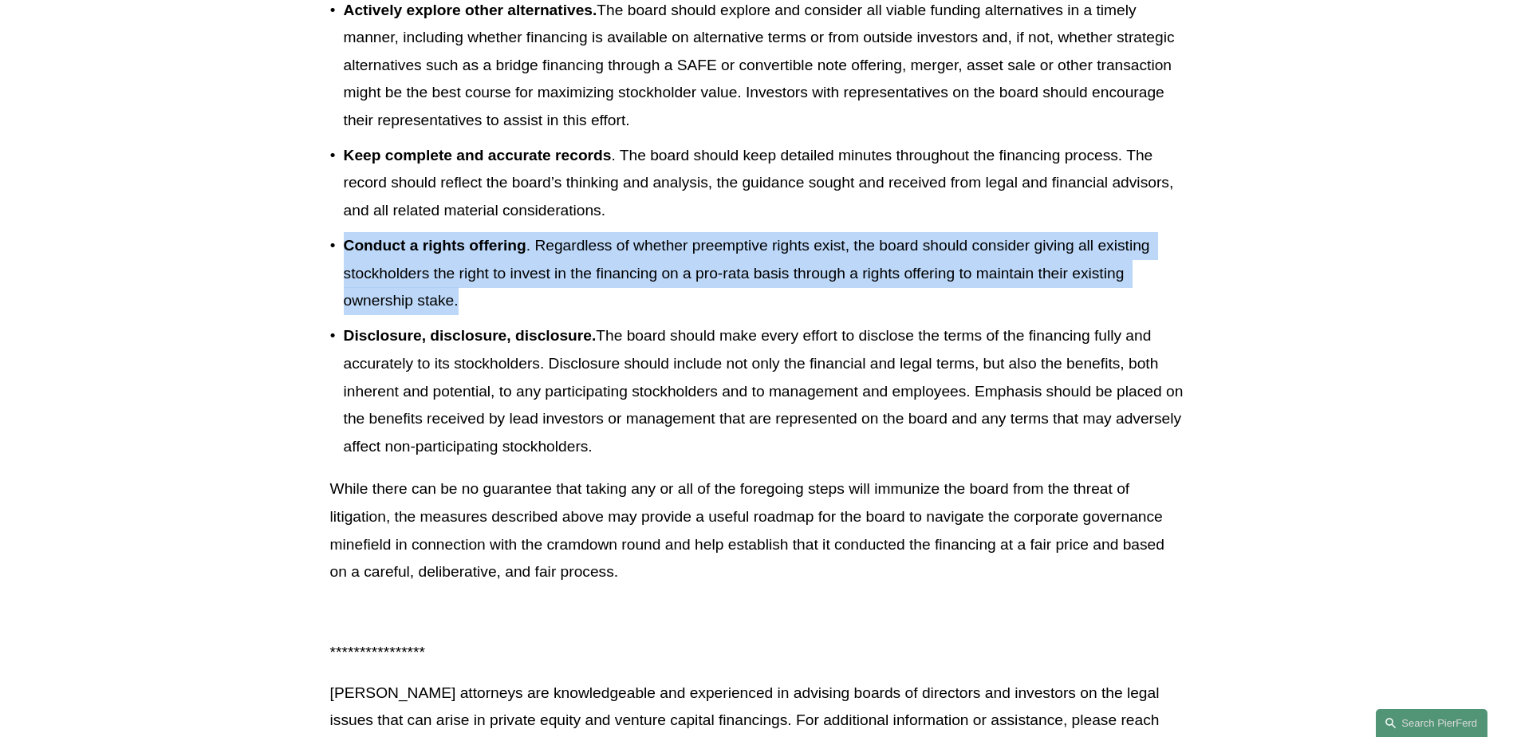
drag, startPoint x: 475, startPoint y: 282, endPoint x: 339, endPoint y: 218, distance: 149.9
click at [344, 232] on p "Conduct a rights offering . Regardless of whether preemptive rights exist, the …" at bounding box center [764, 273] width 840 height 83
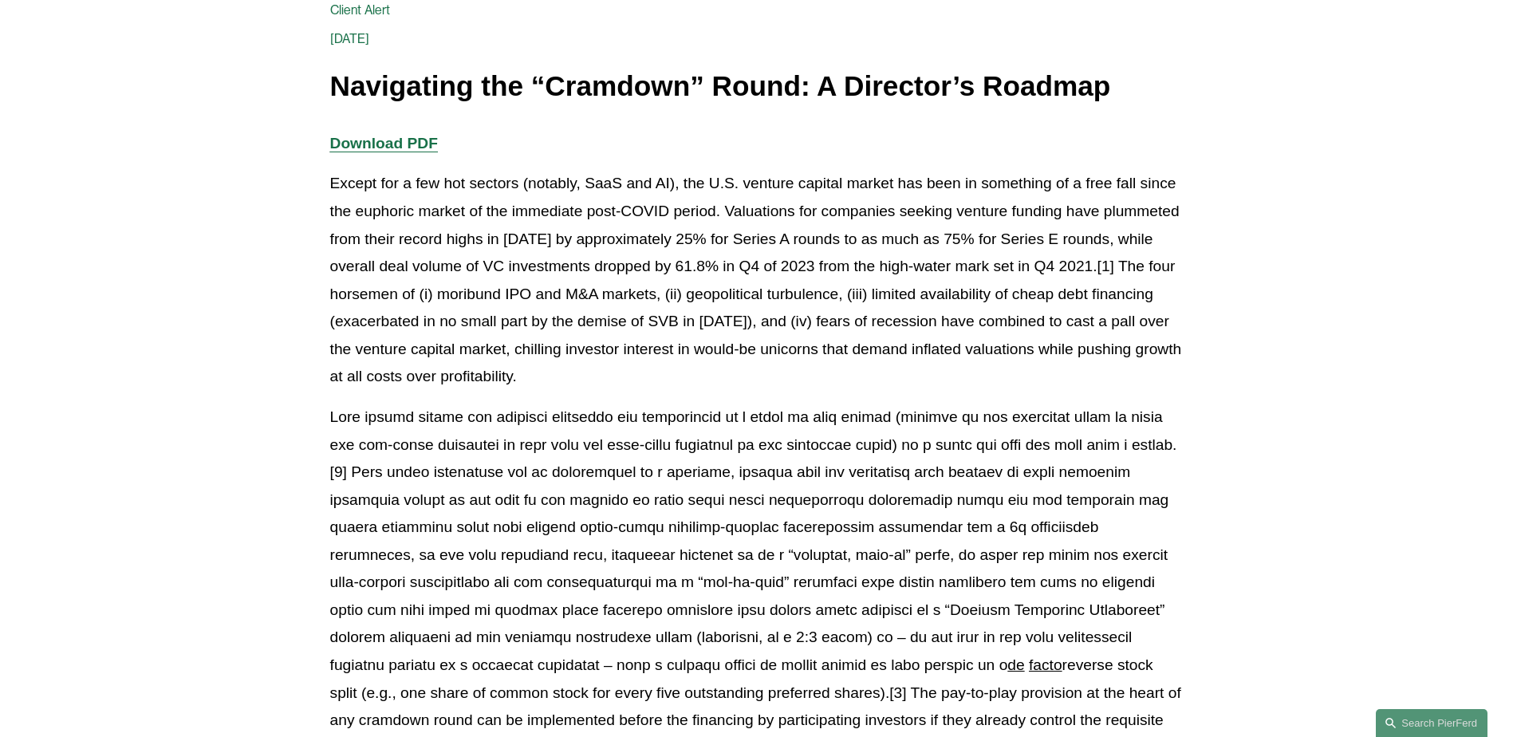
scroll to position [6, 0]
